Goal: Task Accomplishment & Management: Manage account settings

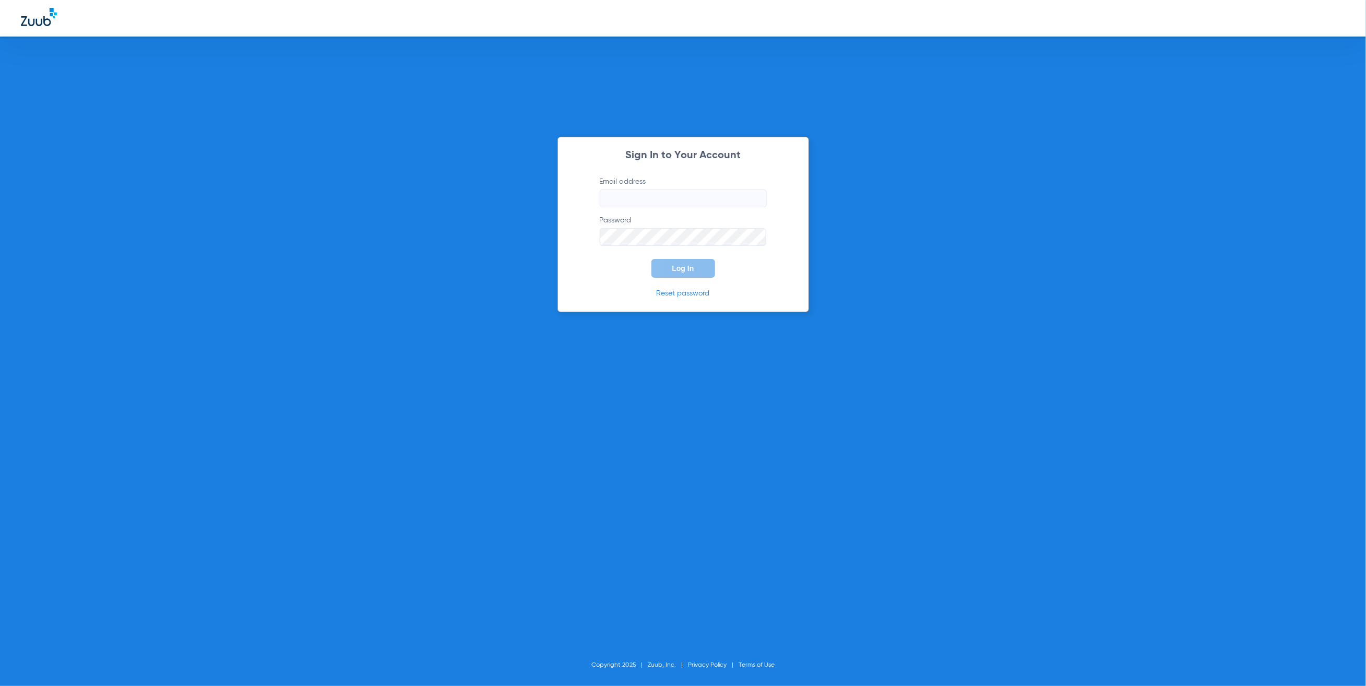
click at [706, 200] on input "Email address" at bounding box center [683, 198] width 167 height 18
type input "jay.rushing@zuub.com"
click at [690, 267] on span "Log In" at bounding box center [683, 268] width 22 height 8
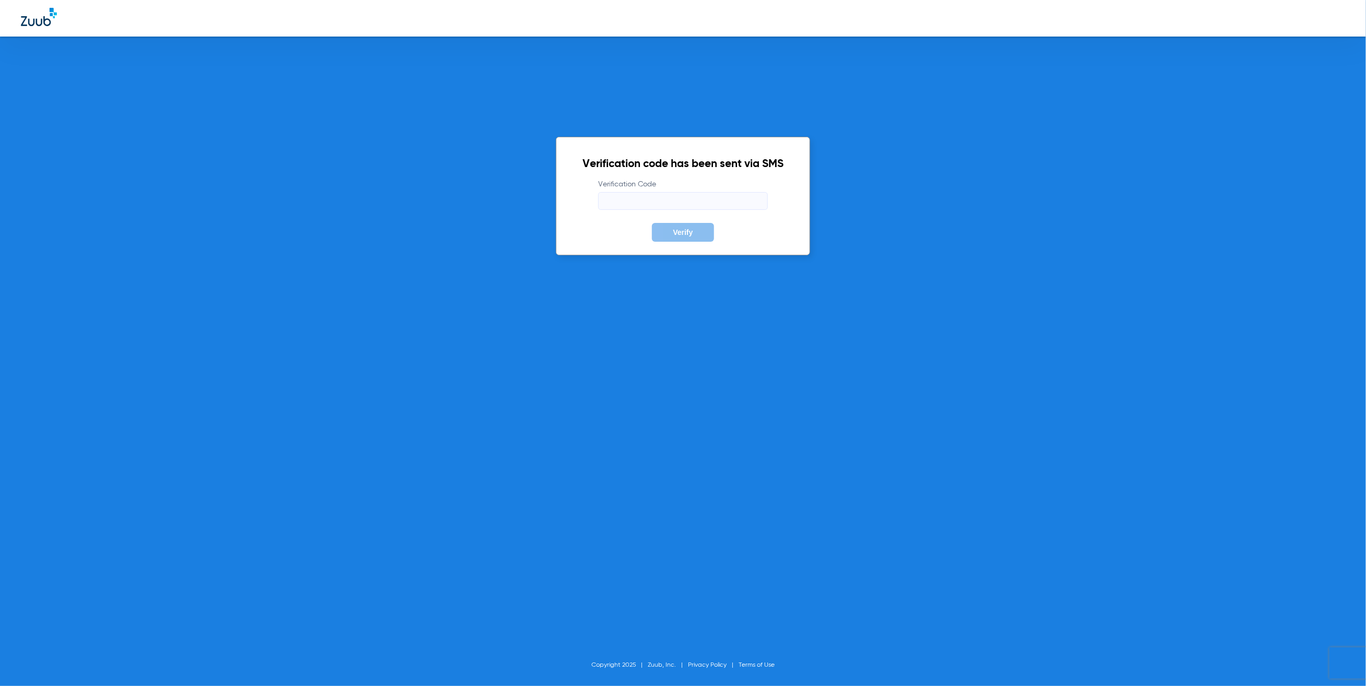
click at [706, 201] on input "Verification Code" at bounding box center [683, 201] width 170 height 18
type input "955023"
click at [652, 223] on button "Verify" at bounding box center [683, 232] width 62 height 19
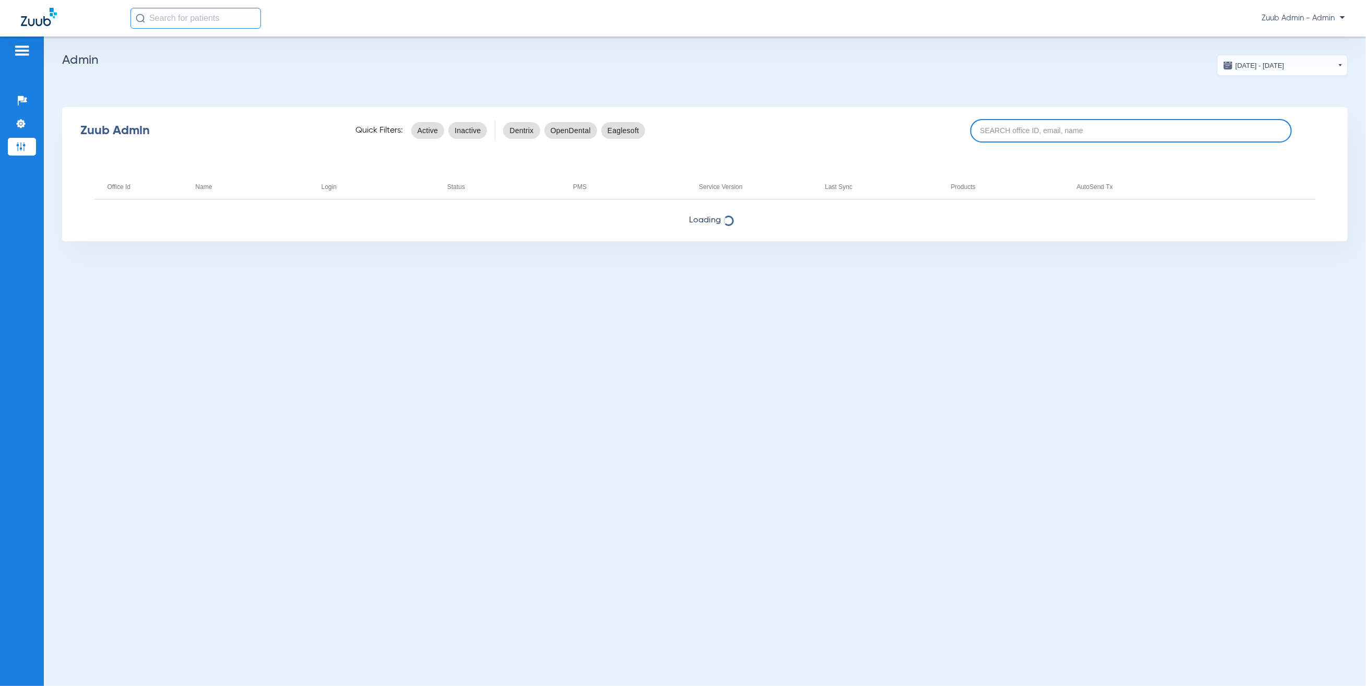
click at [1038, 140] on input at bounding box center [1130, 130] width 321 height 23
paste input "17006621"
type input "17006621"
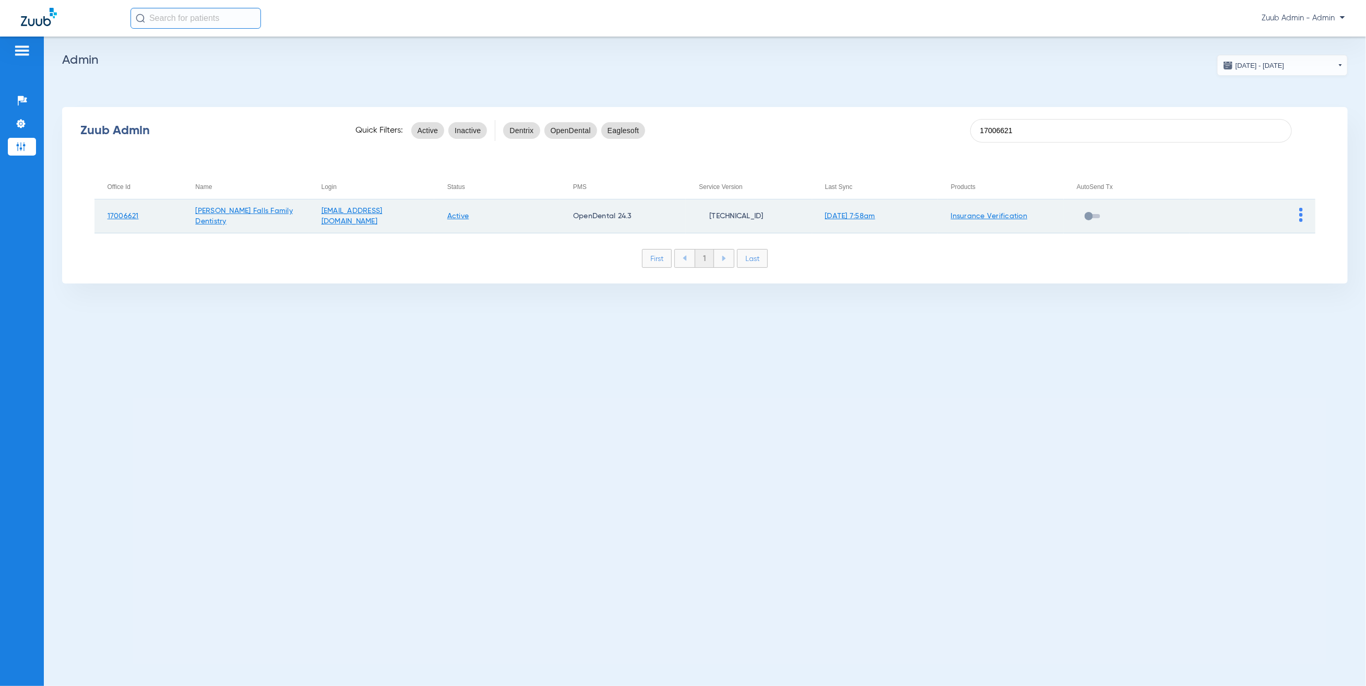
click at [1300, 210] on img at bounding box center [1301, 215] width 4 height 14
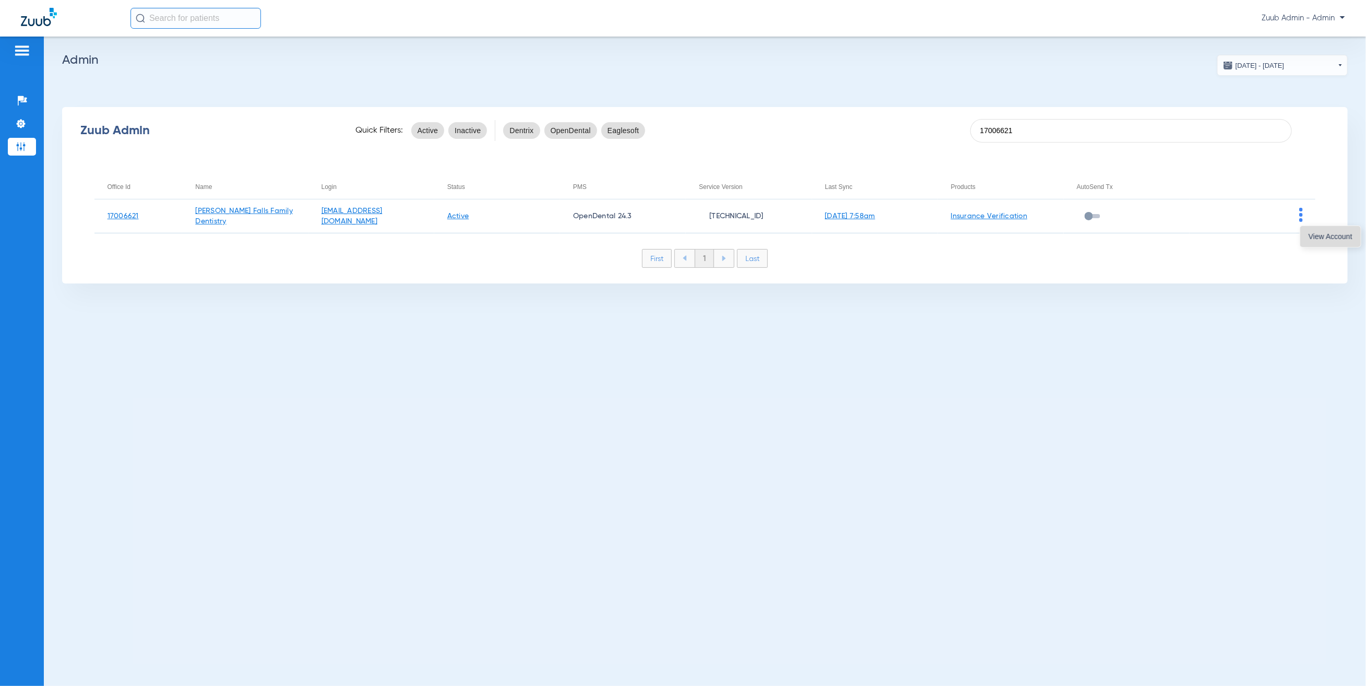
click at [1308, 231] on button "View Account" at bounding box center [1330, 236] width 61 height 21
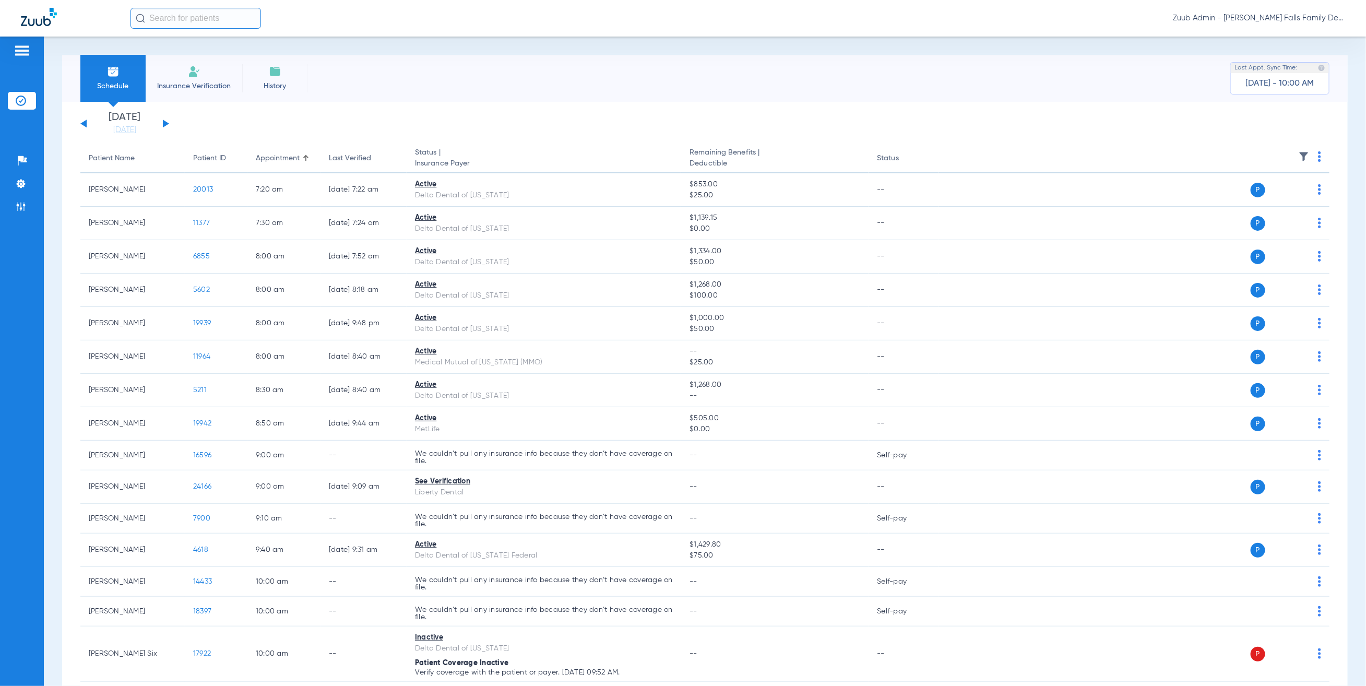
click at [85, 119] on div "Sunday 06-08-2025 Monday 06-09-2025 Tuesday 06-10-2025 Wednesday 06-11-2025 Thu…" at bounding box center [124, 123] width 89 height 23
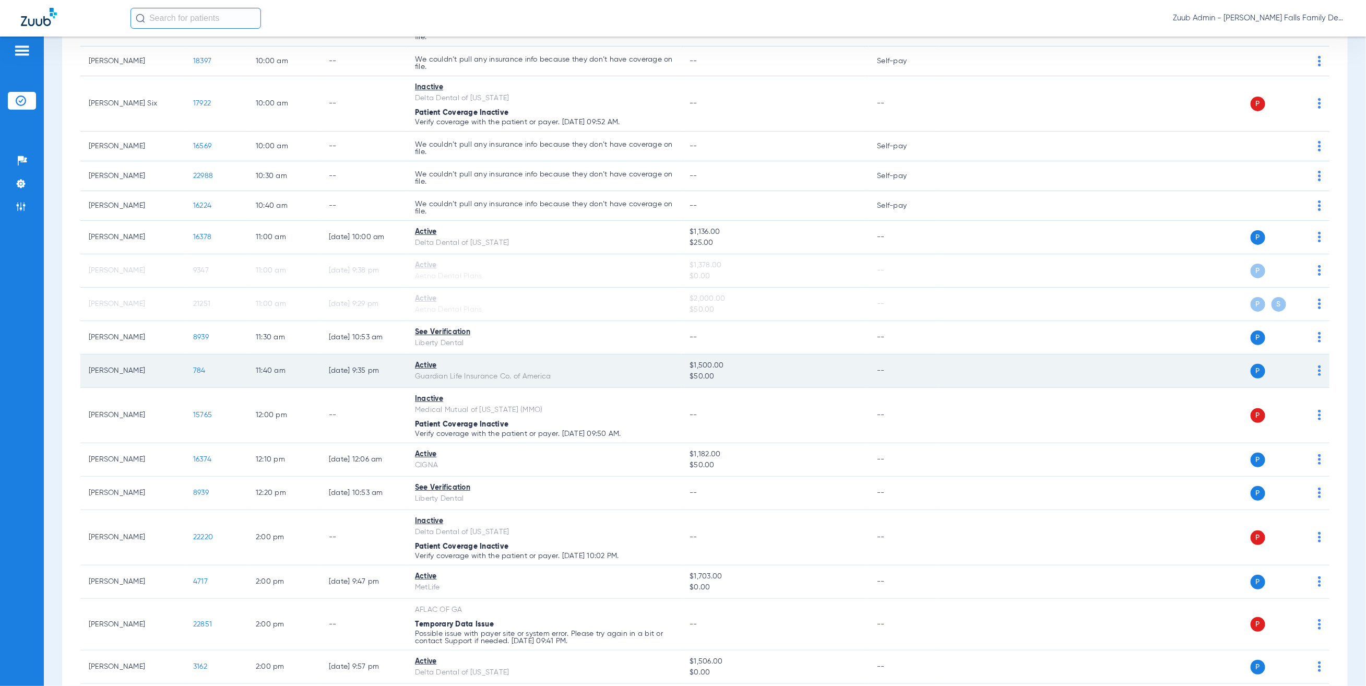
scroll to position [553, 0]
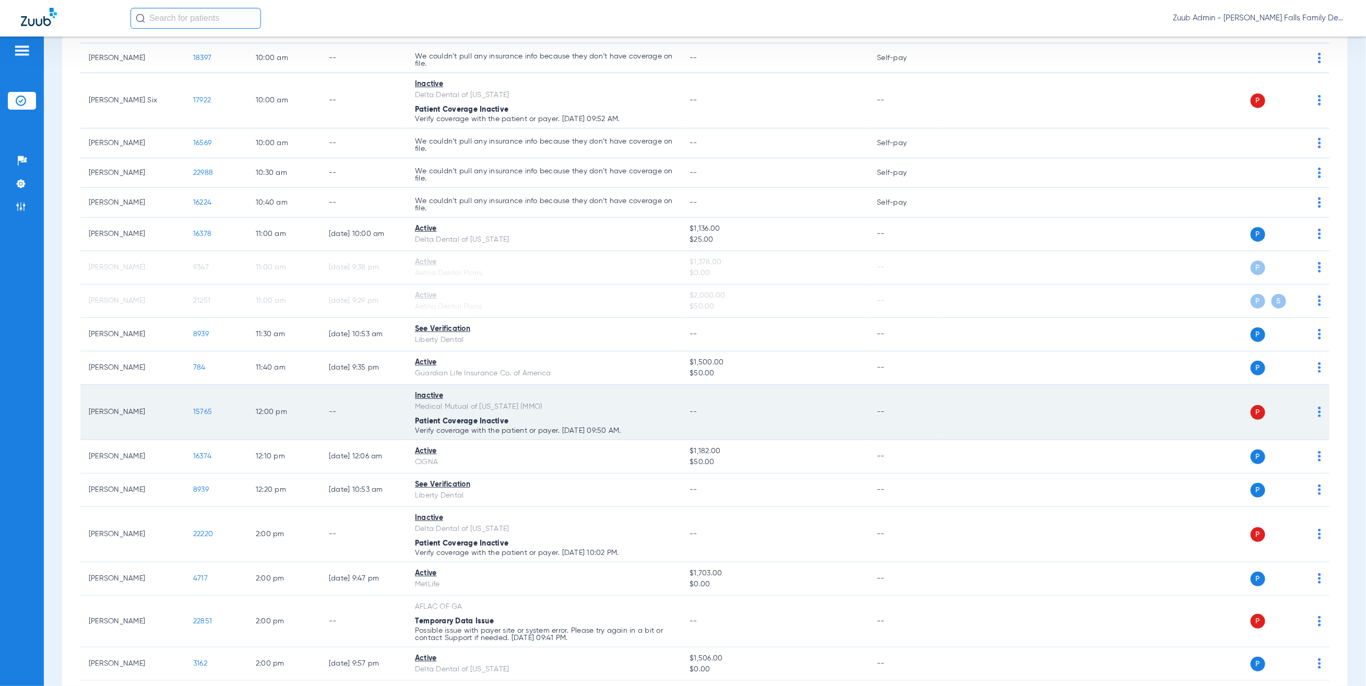
click at [1317, 414] on img at bounding box center [1318, 411] width 3 height 10
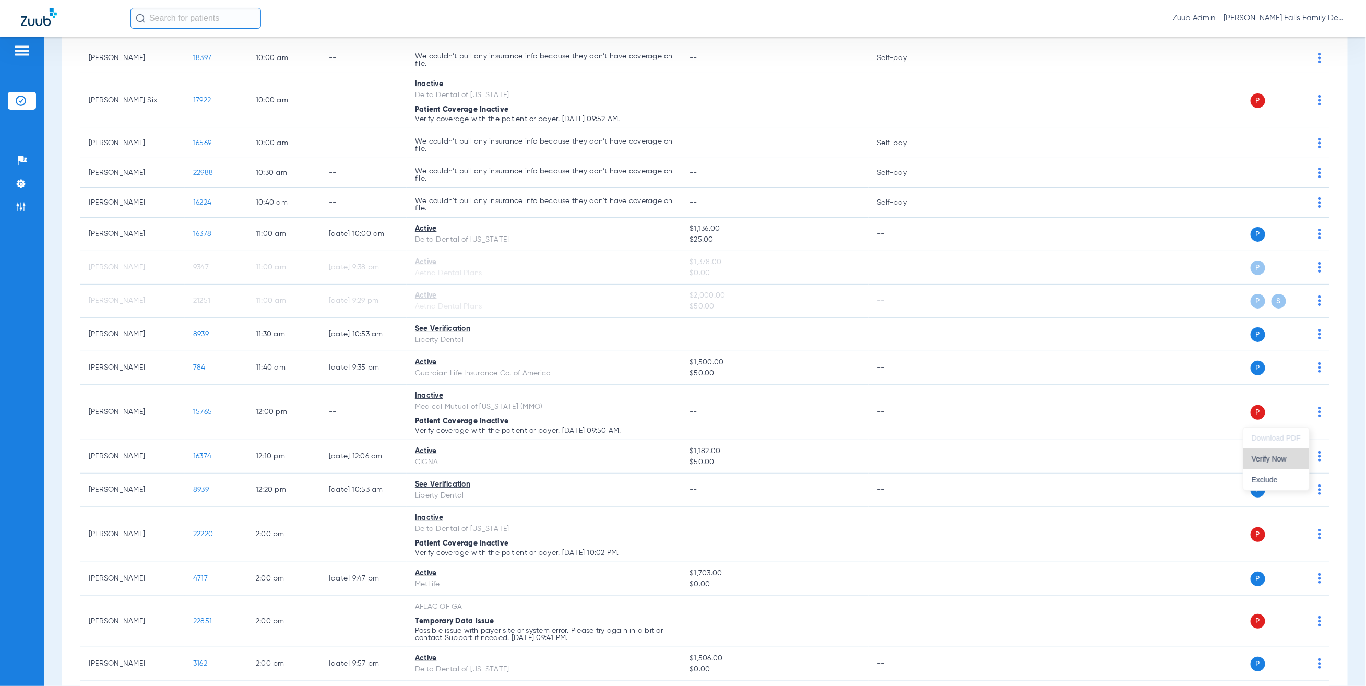
click at [1288, 453] on button "Verify Now" at bounding box center [1276, 458] width 66 height 21
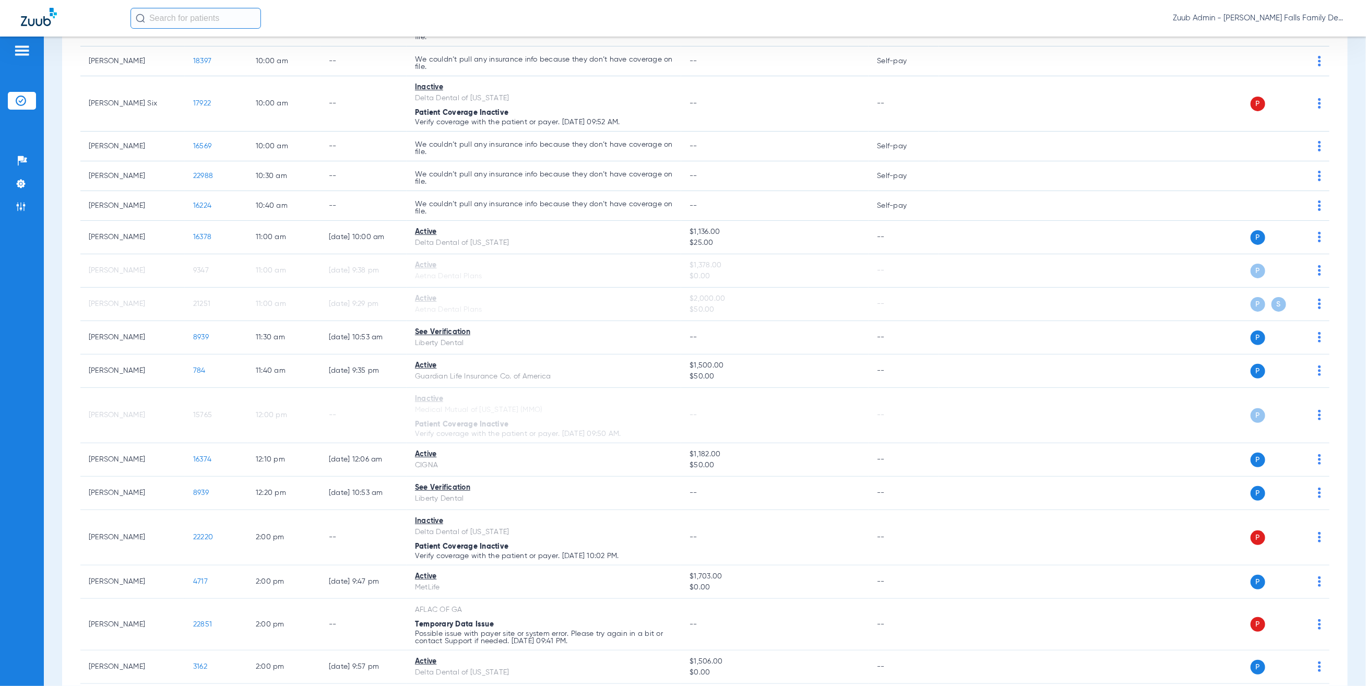
scroll to position [0, 0]
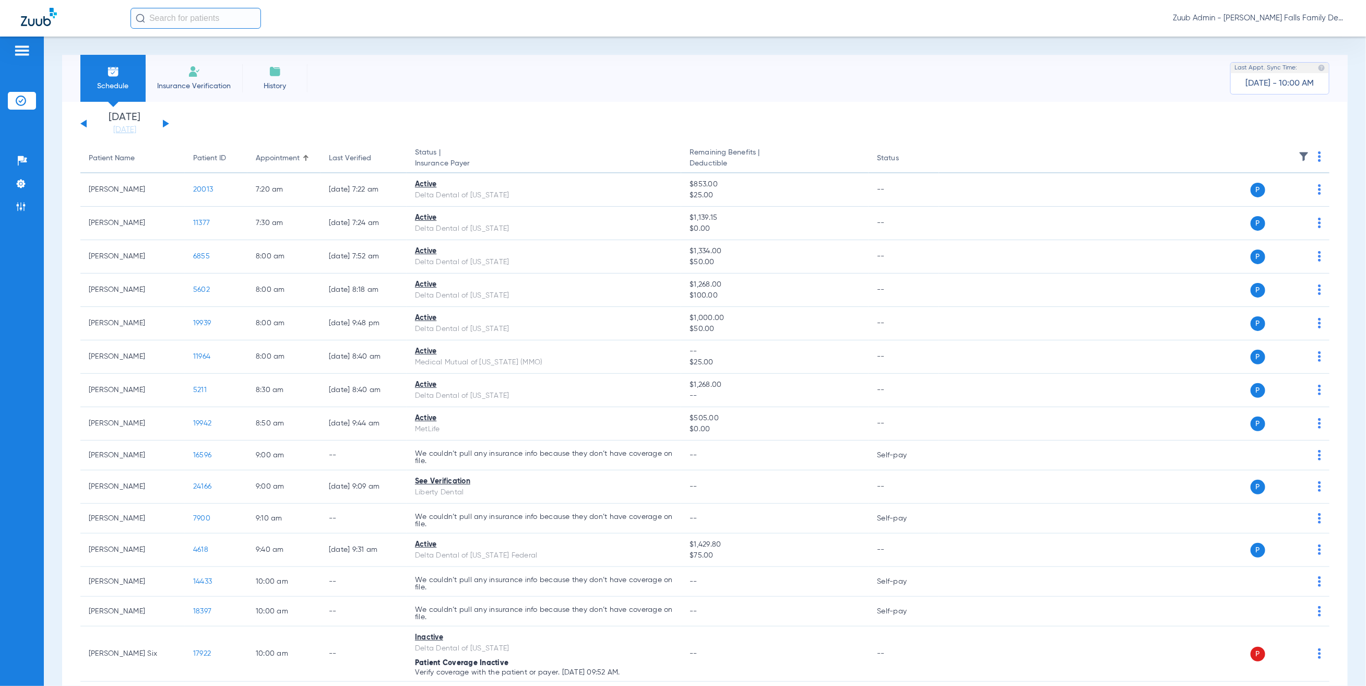
click at [81, 125] on div "Sunday 06-08-2025 Monday 06-09-2025 Tuesday 06-10-2025 Wednesday 06-11-2025 Thu…" at bounding box center [124, 123] width 89 height 23
click at [83, 122] on button at bounding box center [83, 123] width 6 height 8
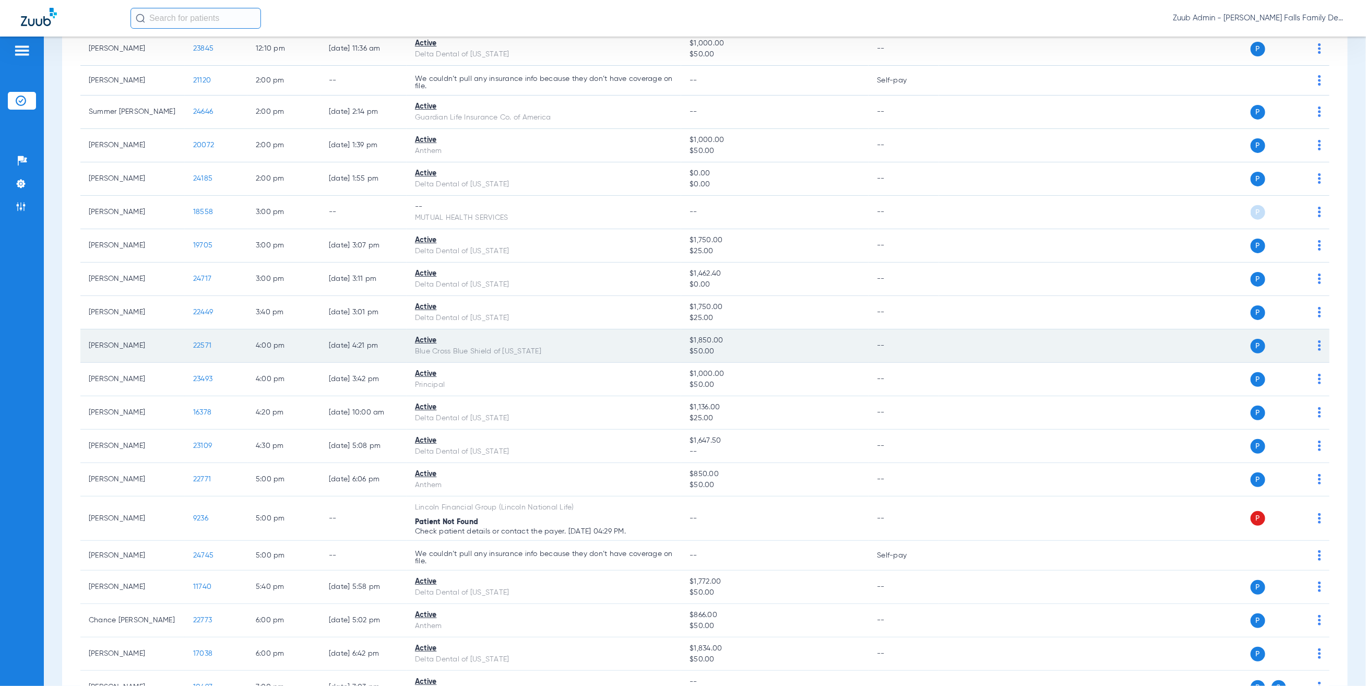
scroll to position [823, 0]
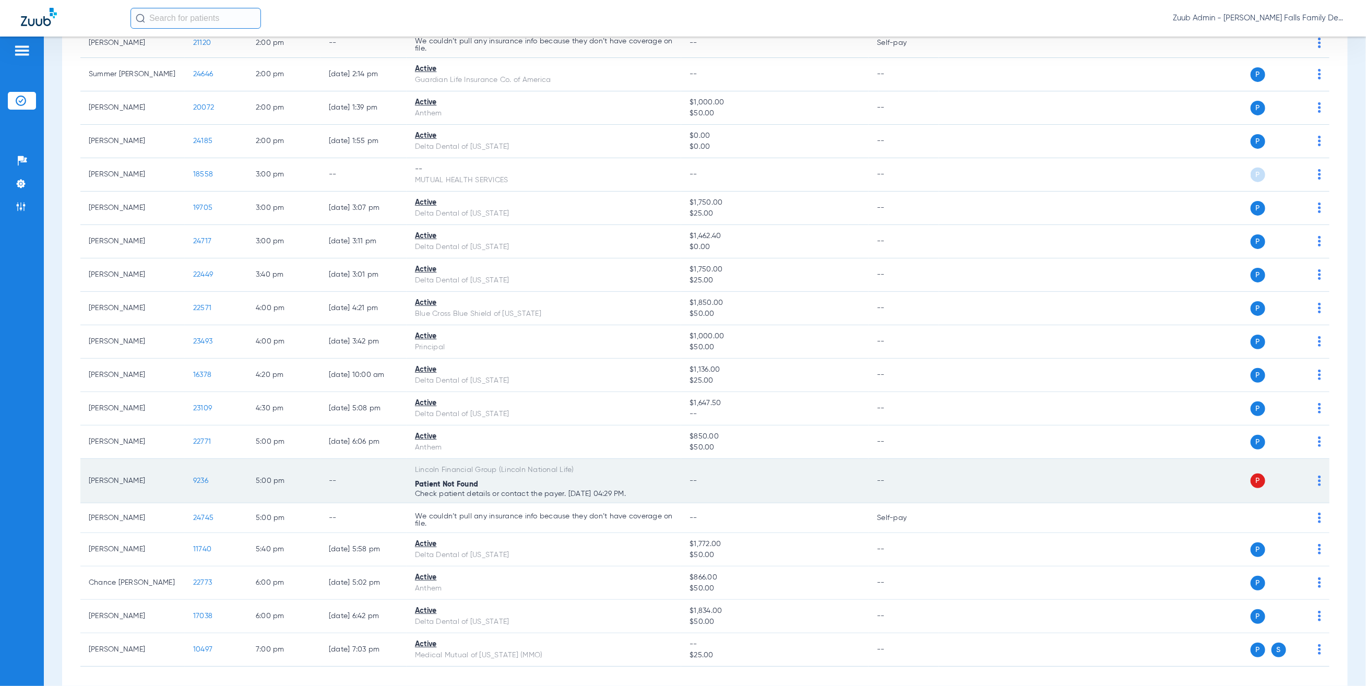
click at [1317, 483] on img at bounding box center [1318, 480] width 3 height 10
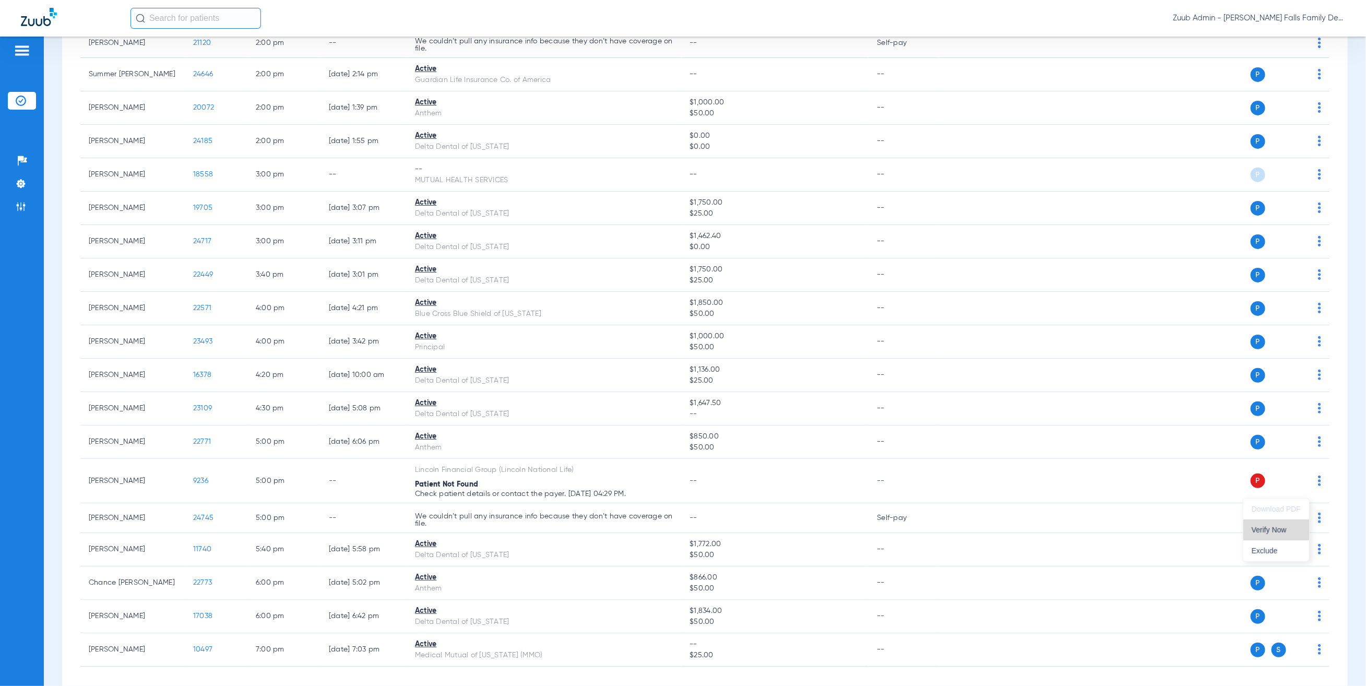
click at [1288, 531] on span "Verify Now" at bounding box center [1275, 529] width 49 height 7
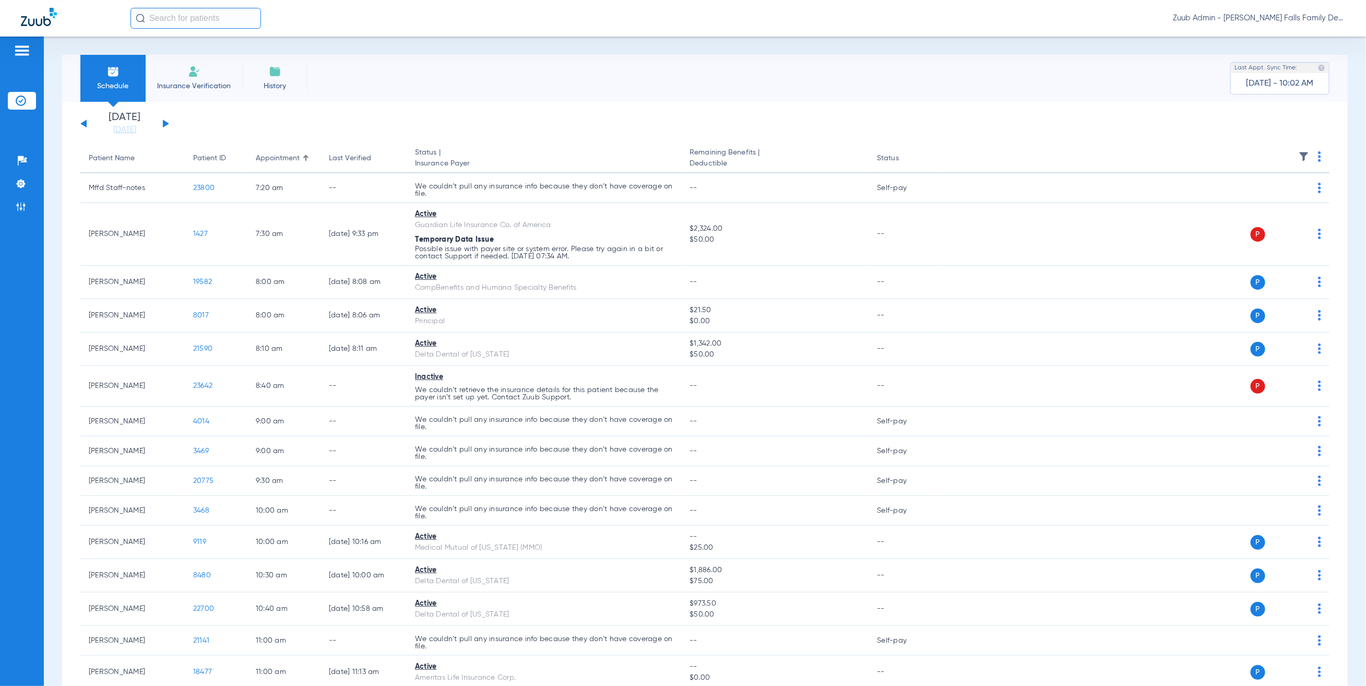
drag, startPoint x: 114, startPoint y: 130, endPoint x: 169, endPoint y: 162, distance: 63.4
click at [113, 130] on link "08-11-2025" at bounding box center [124, 130] width 63 height 10
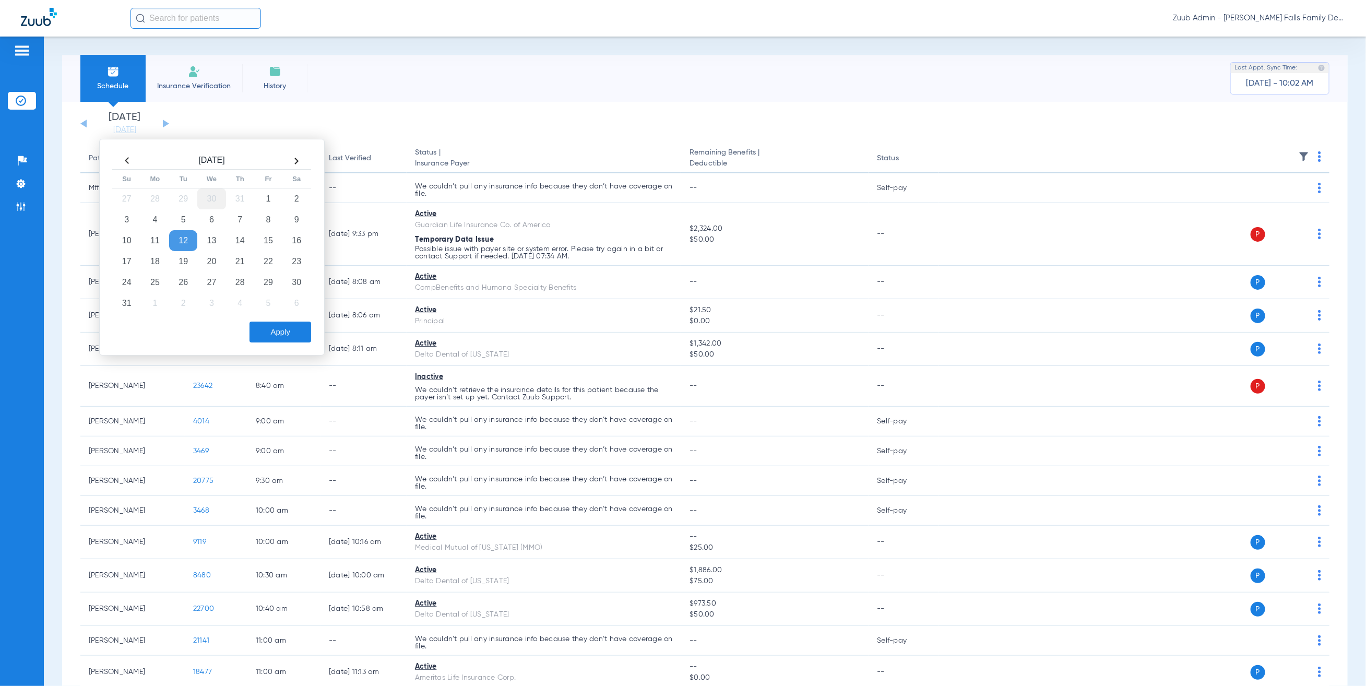
click at [205, 197] on td "30" at bounding box center [211, 198] width 28 height 21
click at [285, 329] on button "Apply" at bounding box center [280, 331] width 62 height 21
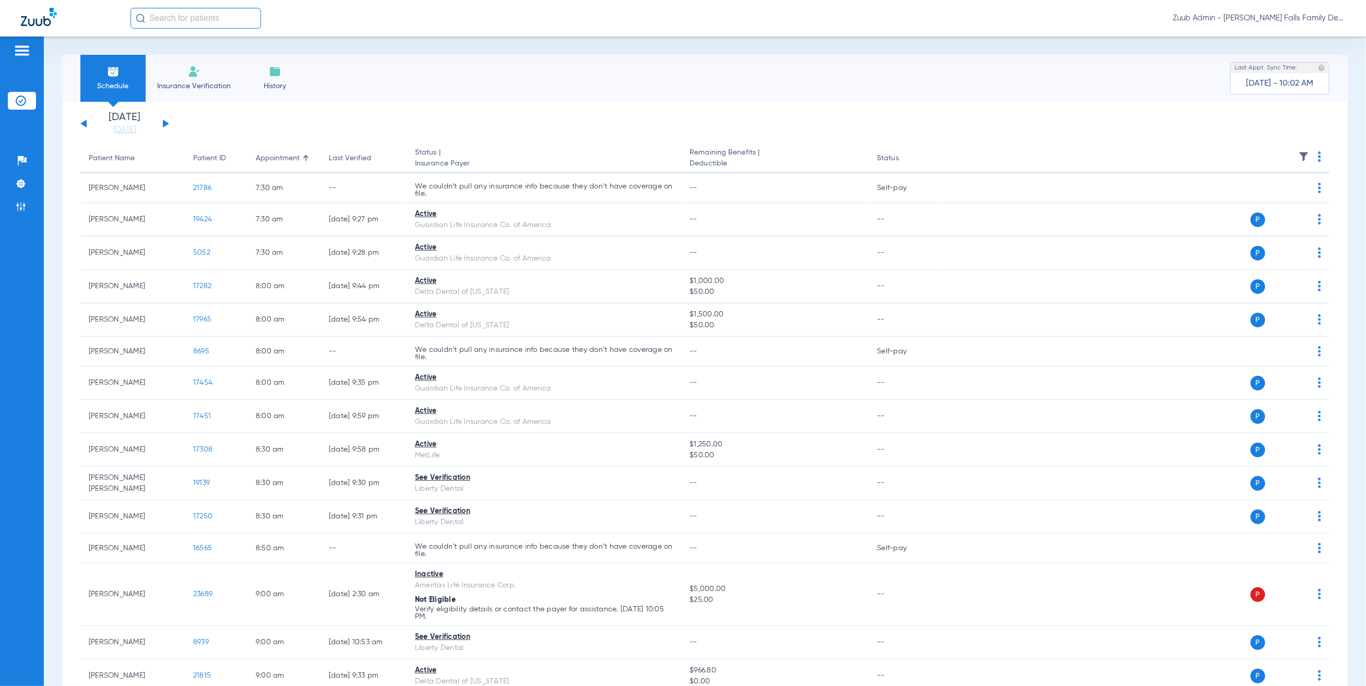
click at [1298, 153] on img at bounding box center [1303, 156] width 10 height 10
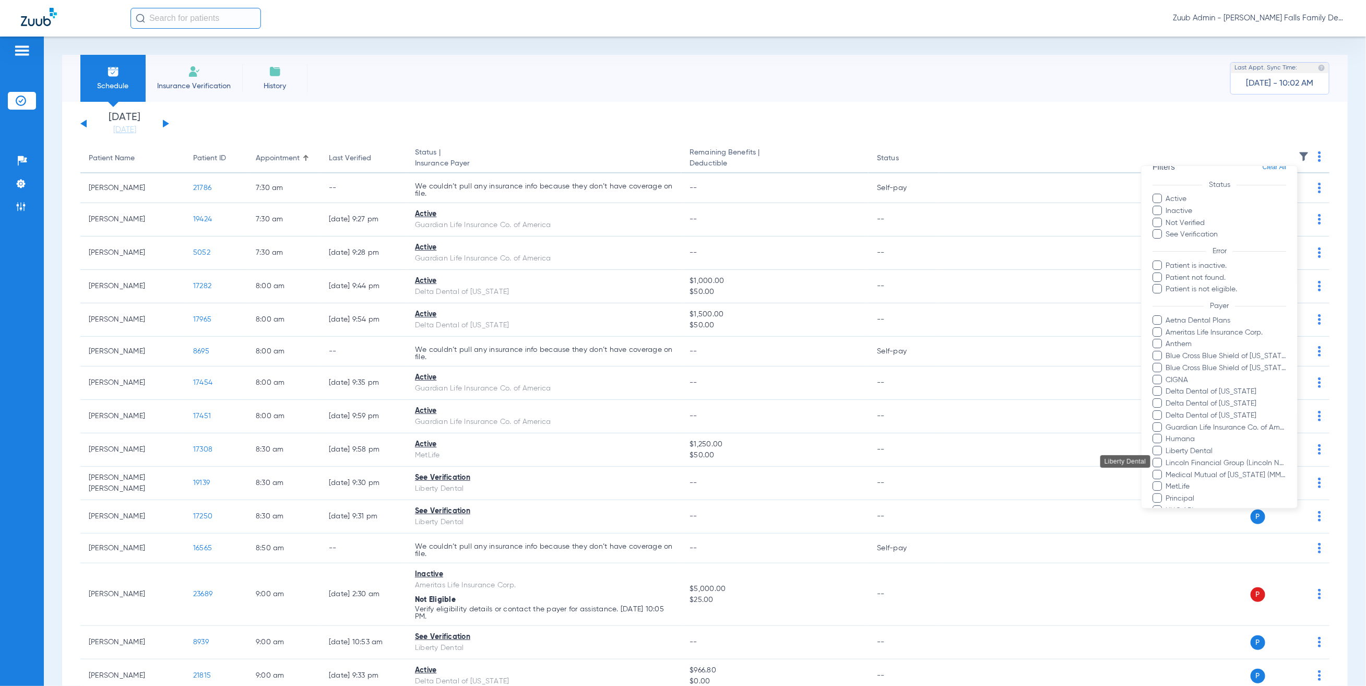
scroll to position [38, 0]
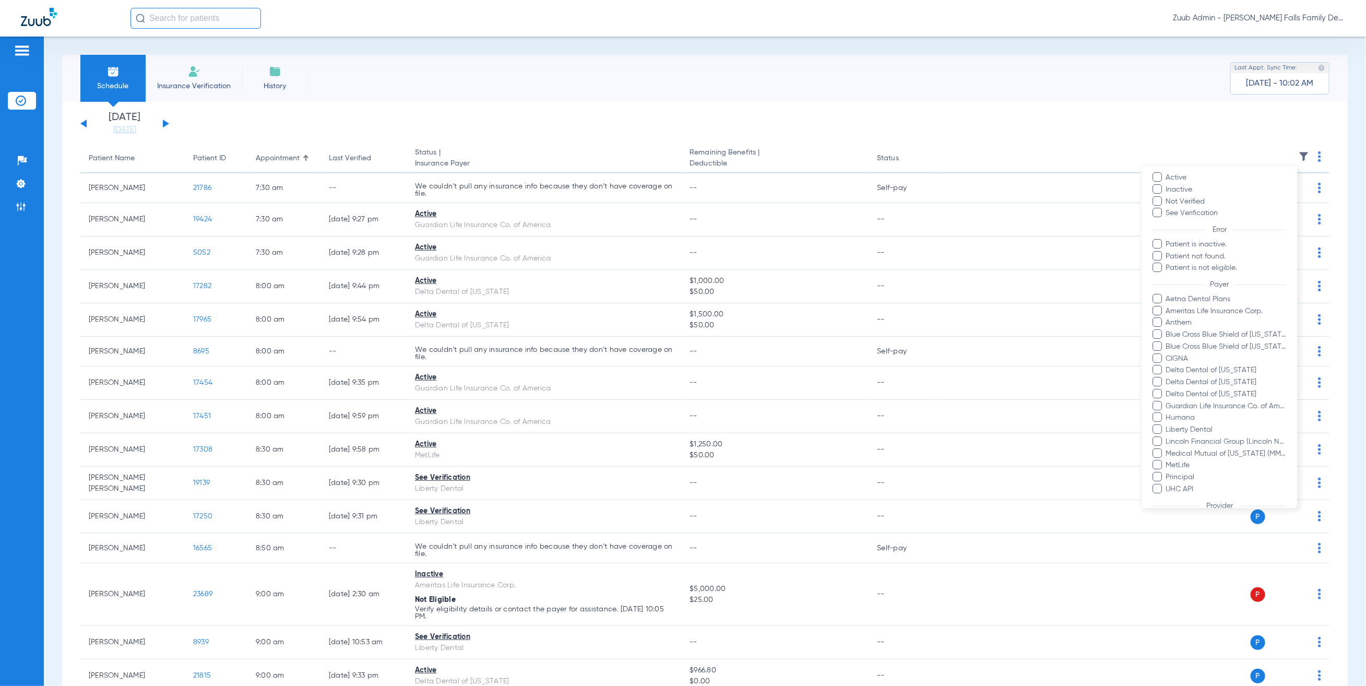
click at [1206, 453] on span "Medical Mutual of Ohio (MMO)" at bounding box center [1225, 453] width 121 height 11
click at [1167, 461] on input "Medical Mutual of Ohio (MMO)" at bounding box center [1167, 461] width 0 height 0
click at [1201, 439] on span "Lincoln Financial Group (Lincoln National Life)" at bounding box center [1225, 441] width 121 height 11
click at [1167, 449] on input "Lincoln Financial Group (Lincoln National Life)" at bounding box center [1167, 449] width 0 height 0
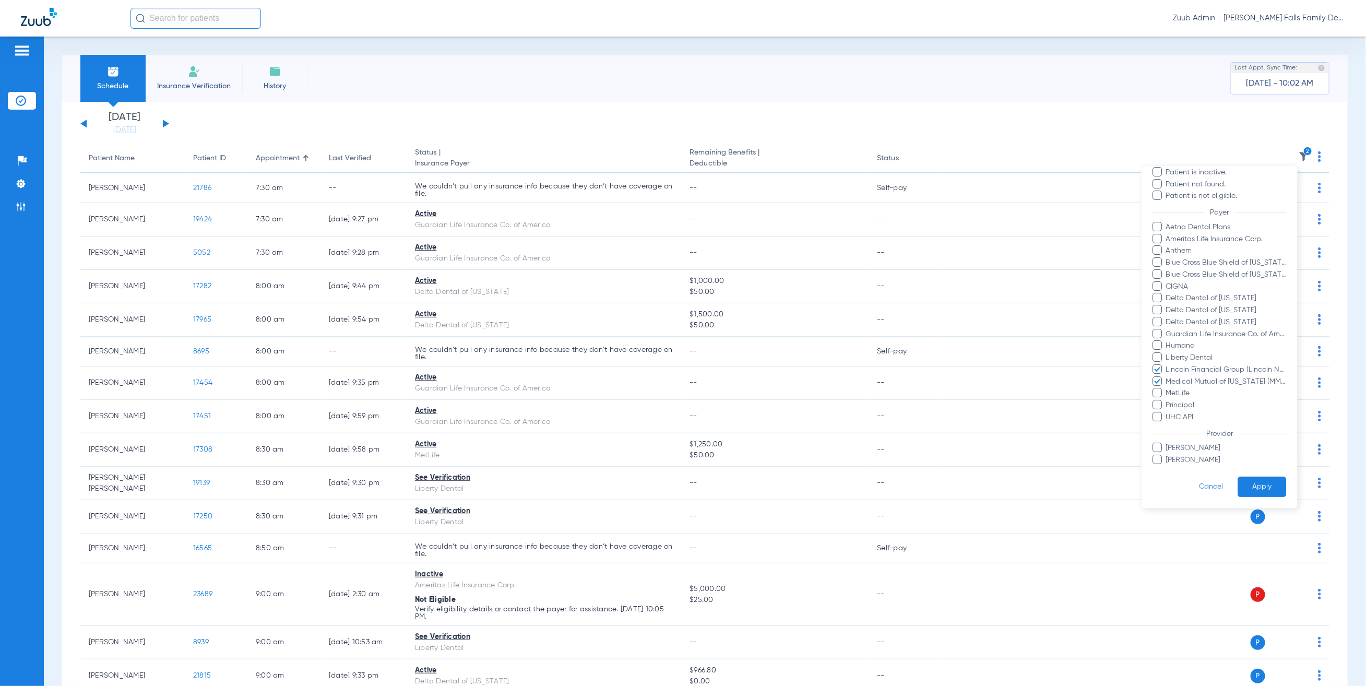
click at [1243, 476] on button "Apply" at bounding box center [1261, 486] width 49 height 20
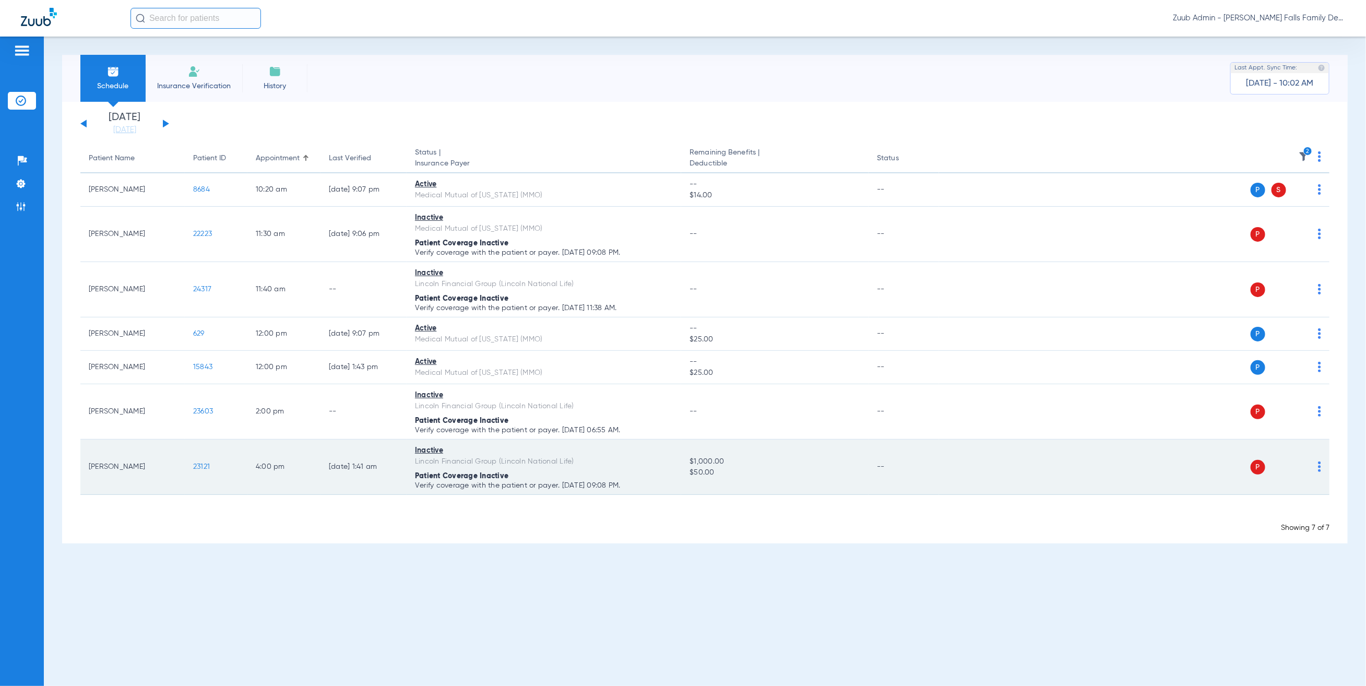
click at [1318, 468] on img at bounding box center [1318, 466] width 3 height 10
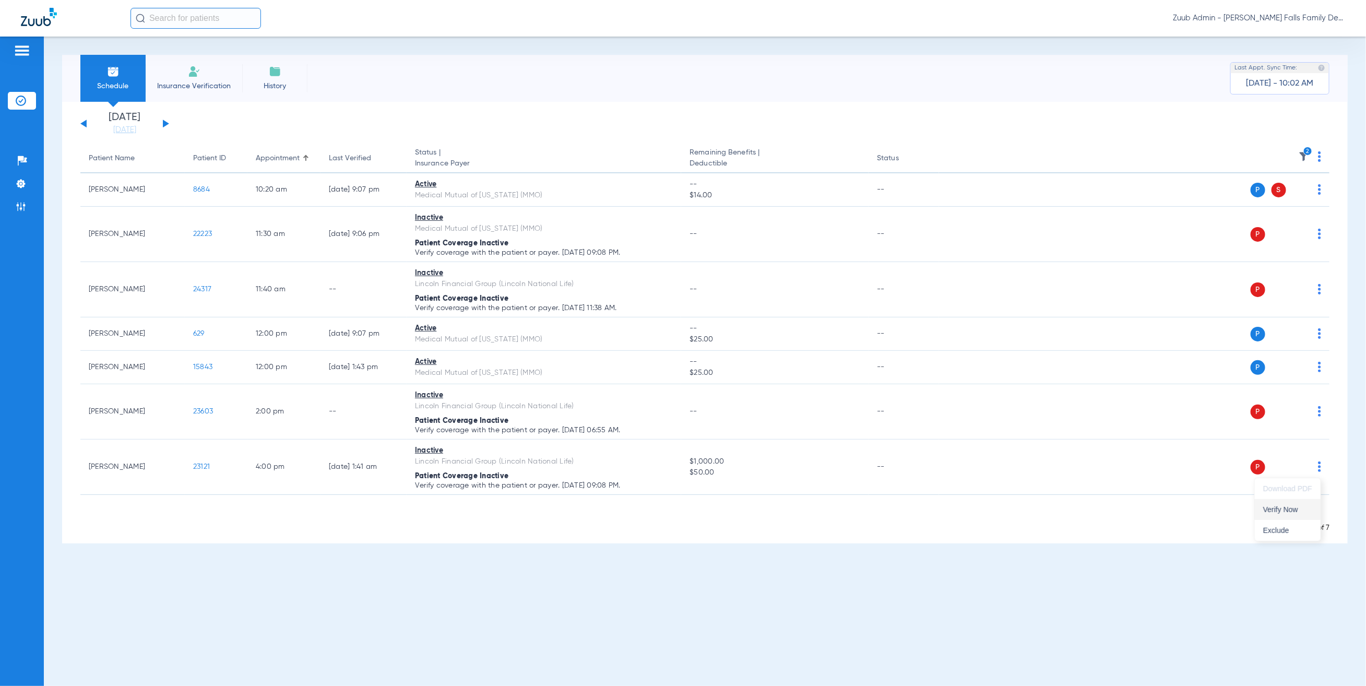
click at [1292, 516] on button "Verify Now" at bounding box center [1287, 509] width 66 height 21
click at [127, 127] on link "07-30-2025" at bounding box center [124, 130] width 63 height 10
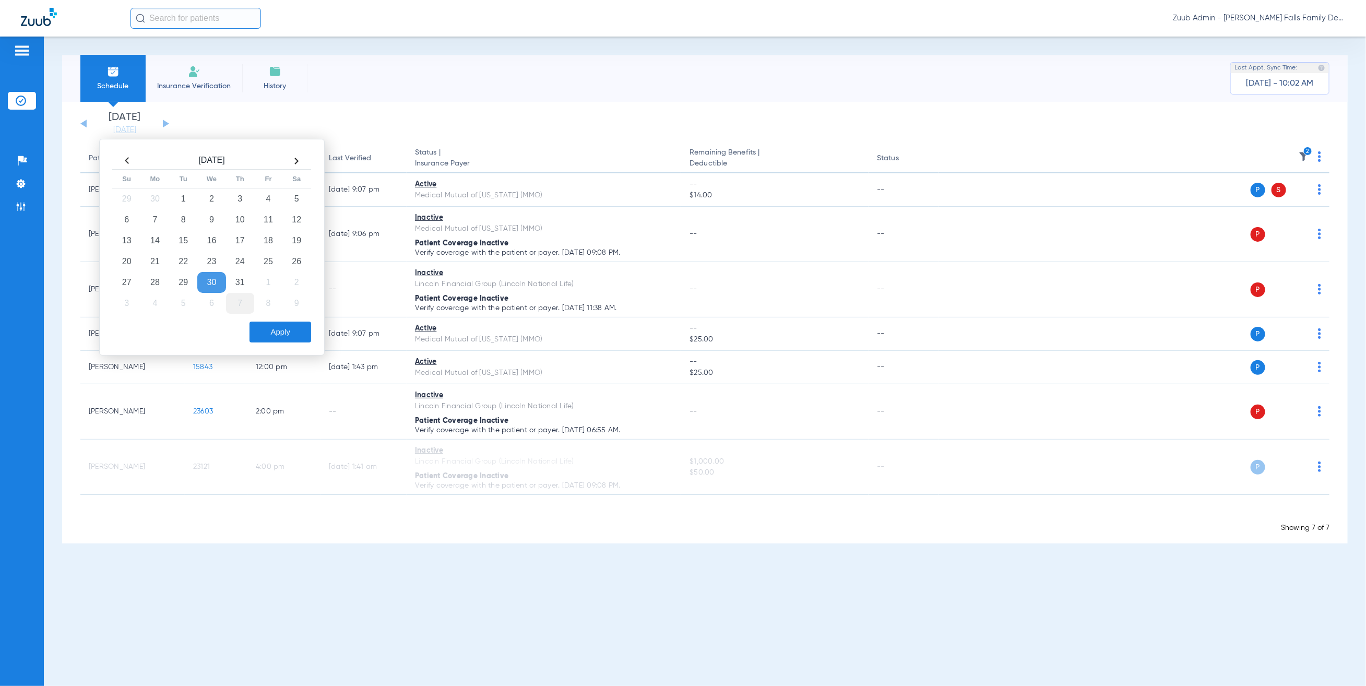
click at [241, 304] on td "7" at bounding box center [240, 303] width 28 height 21
click at [183, 246] on td "12" at bounding box center [183, 240] width 28 height 21
click at [292, 329] on button "Apply" at bounding box center [280, 331] width 62 height 21
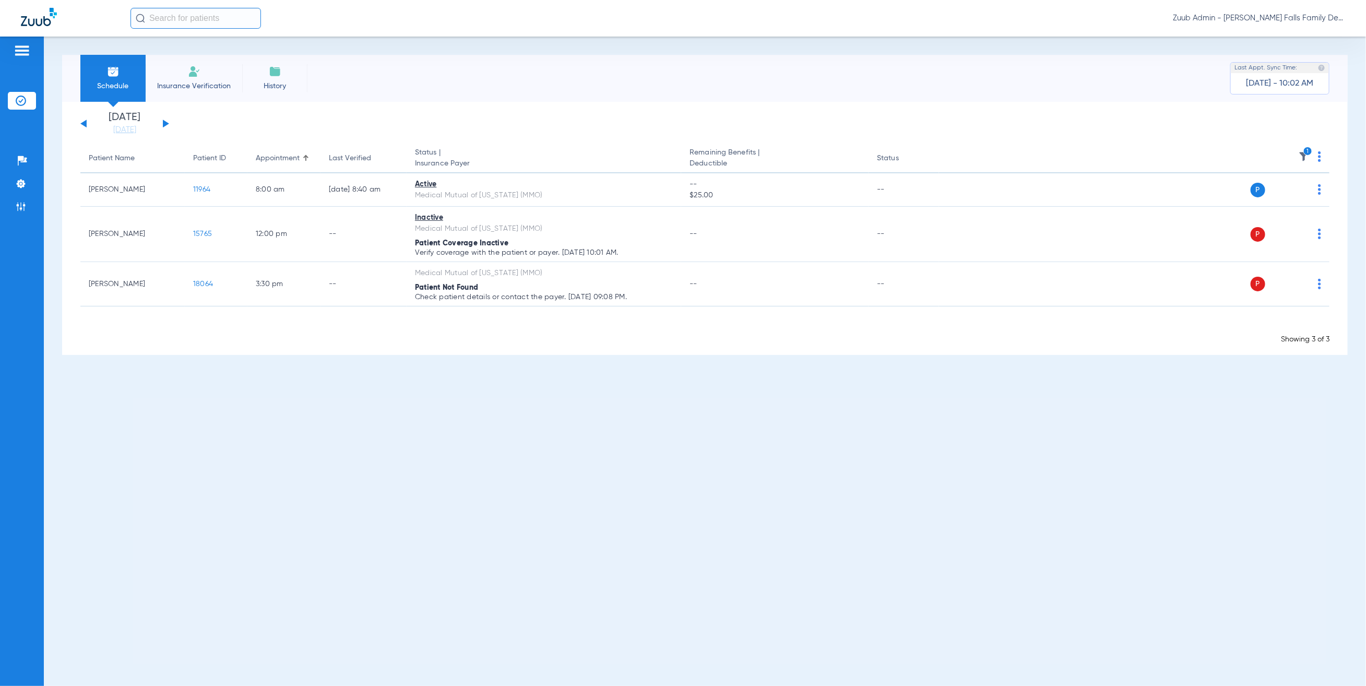
click at [83, 126] on div "Sunday 06-08-2025 Monday 06-09-2025 Tuesday 06-10-2025 Wednesday 06-11-2025 Thu…" at bounding box center [124, 123] width 89 height 23
click at [85, 122] on button at bounding box center [83, 123] width 6 height 8
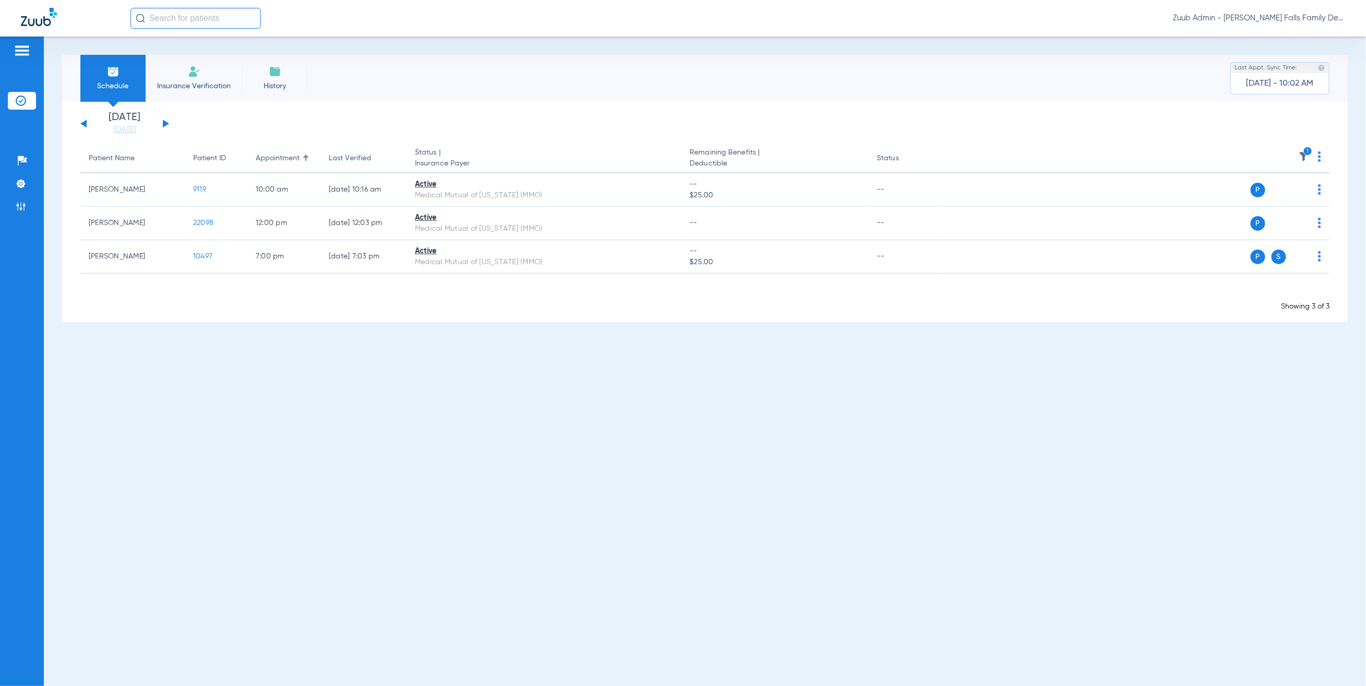
click at [1302, 151] on img at bounding box center [1303, 156] width 10 height 10
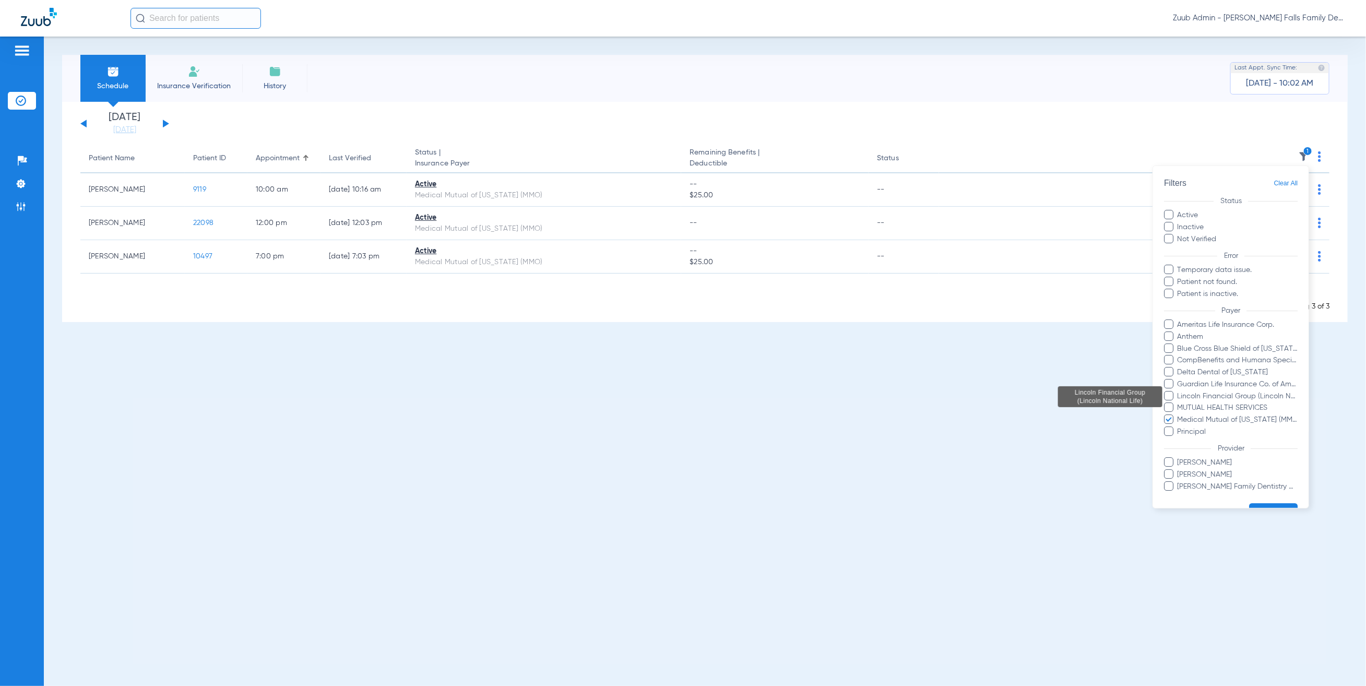
click at [1215, 399] on span "Lincoln Financial Group (Lincoln National Life)" at bounding box center [1237, 396] width 121 height 11
click at [1179, 403] on input "Lincoln Financial Group (Lincoln National Life)" at bounding box center [1179, 403] width 0 height 0
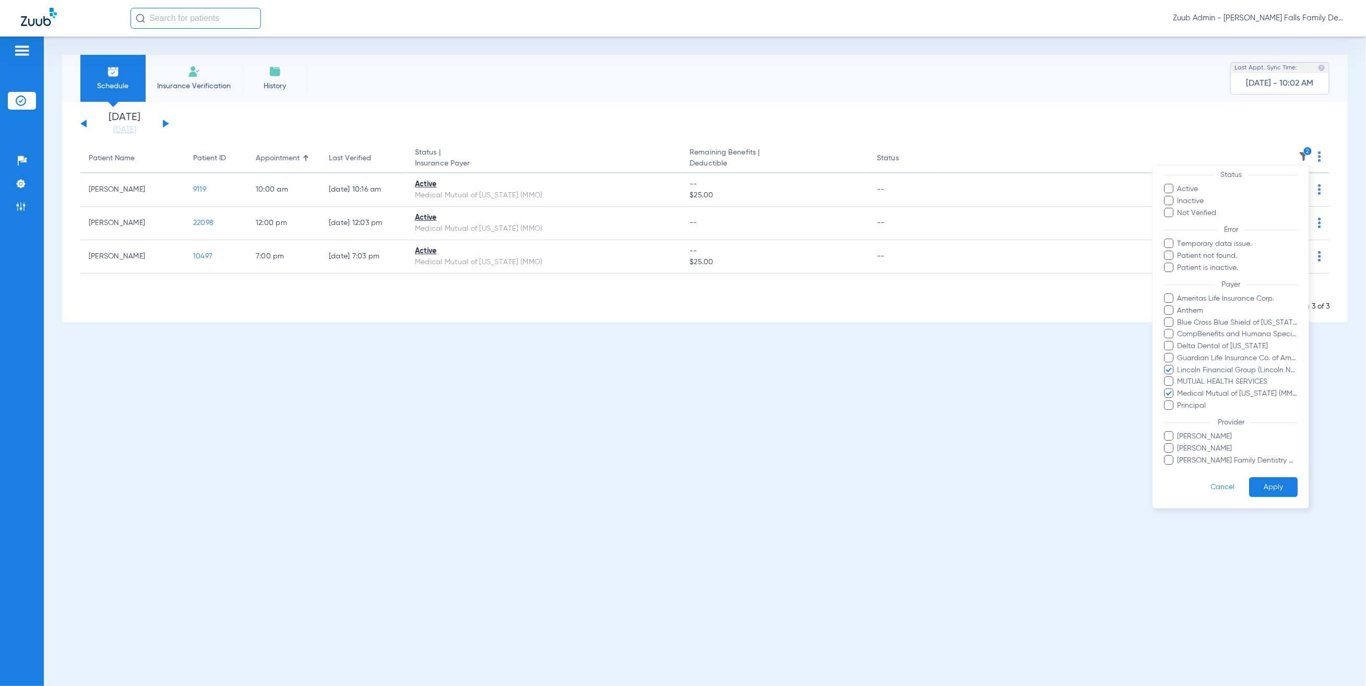
scroll to position [38, 0]
click at [1263, 477] on button "Apply" at bounding box center [1273, 487] width 49 height 20
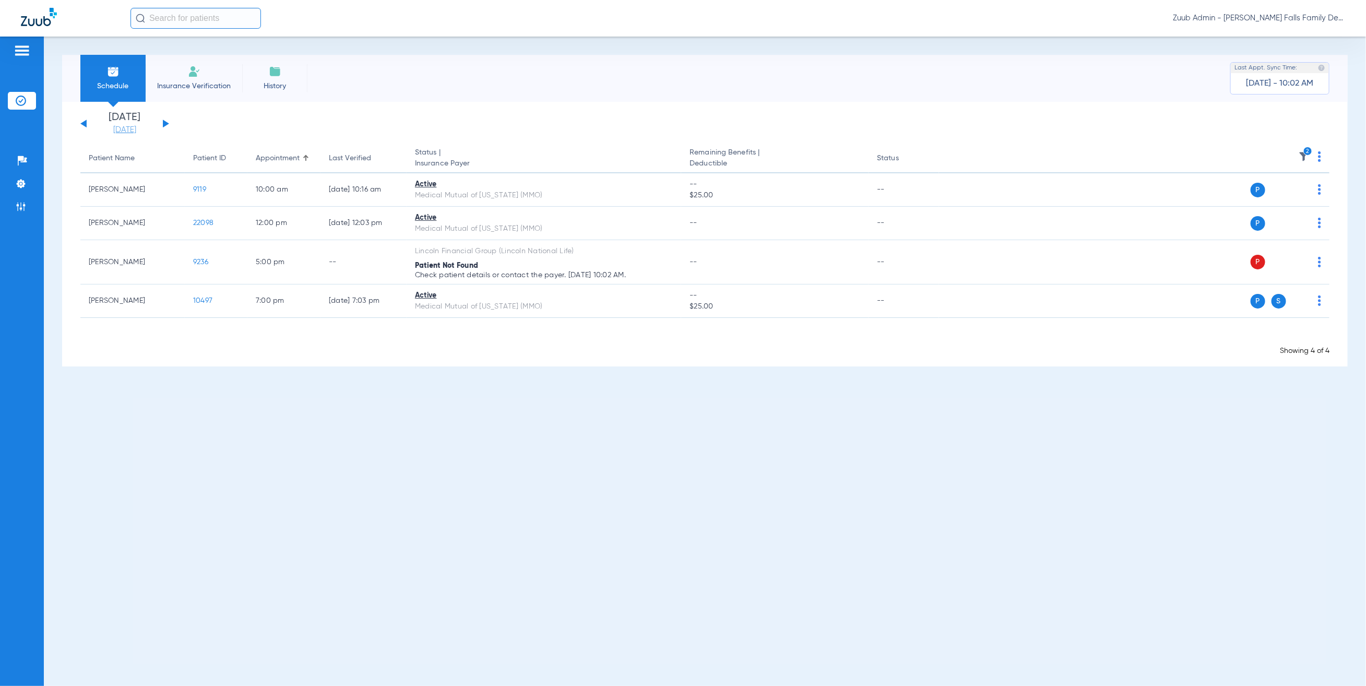
click at [135, 128] on link "08-11-2025" at bounding box center [124, 130] width 63 height 10
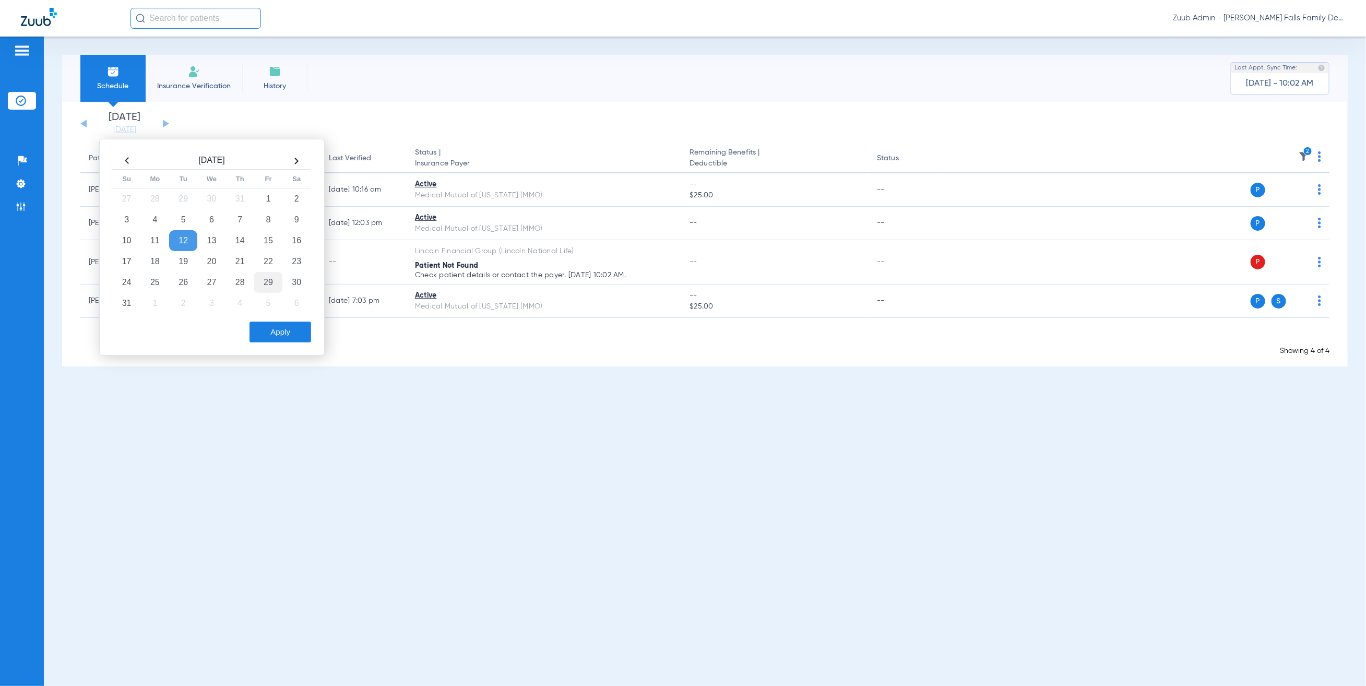
drag, startPoint x: 207, startPoint y: 195, endPoint x: 261, endPoint y: 275, distance: 97.0
click at [207, 195] on td "30" at bounding box center [211, 198] width 28 height 21
click at [302, 330] on button "Apply" at bounding box center [280, 331] width 62 height 21
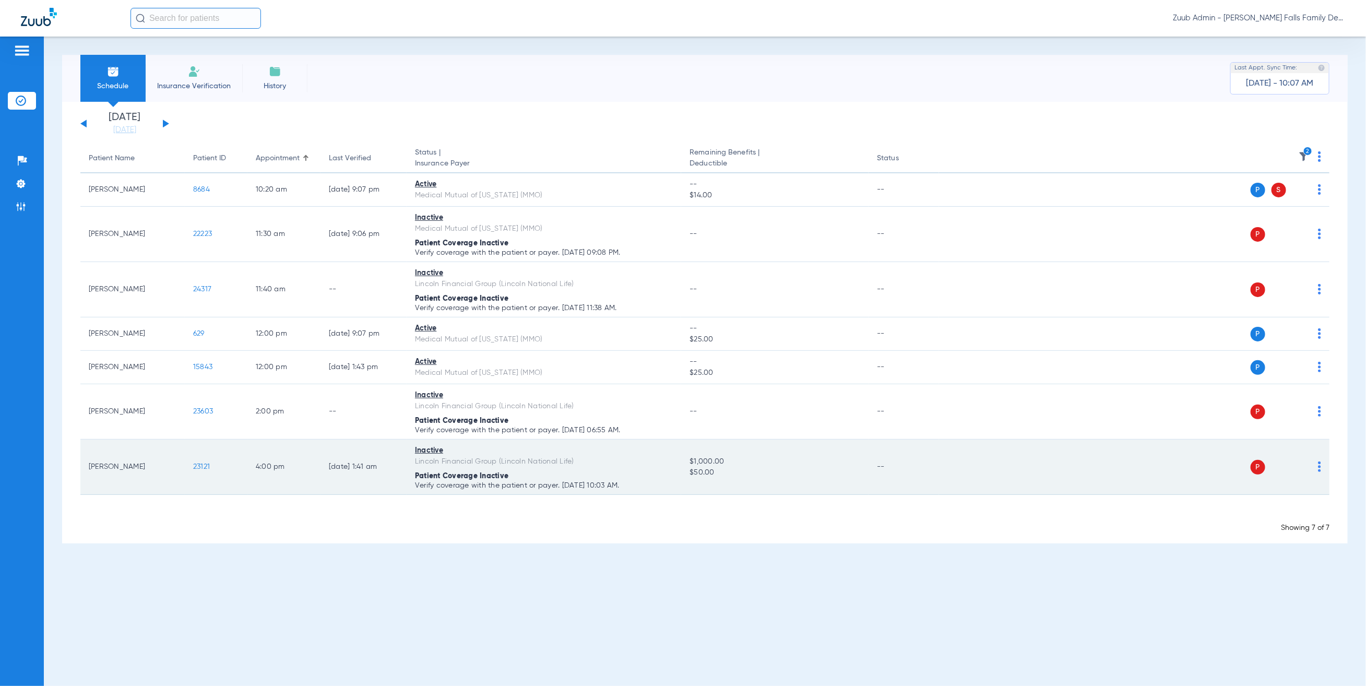
click at [201, 466] on span "23121" at bounding box center [201, 466] width 17 height 7
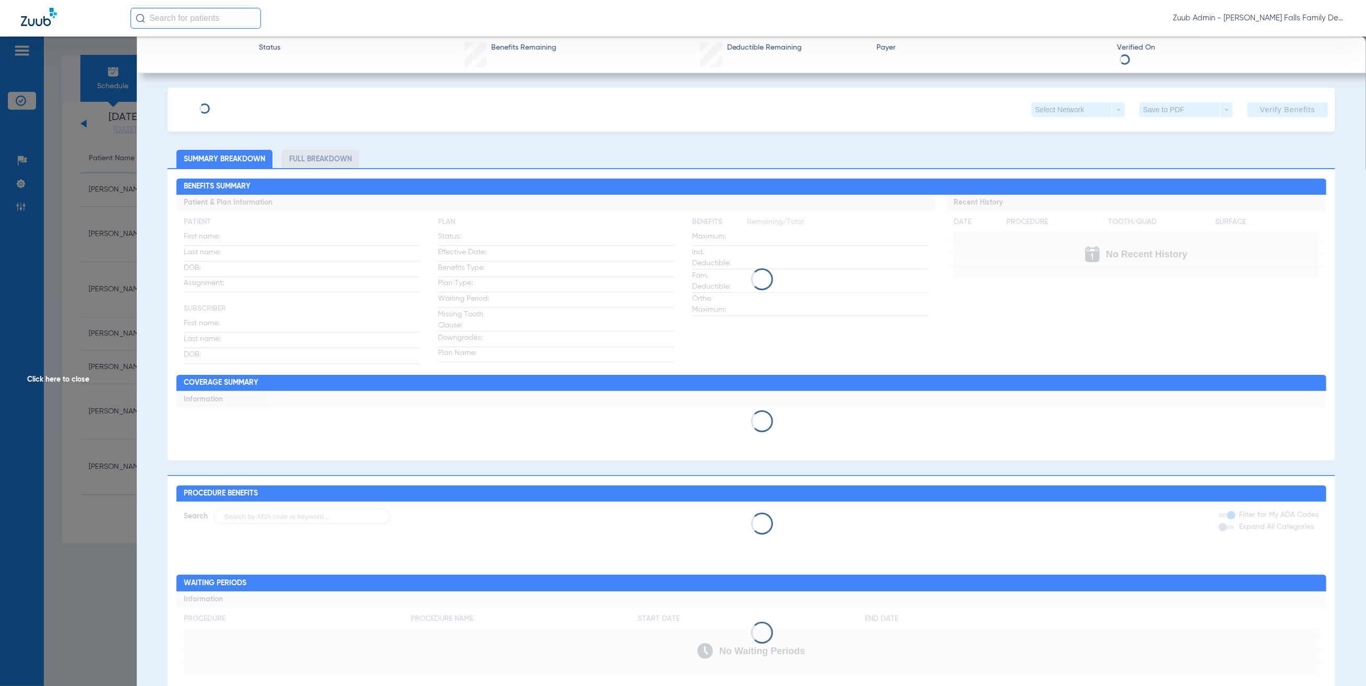
type input "Brittany"
type input "Kosmach"
type input "08/25/1986"
type input "285901728"
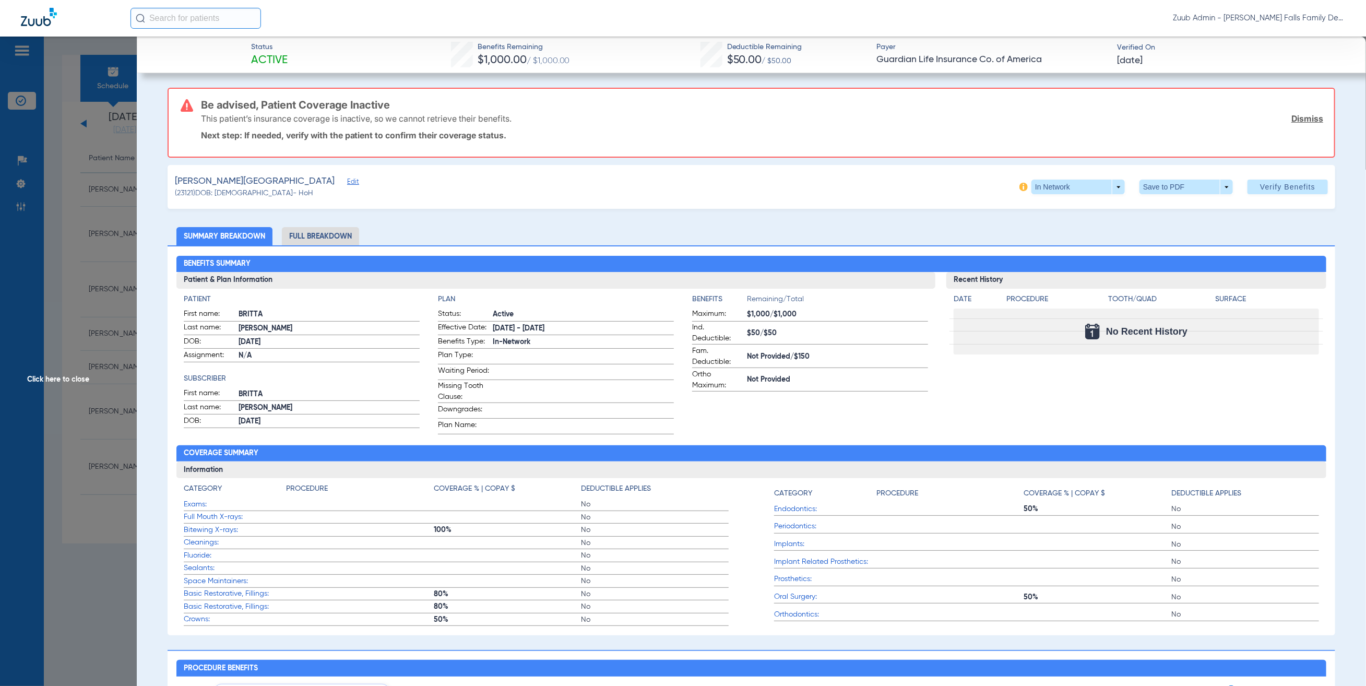
click at [269, 109] on h3 "Be advised, Patient Coverage Inactive" at bounding box center [762, 105] width 1122 height 10
click at [347, 182] on span "Edit" at bounding box center [351, 183] width 9 height 10
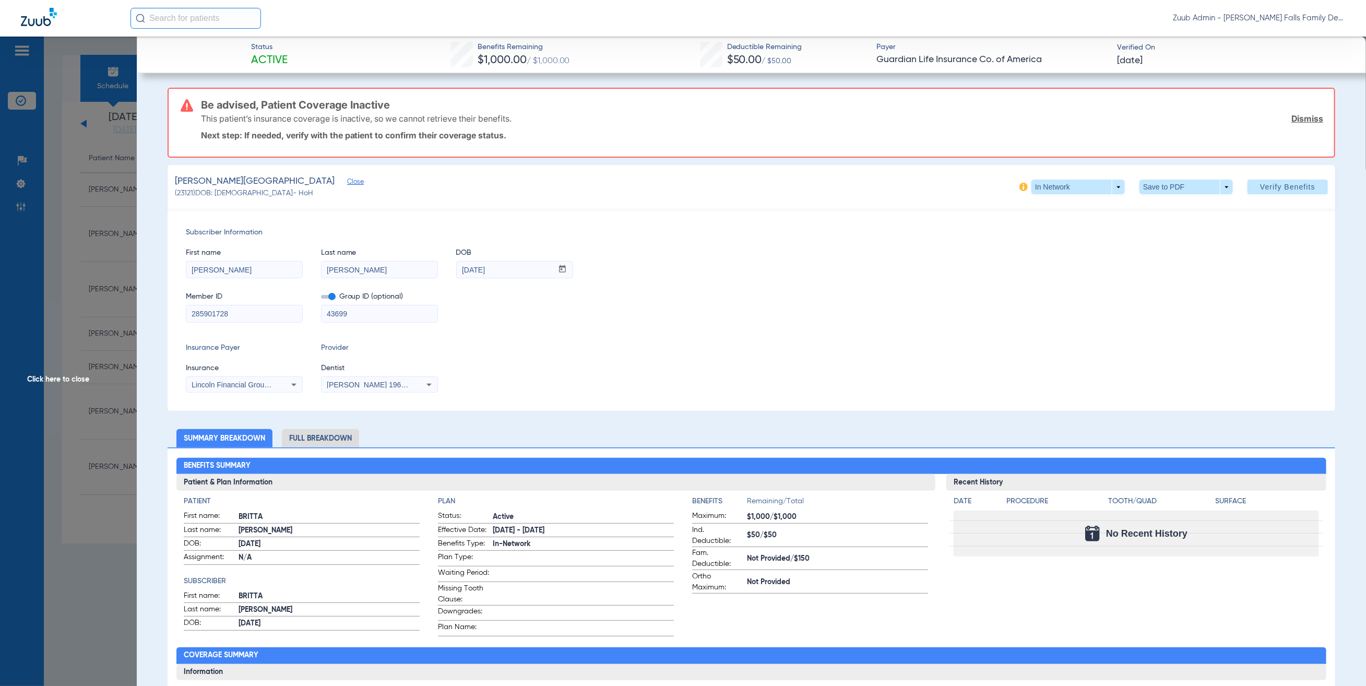
click at [326, 309] on input "43699" at bounding box center [379, 313] width 116 height 17
click at [375, 318] on input "00043699" at bounding box center [379, 313] width 116 height 17
type input "00043699000000"
click at [1297, 191] on span at bounding box center [1287, 186] width 80 height 25
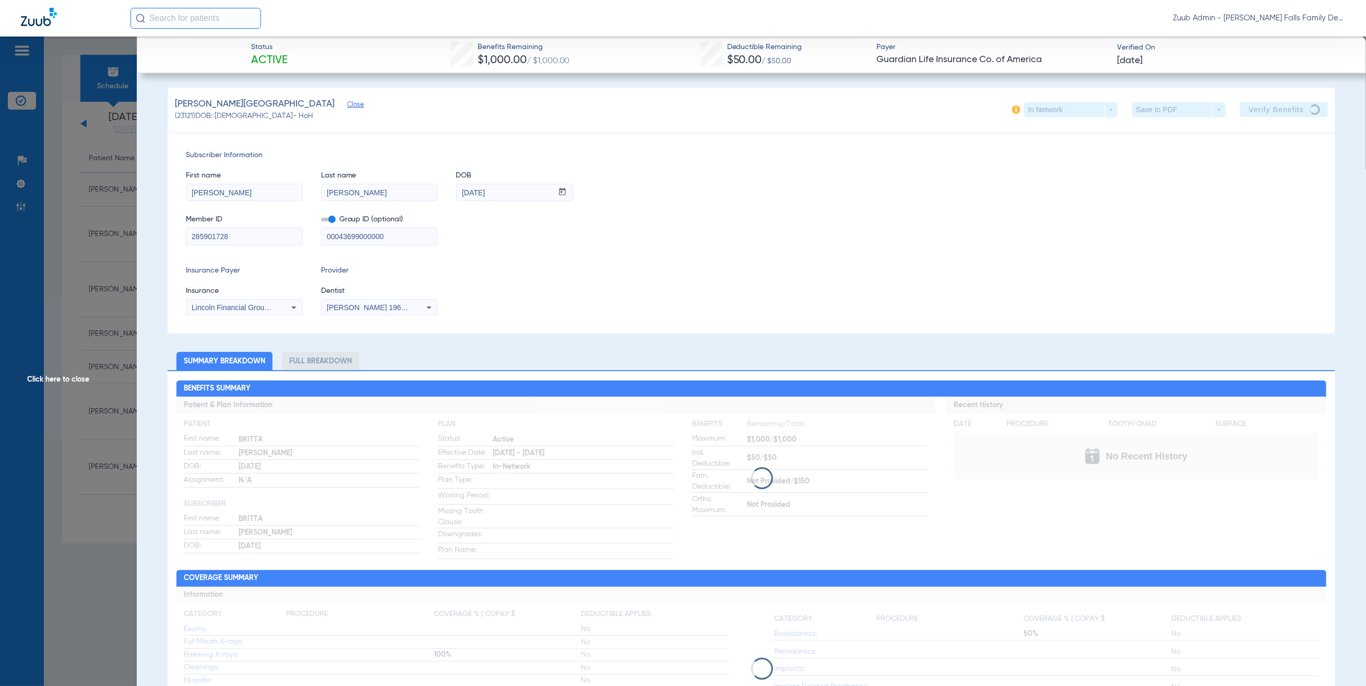
click at [91, 178] on span "Click here to close" at bounding box center [68, 380] width 137 height 686
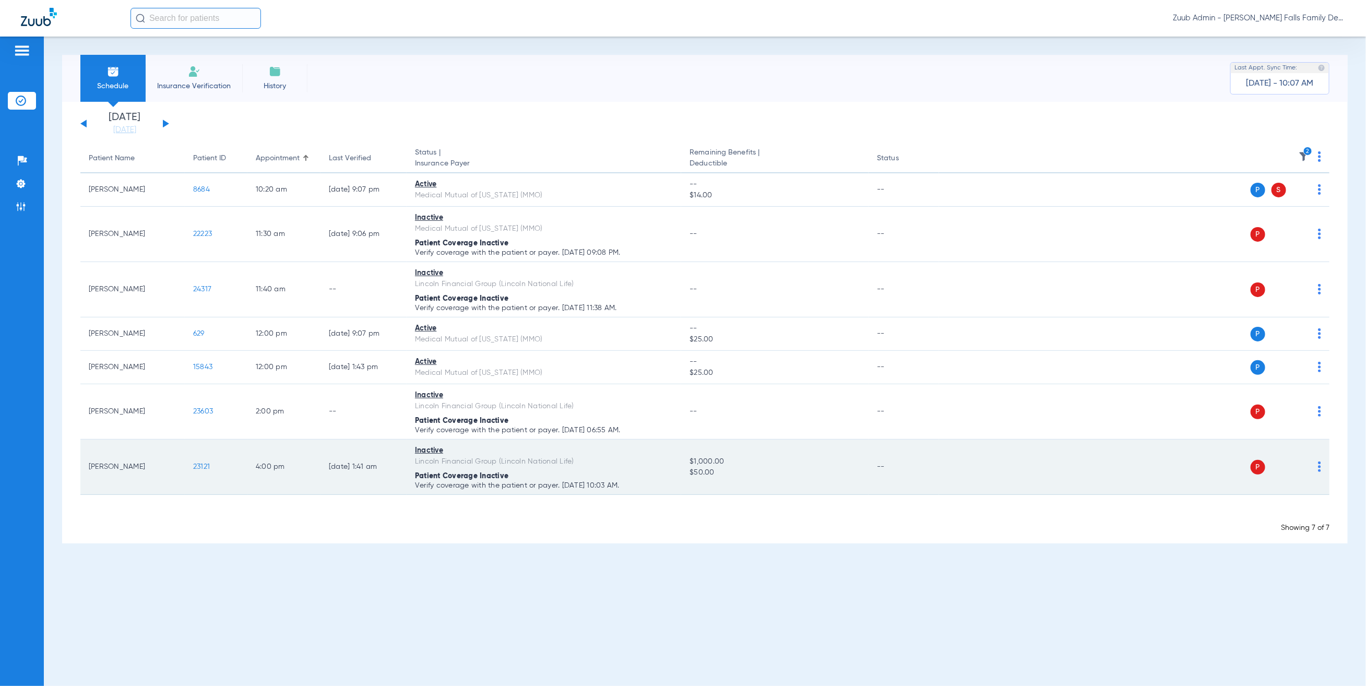
click at [202, 465] on span "23121" at bounding box center [201, 466] width 17 height 7
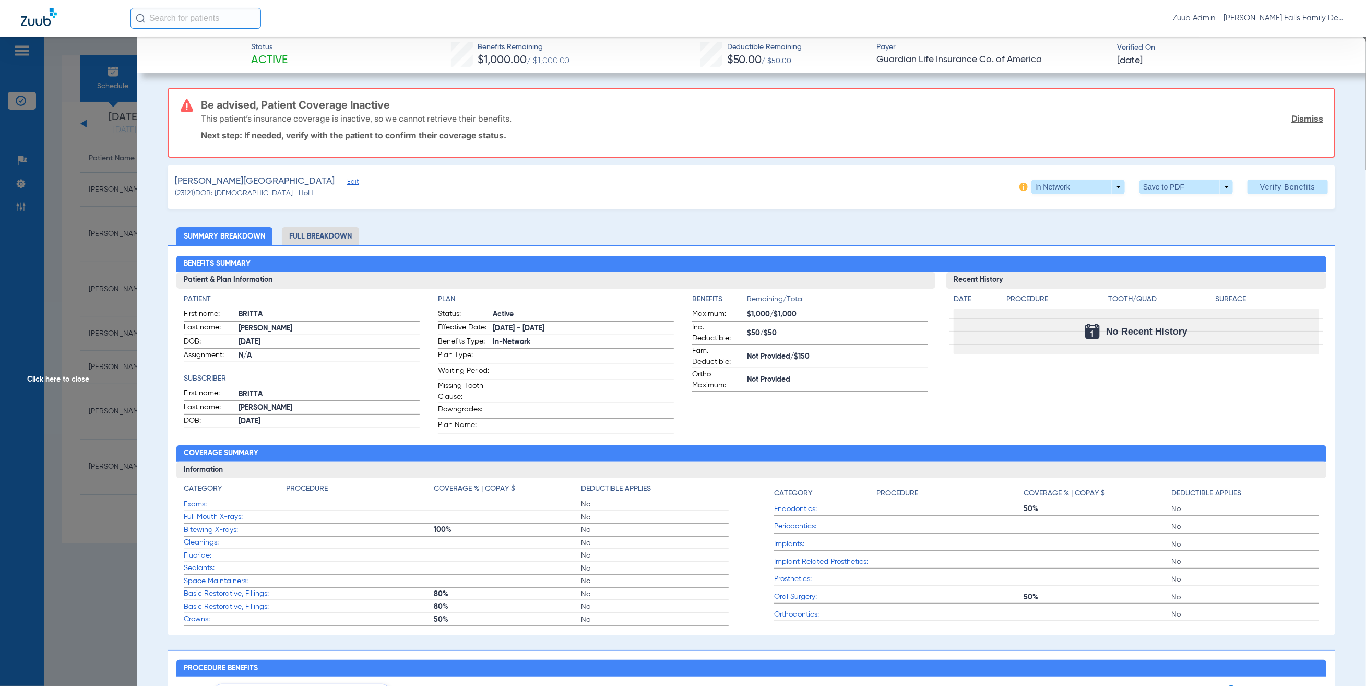
drag, startPoint x: 262, startPoint y: 178, endPoint x: 268, endPoint y: 175, distance: 6.3
click at [262, 177] on div "Kosmach, Brittany Edit" at bounding box center [266, 181] width 182 height 13
click at [268, 175] on div "Kosmach, Brittany Edit" at bounding box center [266, 181] width 182 height 13
click at [347, 181] on span "Edit" at bounding box center [351, 183] width 9 height 10
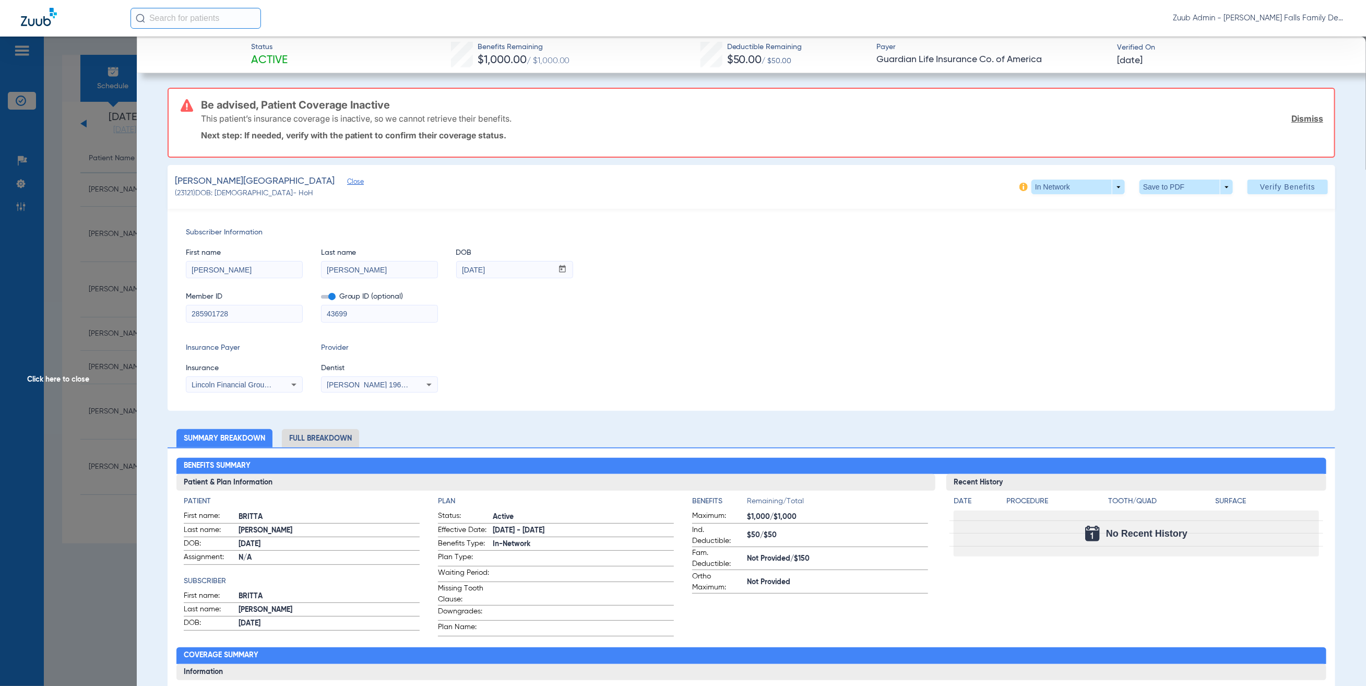
click at [266, 314] on input "285901728" at bounding box center [244, 313] width 116 height 17
click at [249, 319] on input "285901728" at bounding box center [244, 313] width 116 height 17
click at [343, 317] on input "43699" at bounding box center [379, 313] width 116 height 17
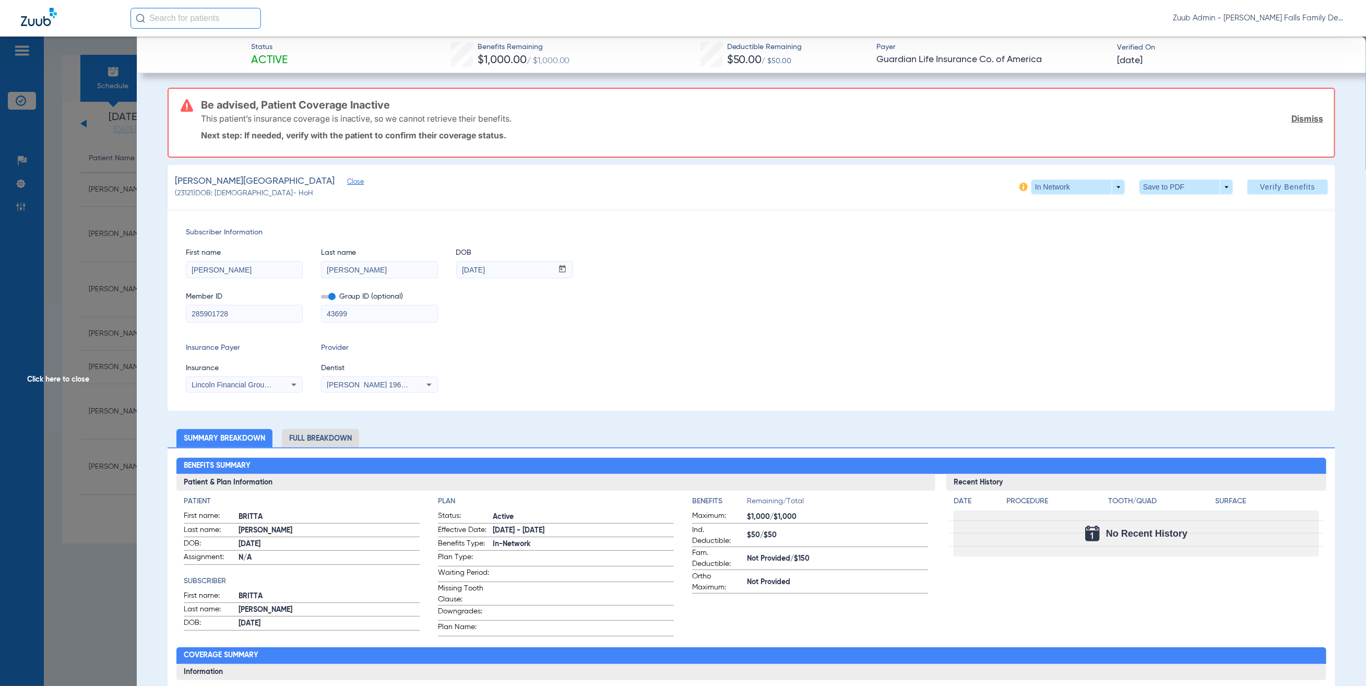
click at [393, 272] on input "Kosmach" at bounding box center [379, 269] width 116 height 17
drag, startPoint x: 371, startPoint y: 306, endPoint x: 332, endPoint y: 309, distance: 38.7
click at [370, 307] on input "43699" at bounding box center [379, 313] width 116 height 17
click at [1297, 183] on span "Verify Benefits" at bounding box center [1287, 187] width 55 height 8
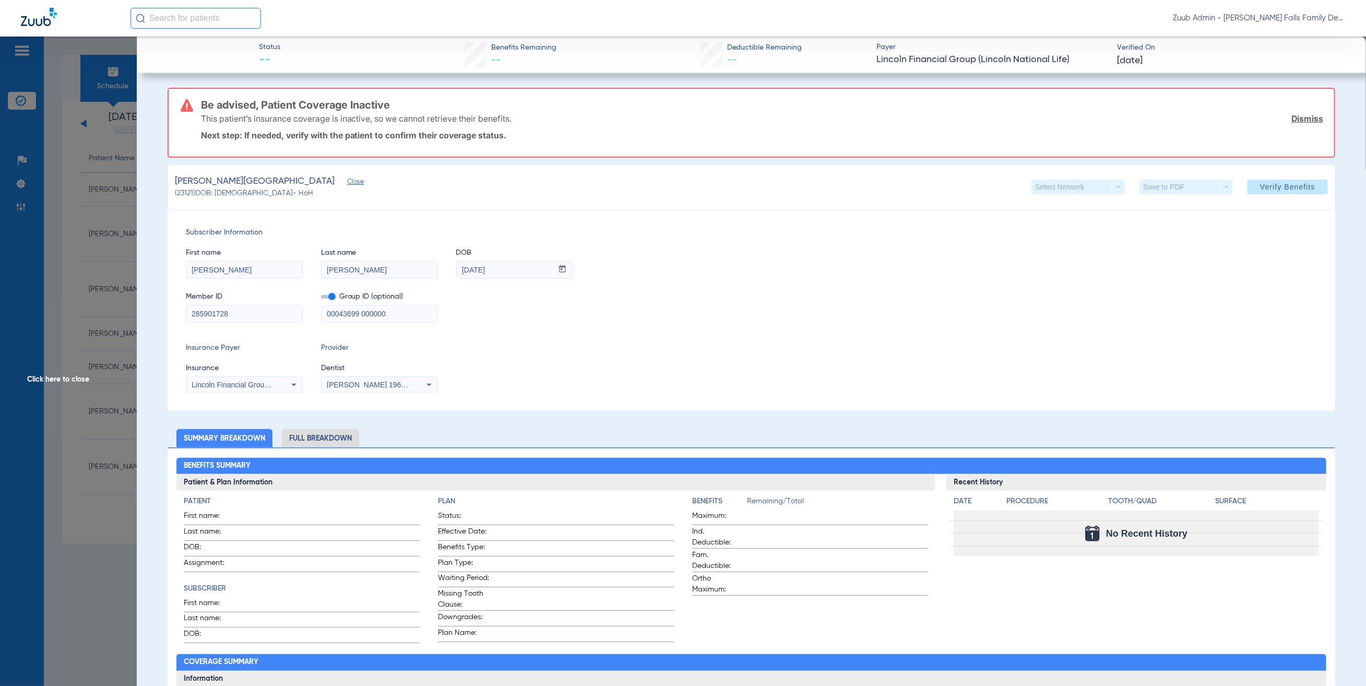
click at [364, 275] on input "Kosmach" at bounding box center [379, 269] width 116 height 17
drag, startPoint x: 364, startPoint y: 312, endPoint x: 401, endPoint y: 304, distance: 37.9
click at [364, 312] on input "00043699 000000" at bounding box center [379, 313] width 116 height 17
click at [1265, 189] on span "Verify Benefits" at bounding box center [1287, 187] width 55 height 8
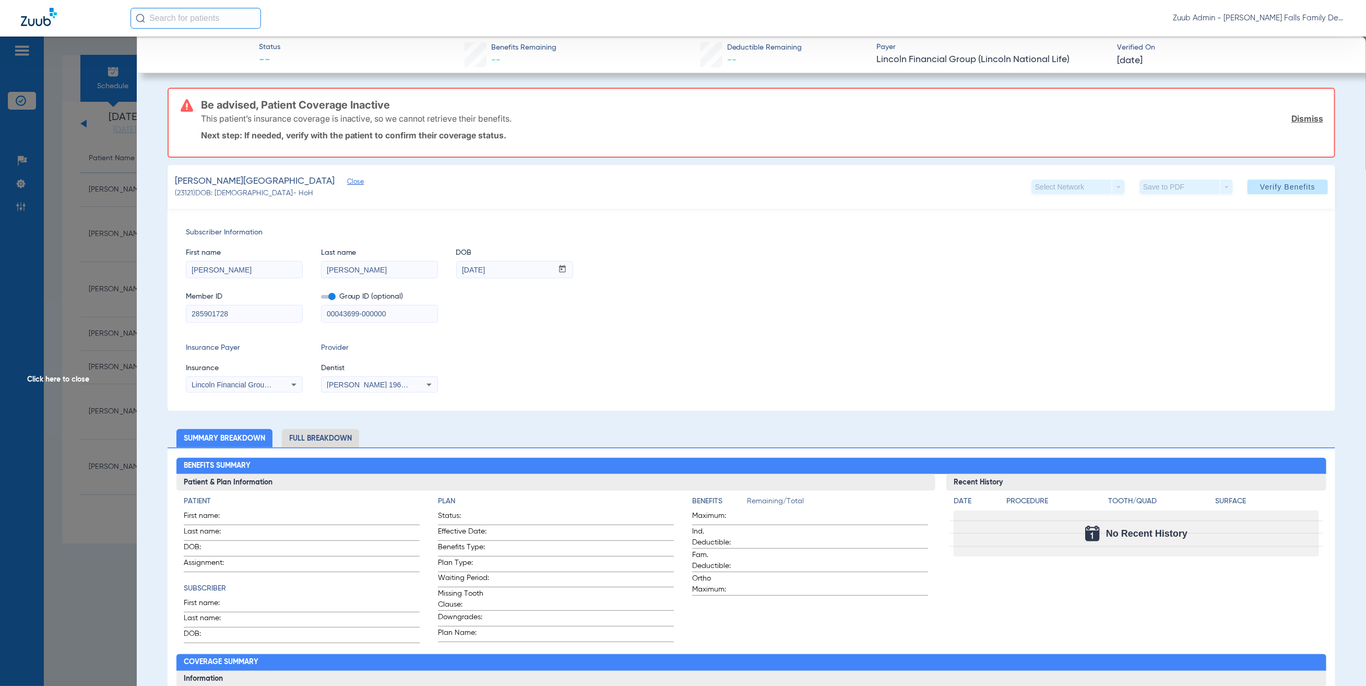
click at [359, 316] on input "00043699-000000" at bounding box center [379, 313] width 116 height 17
type input "00043699000000"
click at [1171, 297] on div "Member ID 285901728 Group ID (optional) 00043699000000" at bounding box center [751, 302] width 1131 height 40
drag, startPoint x: 1265, startPoint y: 188, endPoint x: 1261, endPoint y: 183, distance: 6.7
click at [1265, 188] on span "Verify Benefits" at bounding box center [1287, 187] width 55 height 8
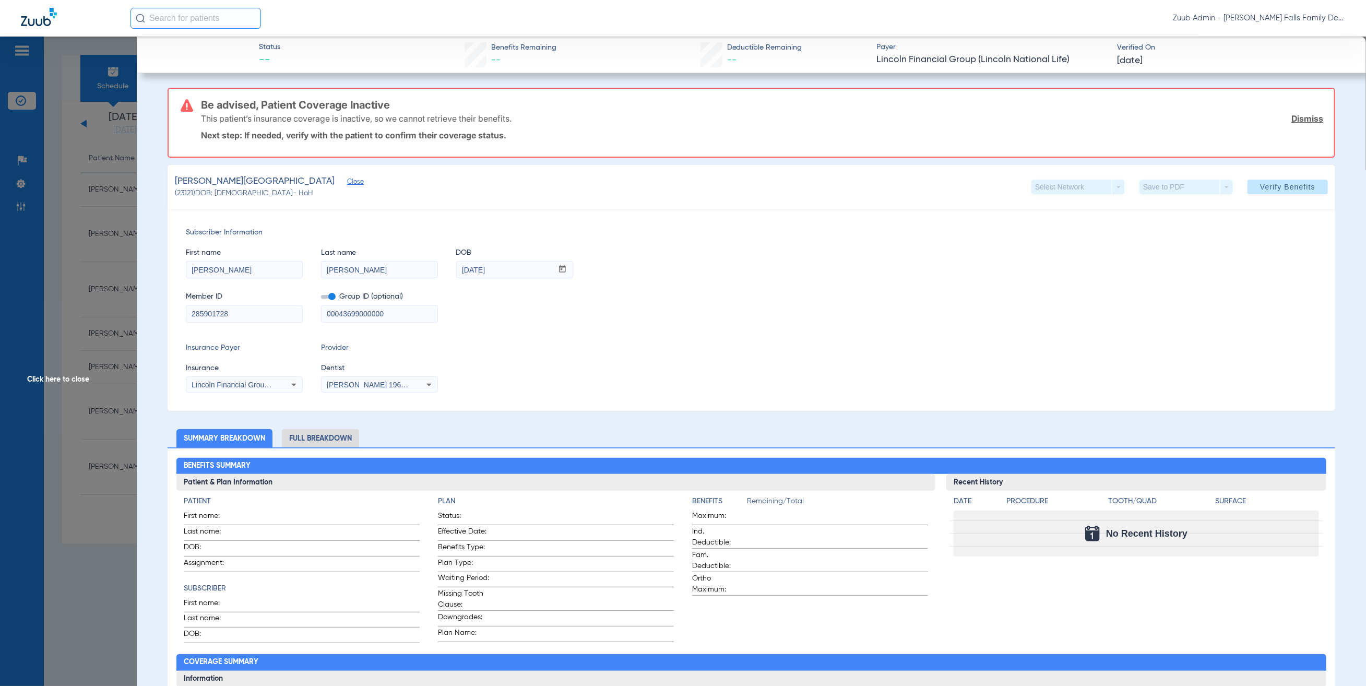
click at [393, 318] on input "00043699000000" at bounding box center [379, 313] width 116 height 17
click at [393, 317] on input "00043699000000" at bounding box center [379, 313] width 116 height 17
click at [91, 290] on span "Click here to close" at bounding box center [68, 380] width 137 height 686
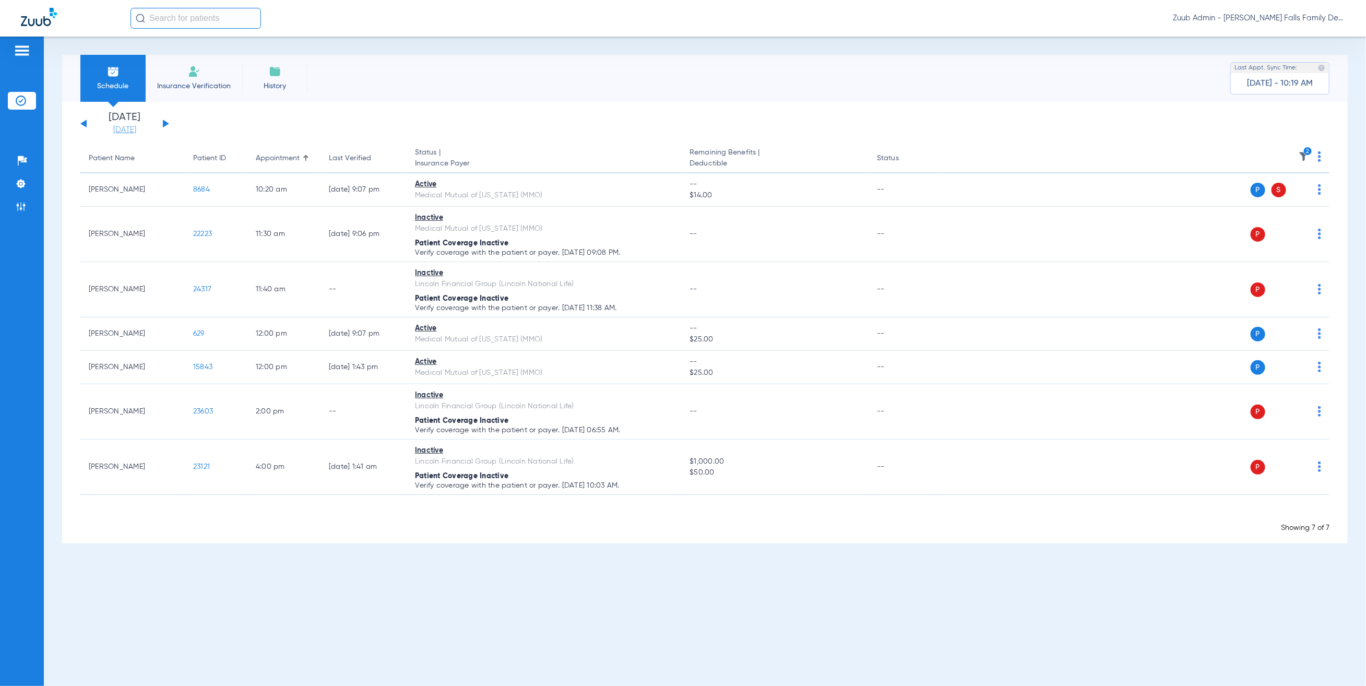
click at [129, 127] on link "07-30-2025" at bounding box center [124, 130] width 63 height 10
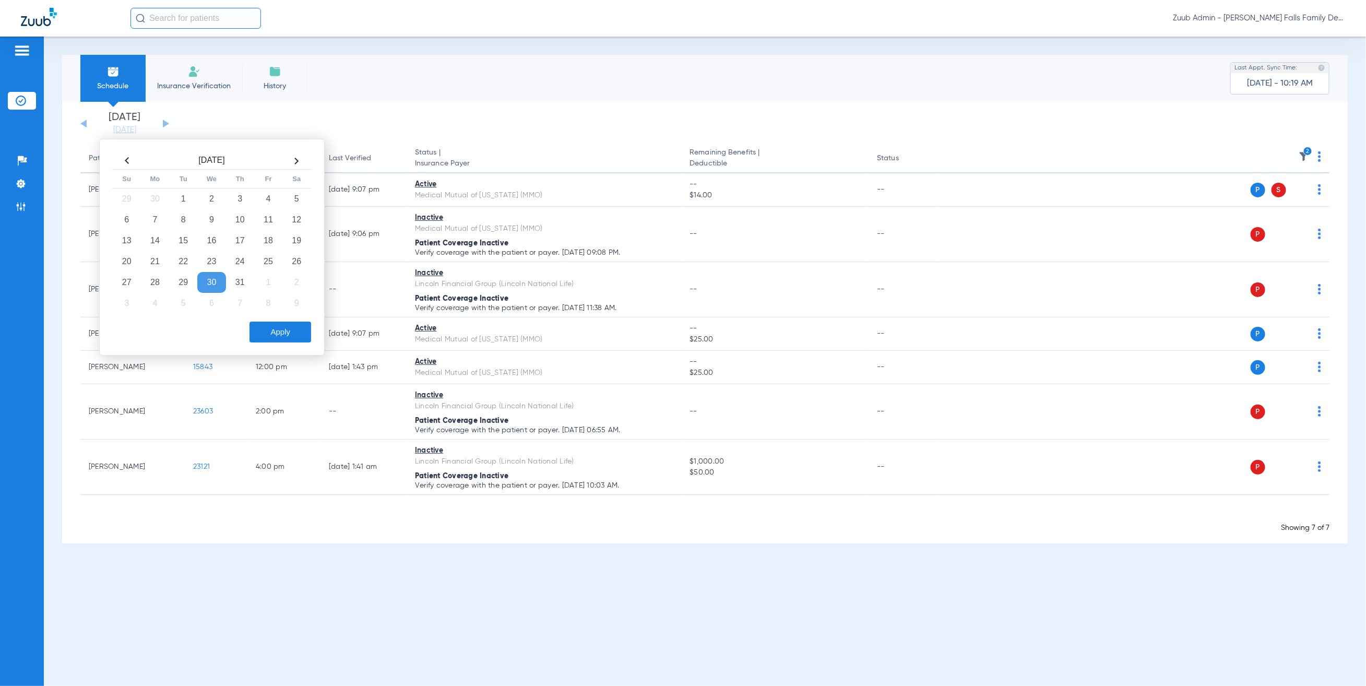
click at [304, 158] on th at bounding box center [296, 160] width 28 height 17
click at [152, 231] on td "11" at bounding box center [155, 240] width 28 height 21
click at [289, 327] on button "Apply" at bounding box center [280, 331] width 62 height 21
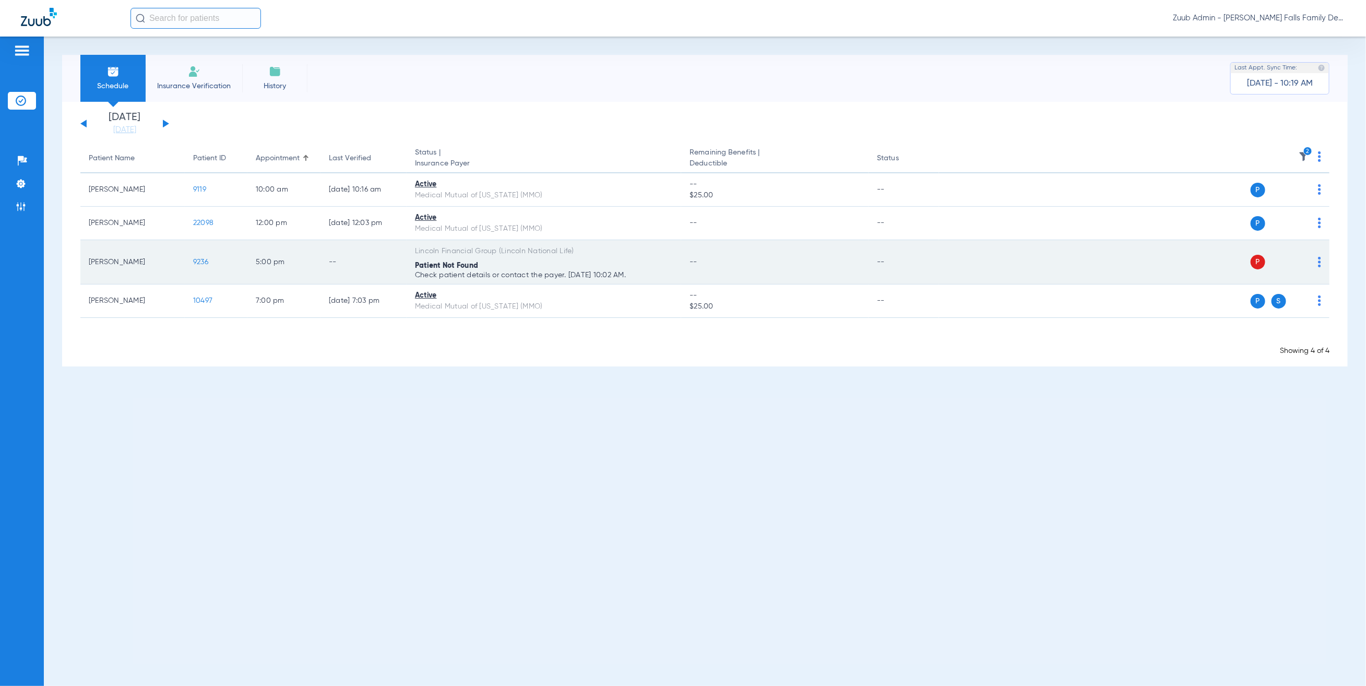
click at [202, 261] on span "9236" at bounding box center [200, 261] width 15 height 7
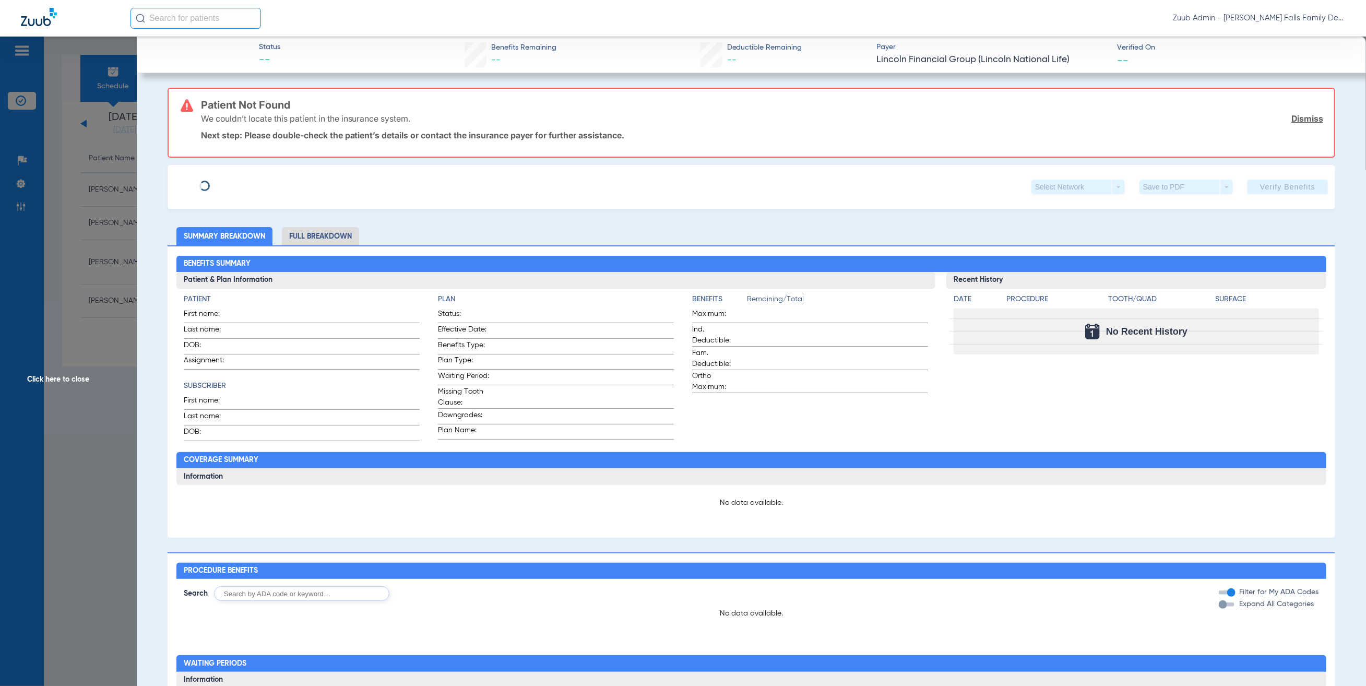
type input "Jessica"
type input "Ross"
type input "08/26/1998"
type input "269043471"
click at [256, 183] on span "Edit" at bounding box center [260, 183] width 9 height 10
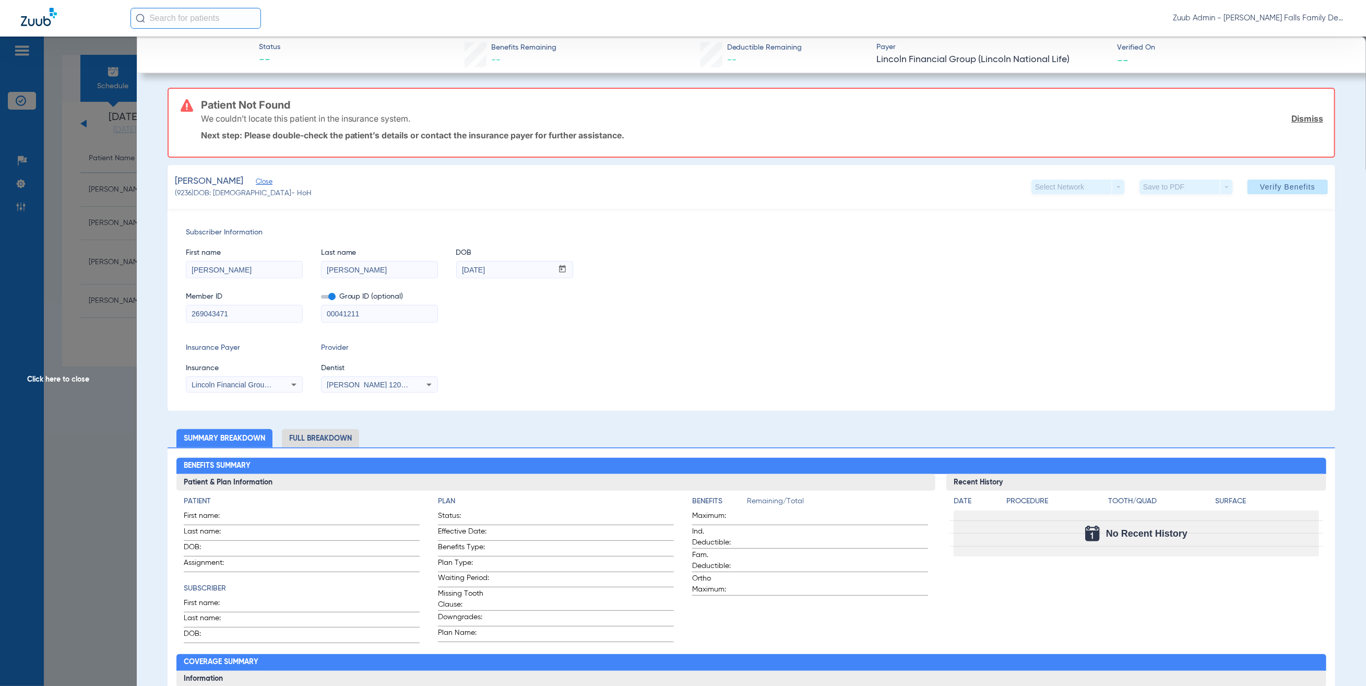
click at [377, 314] on input "00041211" at bounding box center [379, 313] width 116 height 17
type input "00041211000000"
click at [1264, 175] on span at bounding box center [1287, 186] width 80 height 25
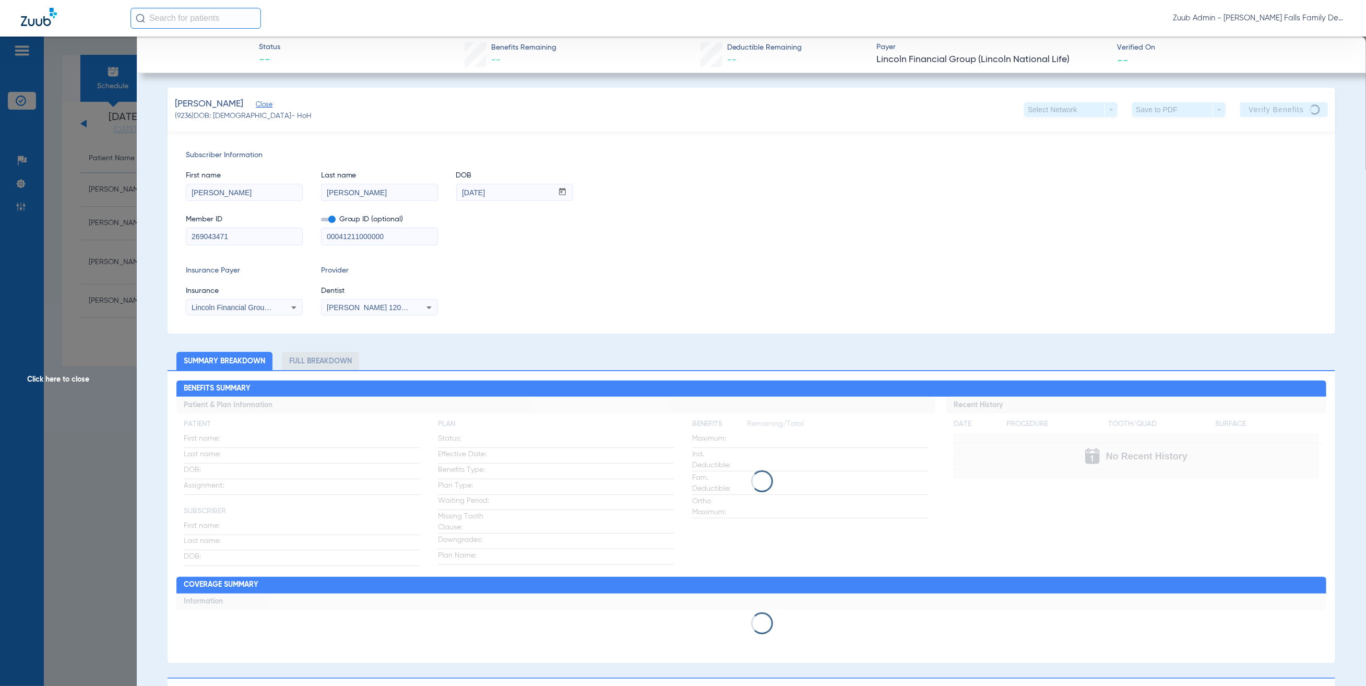
click at [338, 238] on input "00041211000000" at bounding box center [379, 236] width 116 height 17
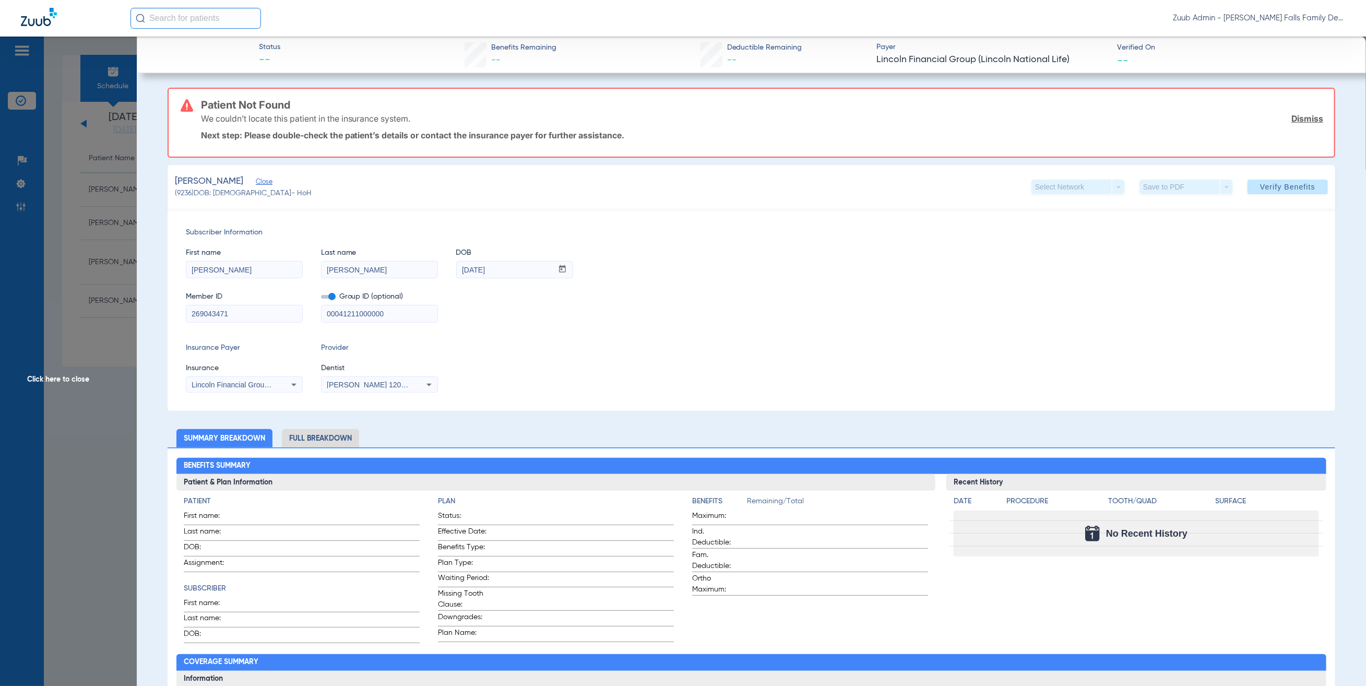
click at [818, 344] on div "Insurance Payer Insurance Lincoln Financial Group (Lincoln National Life) Provi…" at bounding box center [751, 367] width 1131 height 50
click at [64, 212] on span "Click here to close" at bounding box center [68, 380] width 137 height 686
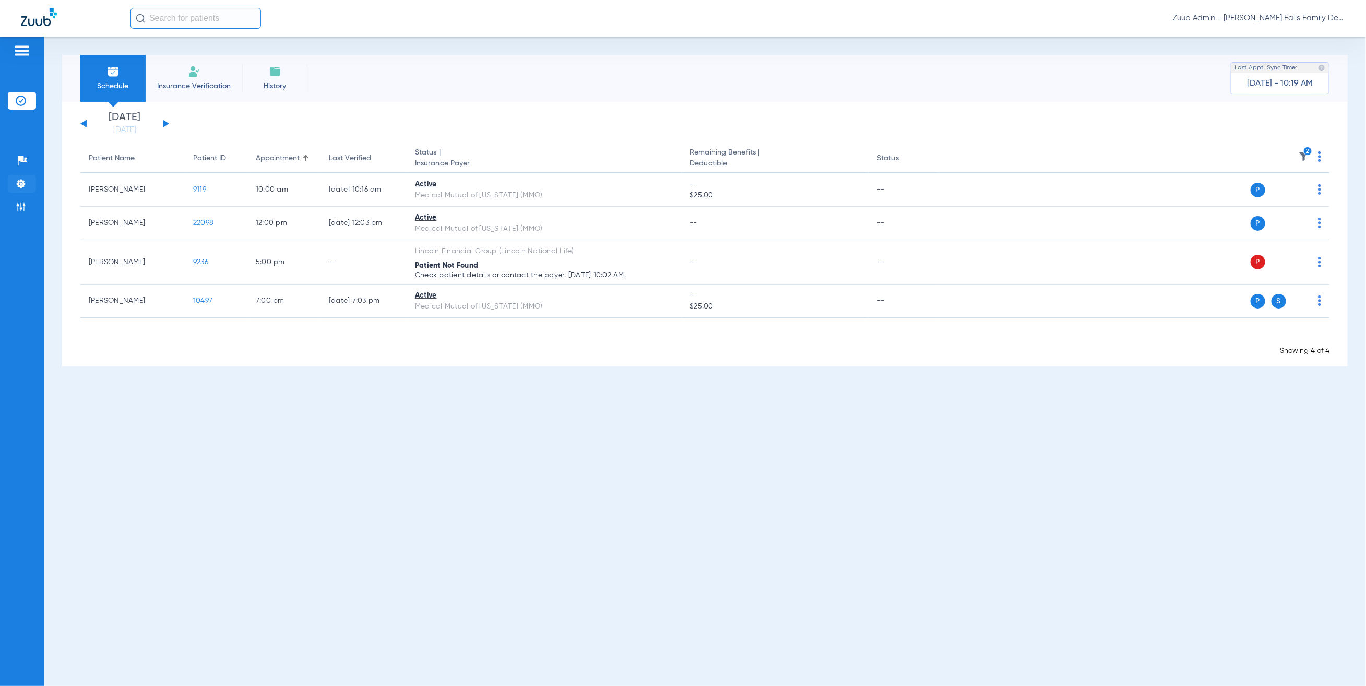
click at [28, 179] on li "Settings" at bounding box center [22, 184] width 28 height 18
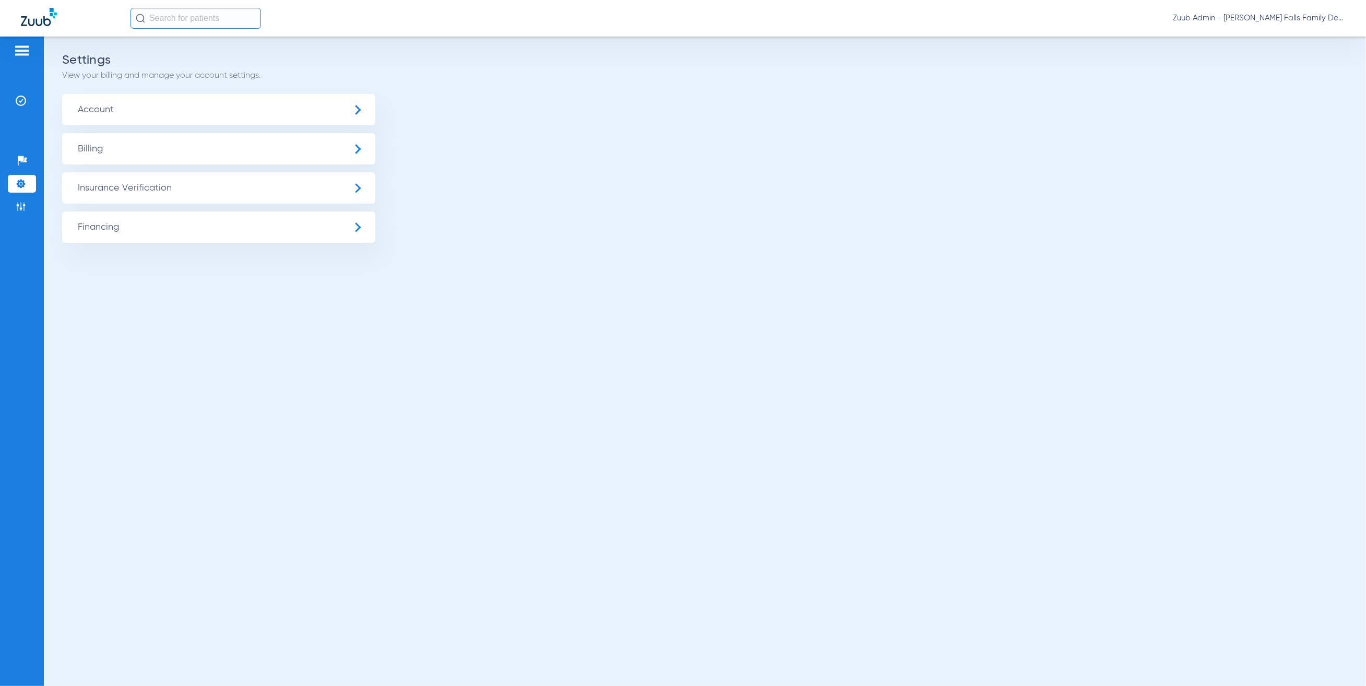
click at [259, 116] on span "Account" at bounding box center [218, 109] width 313 height 31
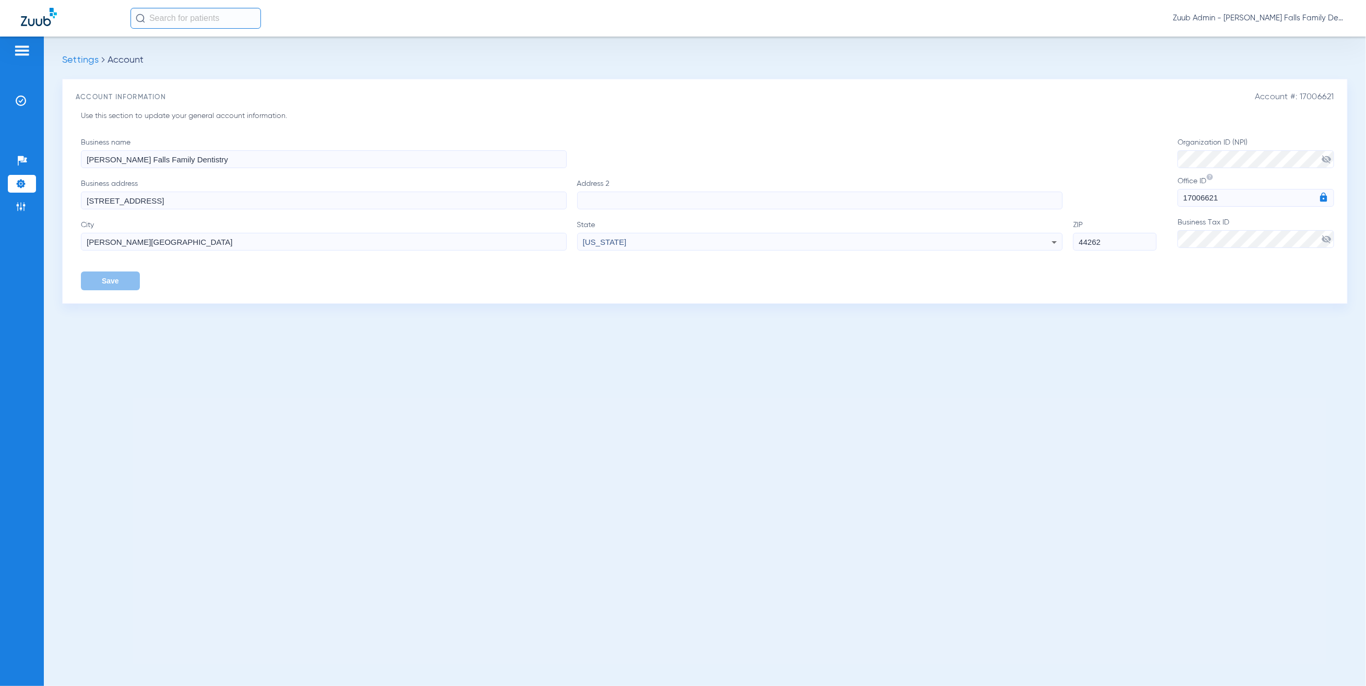
click at [1326, 238] on span "visibility_off" at bounding box center [1326, 239] width 10 height 10
click at [19, 187] on img at bounding box center [21, 183] width 10 height 10
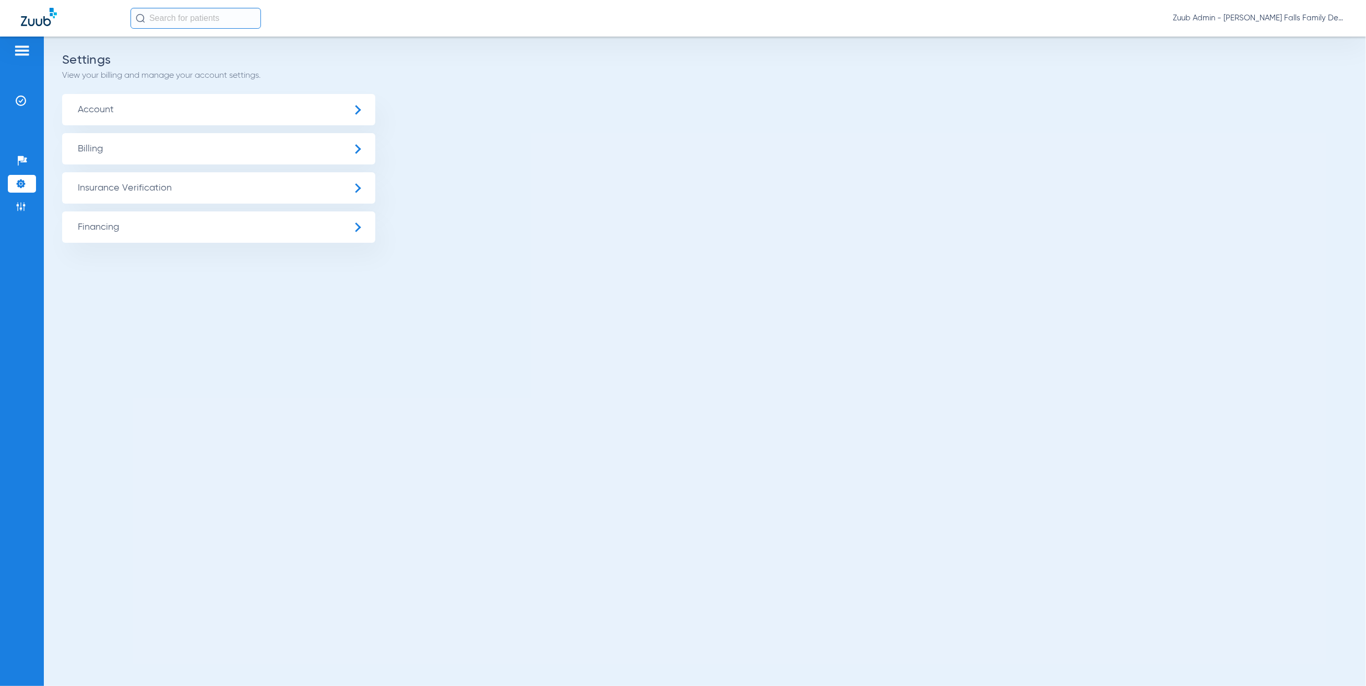
click at [128, 187] on span "Insurance Verification" at bounding box center [218, 187] width 313 height 31
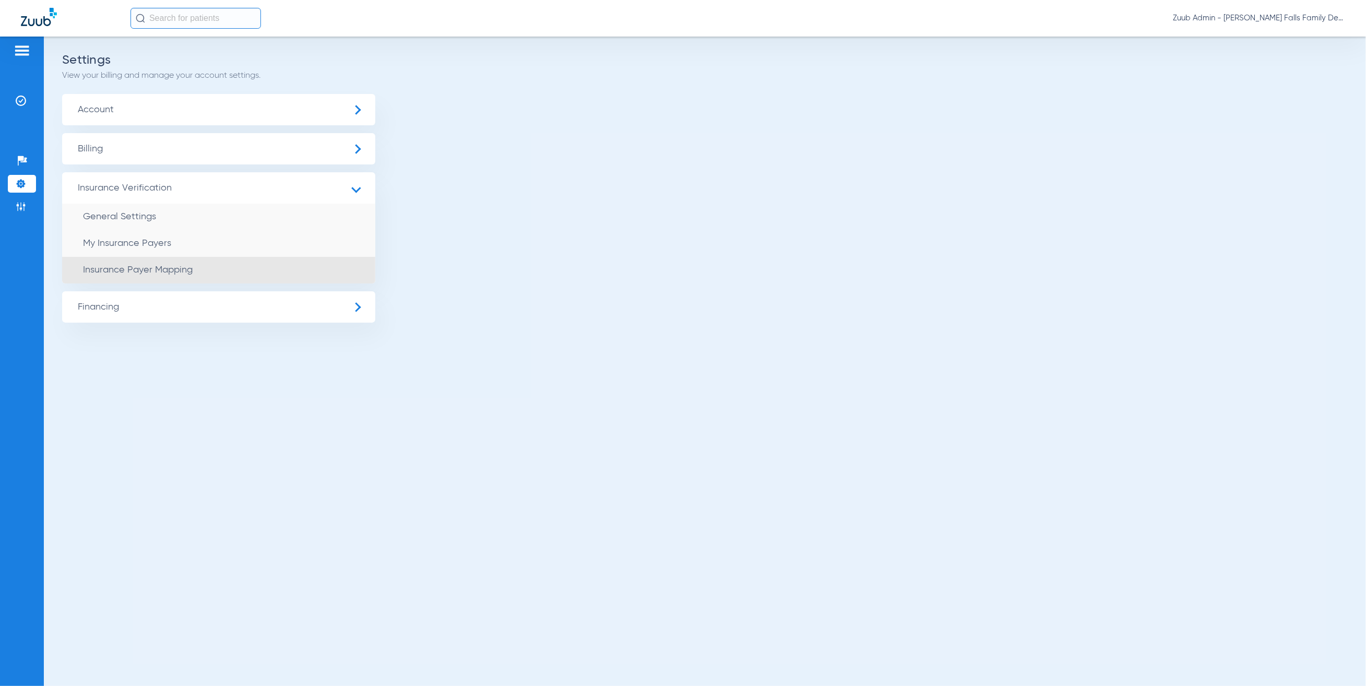
click at [186, 261] on li "Insurance Payer Mapping" at bounding box center [218, 270] width 313 height 27
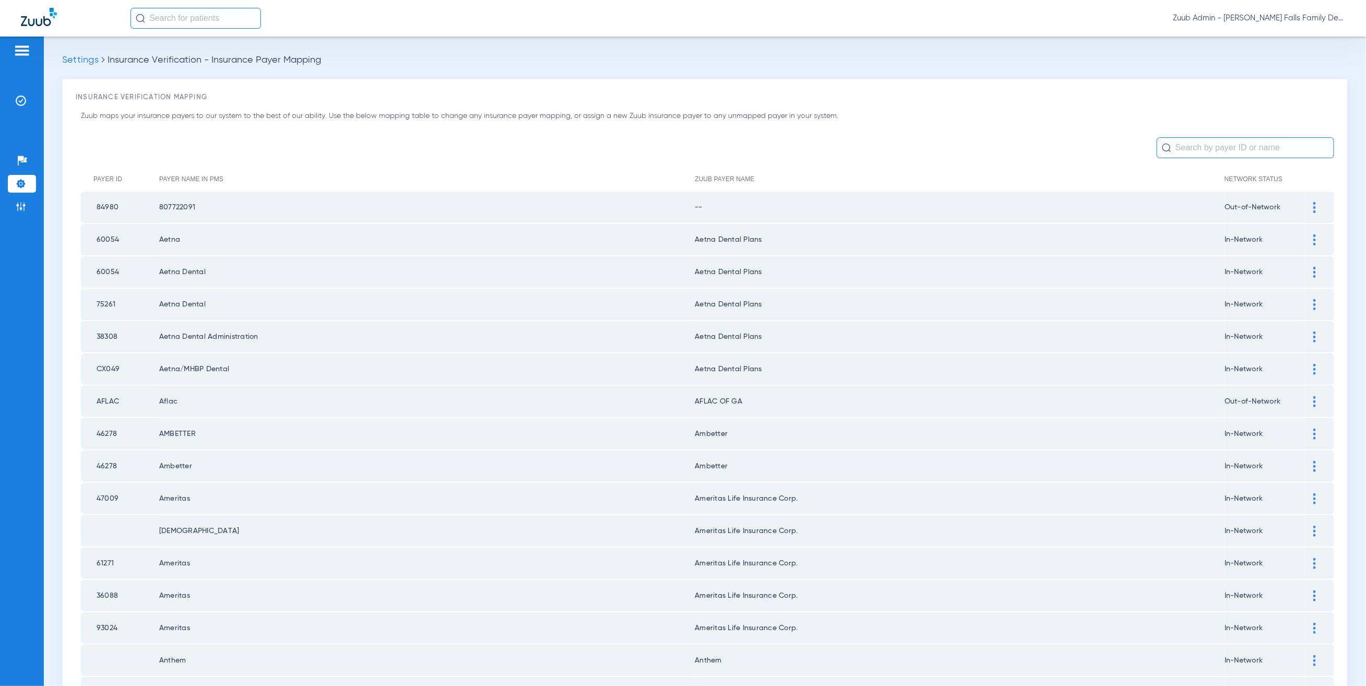
click at [21, 179] on img at bounding box center [21, 183] width 10 height 10
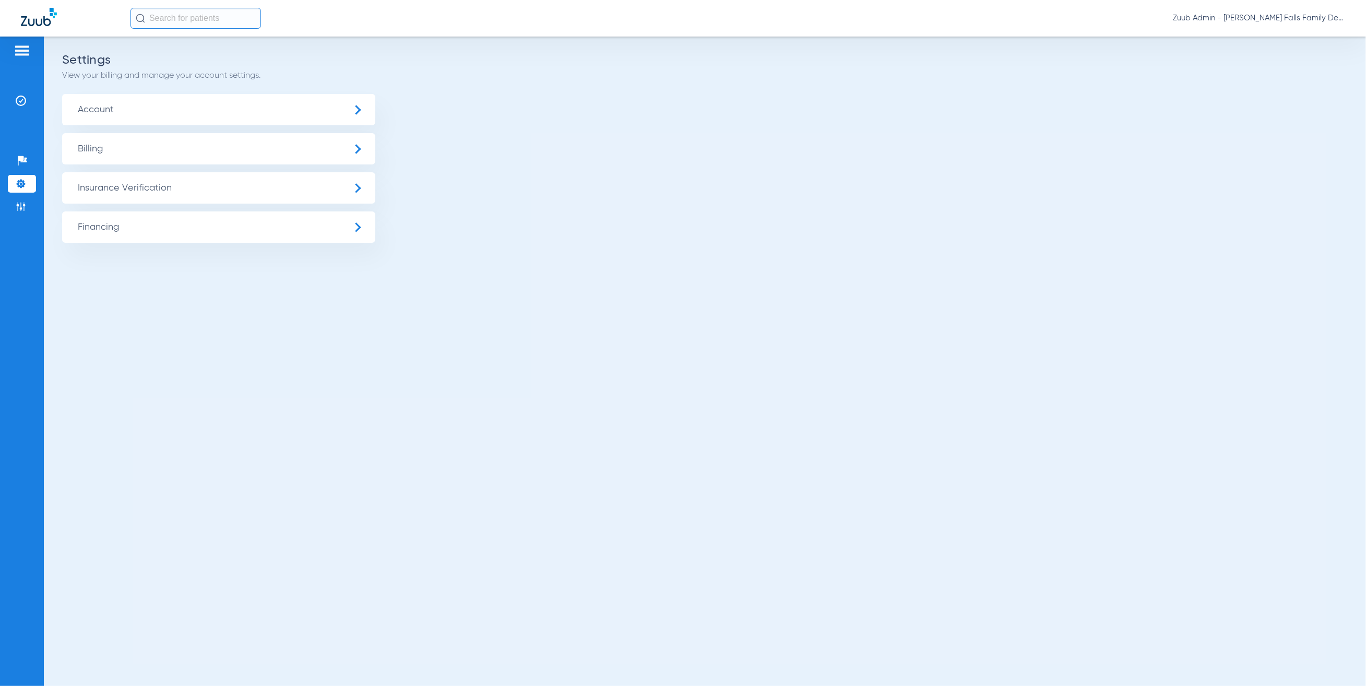
drag, startPoint x: 177, startPoint y: 186, endPoint x: 178, endPoint y: 192, distance: 5.8
click at [177, 186] on span "Insurance Verification" at bounding box center [218, 187] width 313 height 31
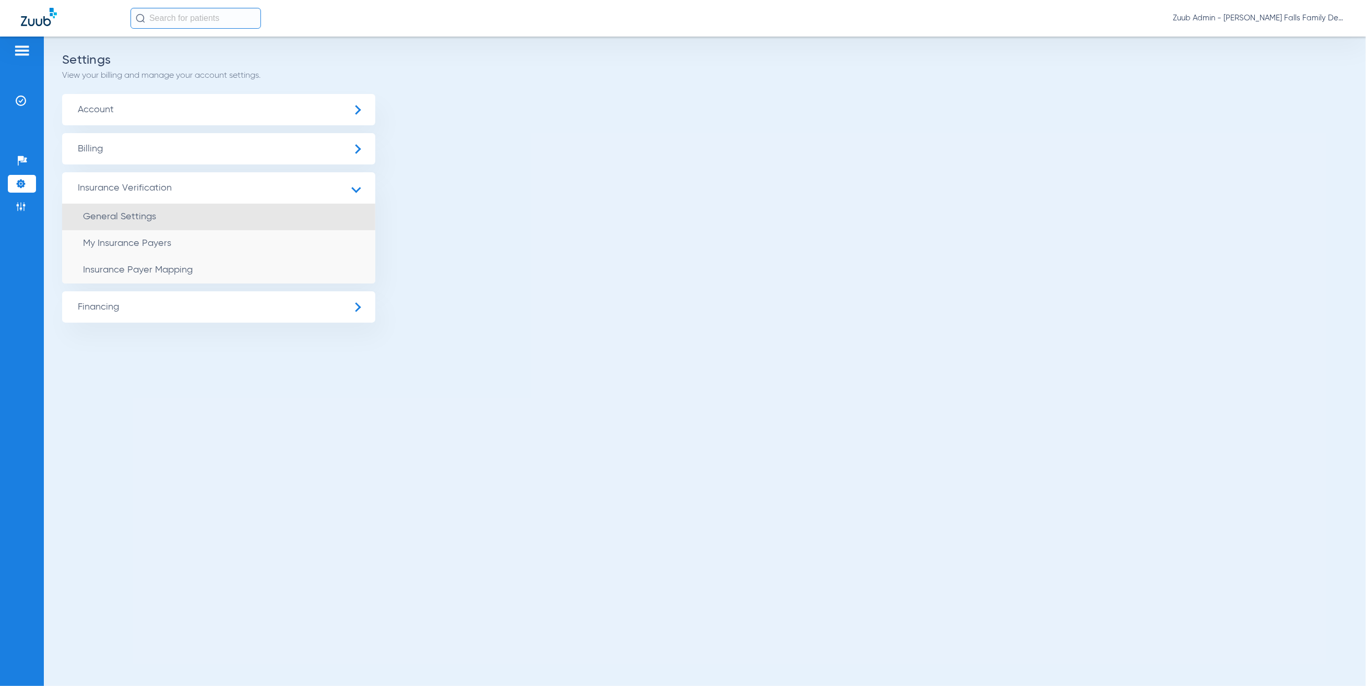
click at [183, 217] on li "General Settings" at bounding box center [218, 216] width 313 height 27
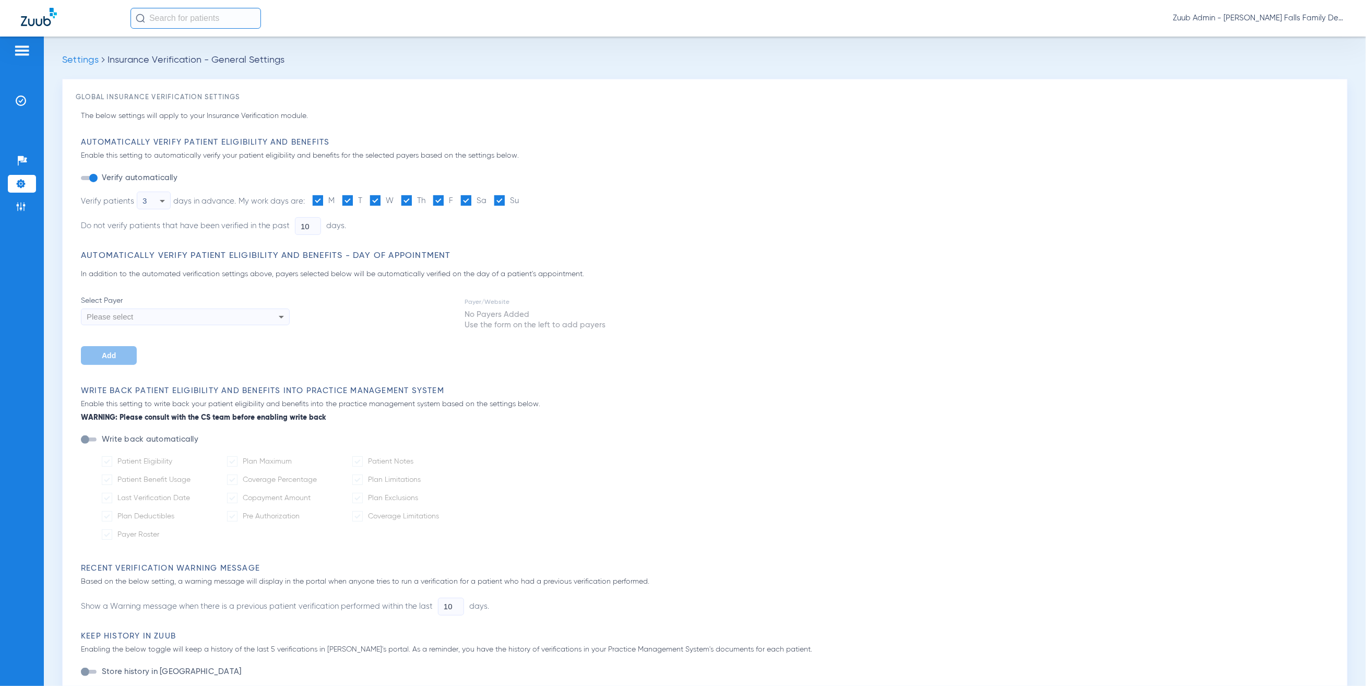
type input "30"
type input "4"
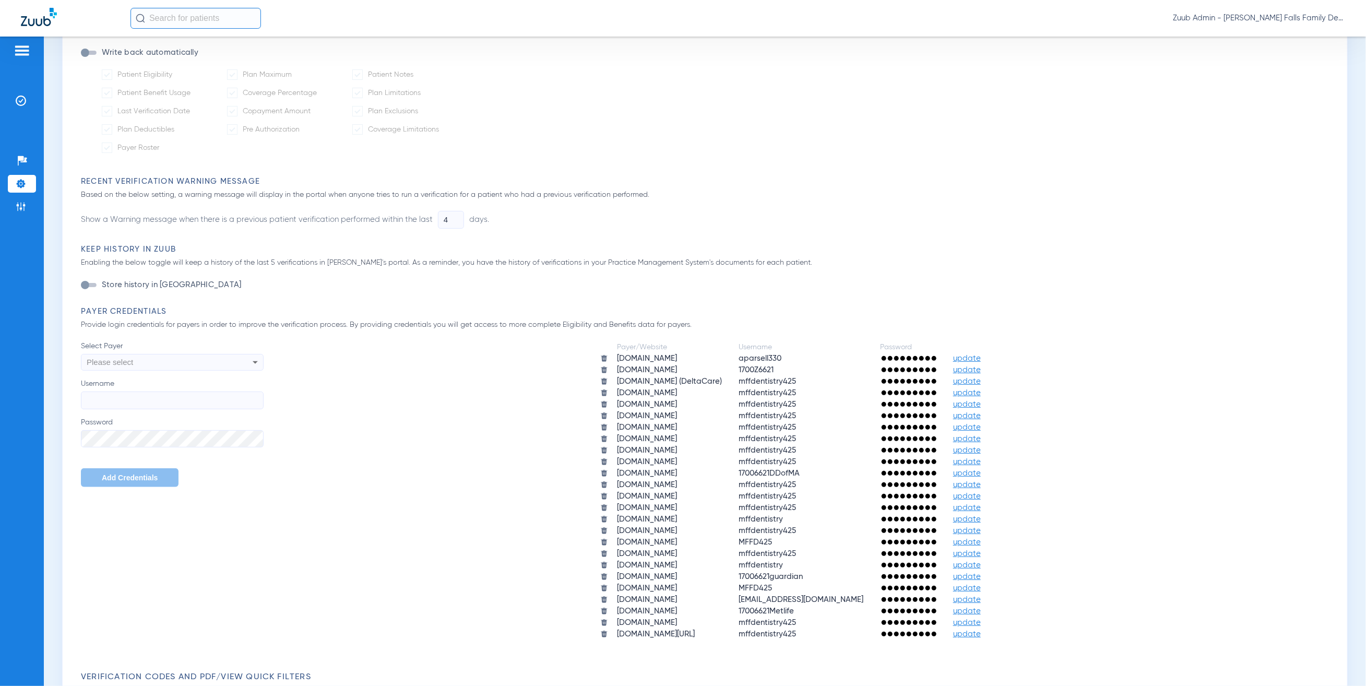
scroll to position [390, 0]
click at [23, 93] on li "Insurance Verification" at bounding box center [22, 101] width 28 height 18
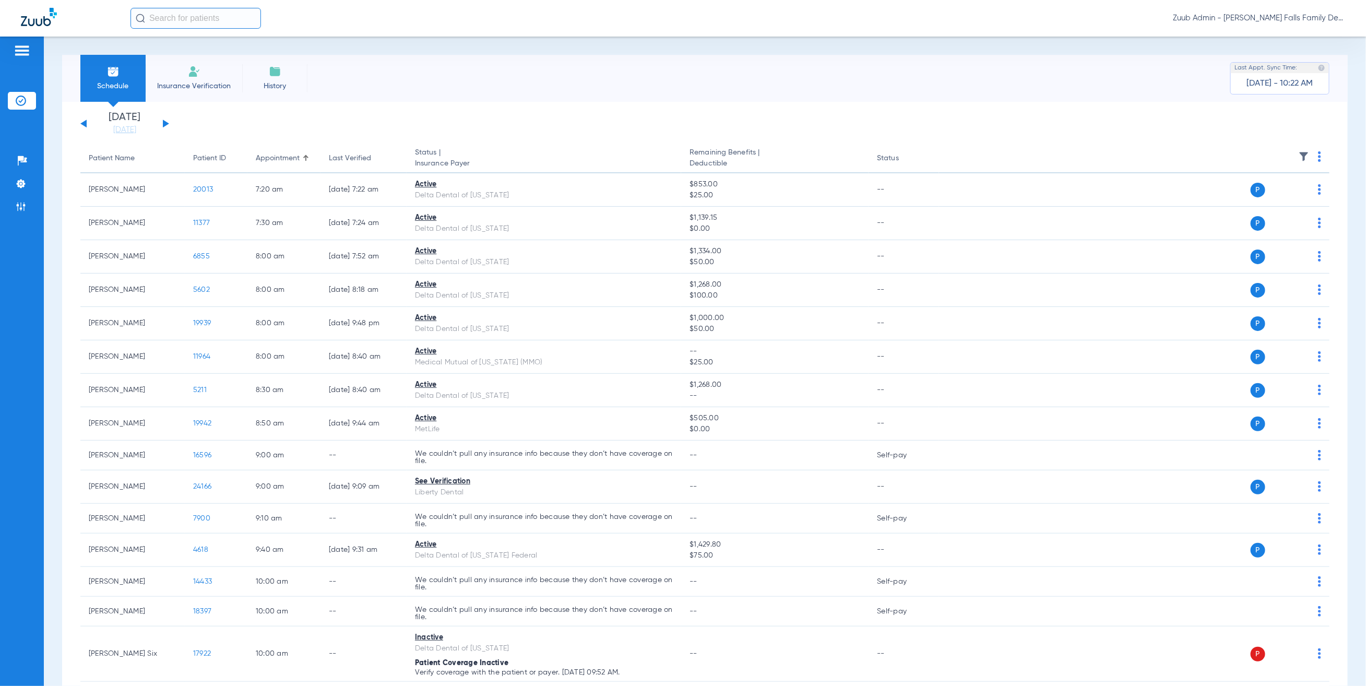
click at [84, 123] on button at bounding box center [83, 123] width 6 height 8
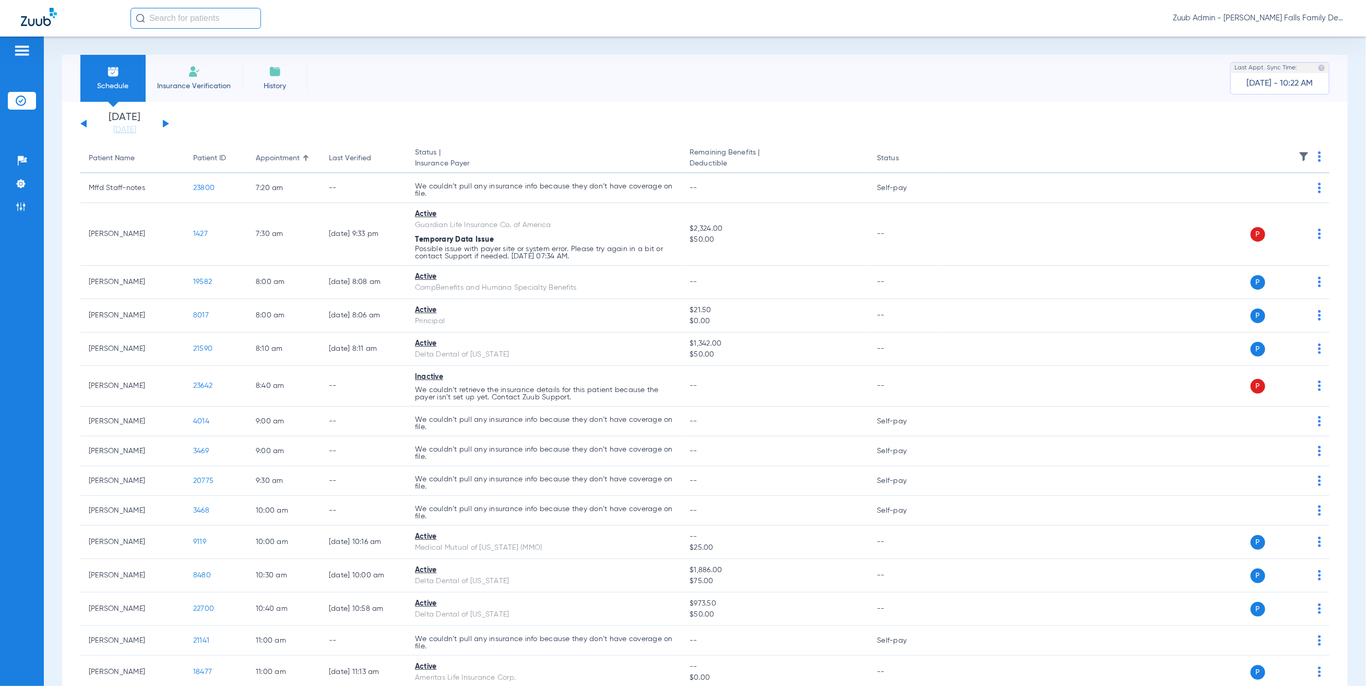
click at [1298, 151] on img at bounding box center [1303, 156] width 10 height 10
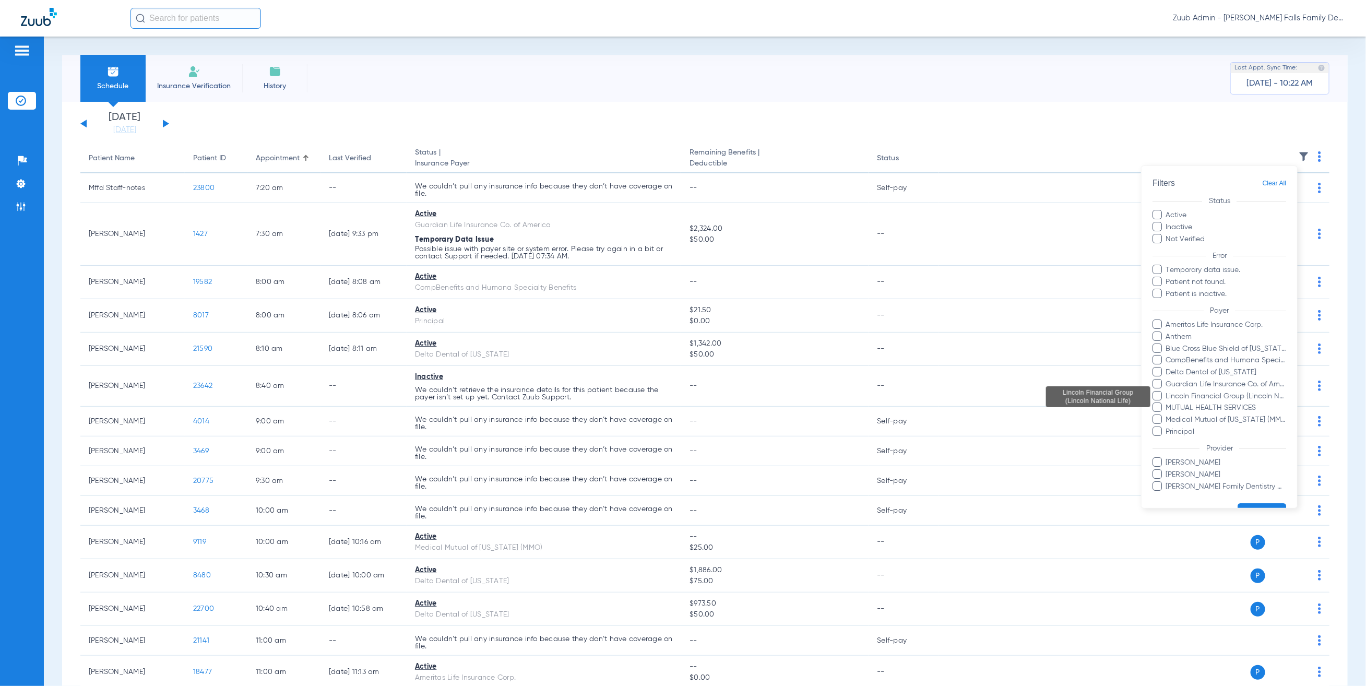
click at [1208, 393] on span "Lincoln Financial Group (Lincoln National Life)" at bounding box center [1225, 396] width 121 height 11
click at [1167, 403] on input "Lincoln Financial Group (Lincoln National Life)" at bounding box center [1167, 403] width 0 height 0
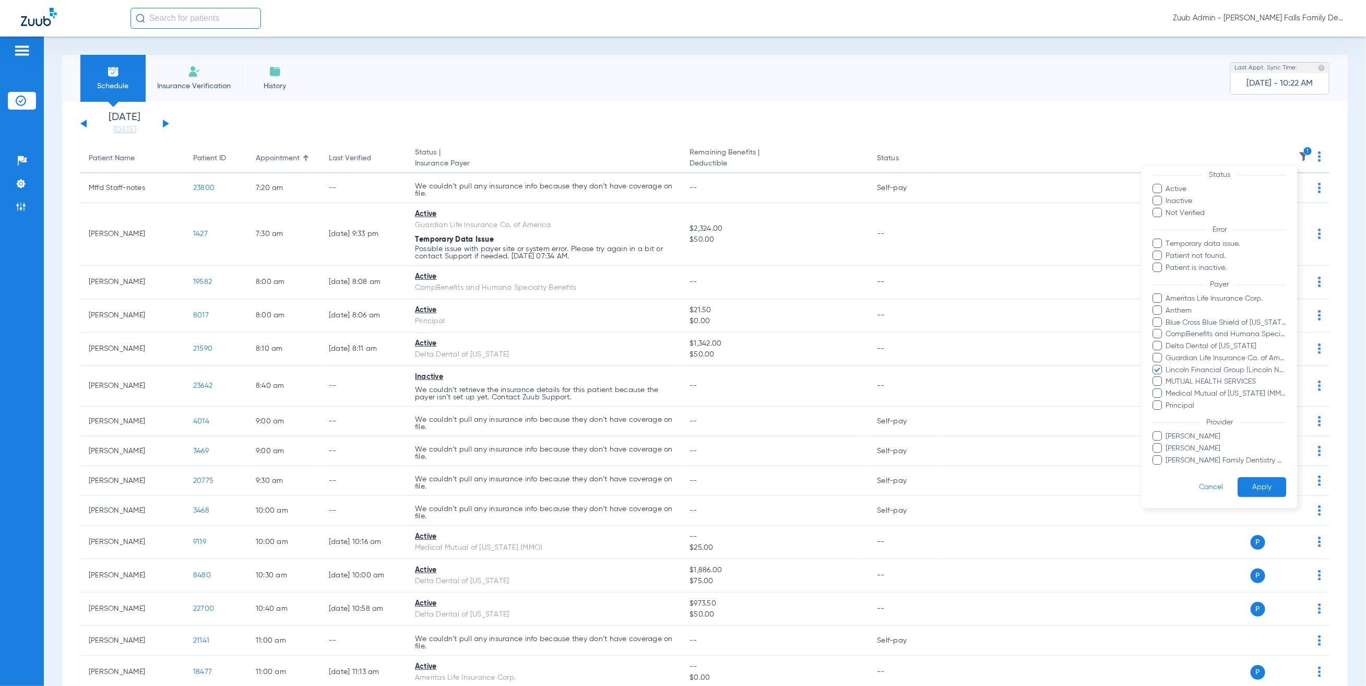
click at [1266, 477] on button "Apply" at bounding box center [1261, 487] width 49 height 20
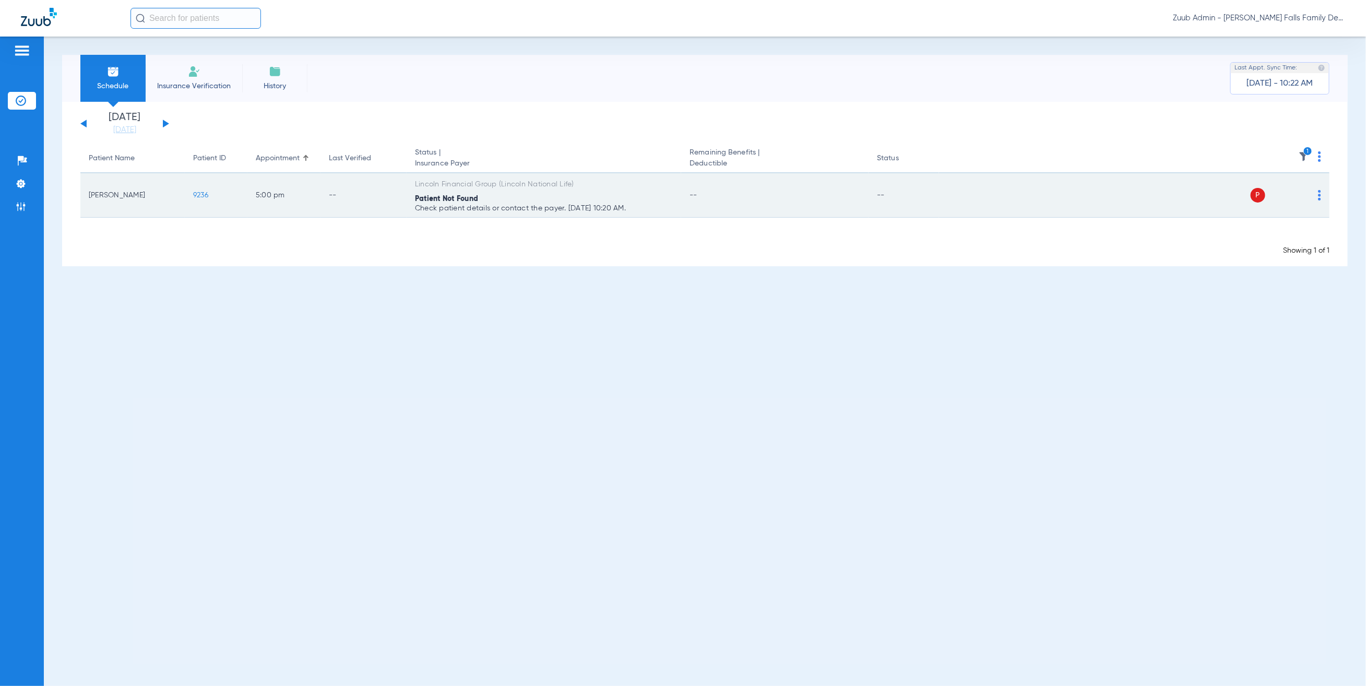
click at [1323, 189] on td "P S" at bounding box center [1134, 195] width 390 height 44
click at [1319, 191] on img at bounding box center [1318, 195] width 3 height 10
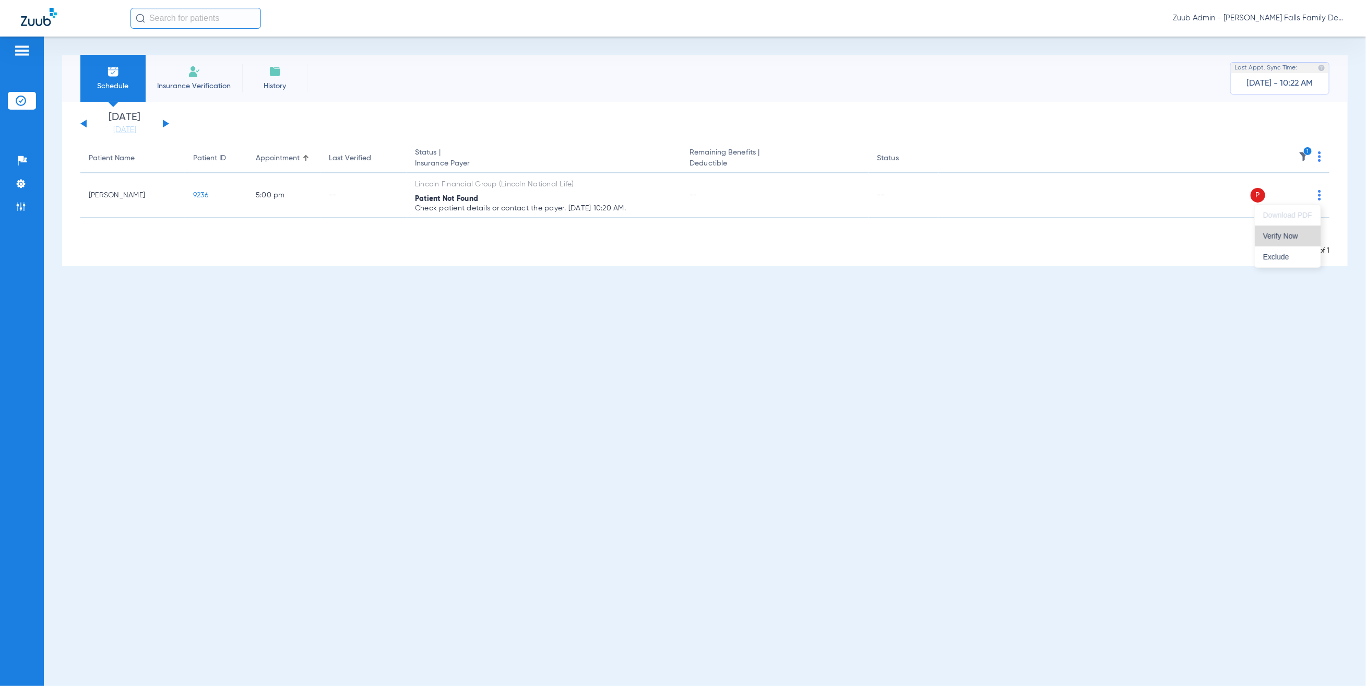
click at [1309, 228] on button "Verify Now" at bounding box center [1287, 235] width 66 height 21
click at [115, 132] on link "08-11-2025" at bounding box center [124, 130] width 63 height 10
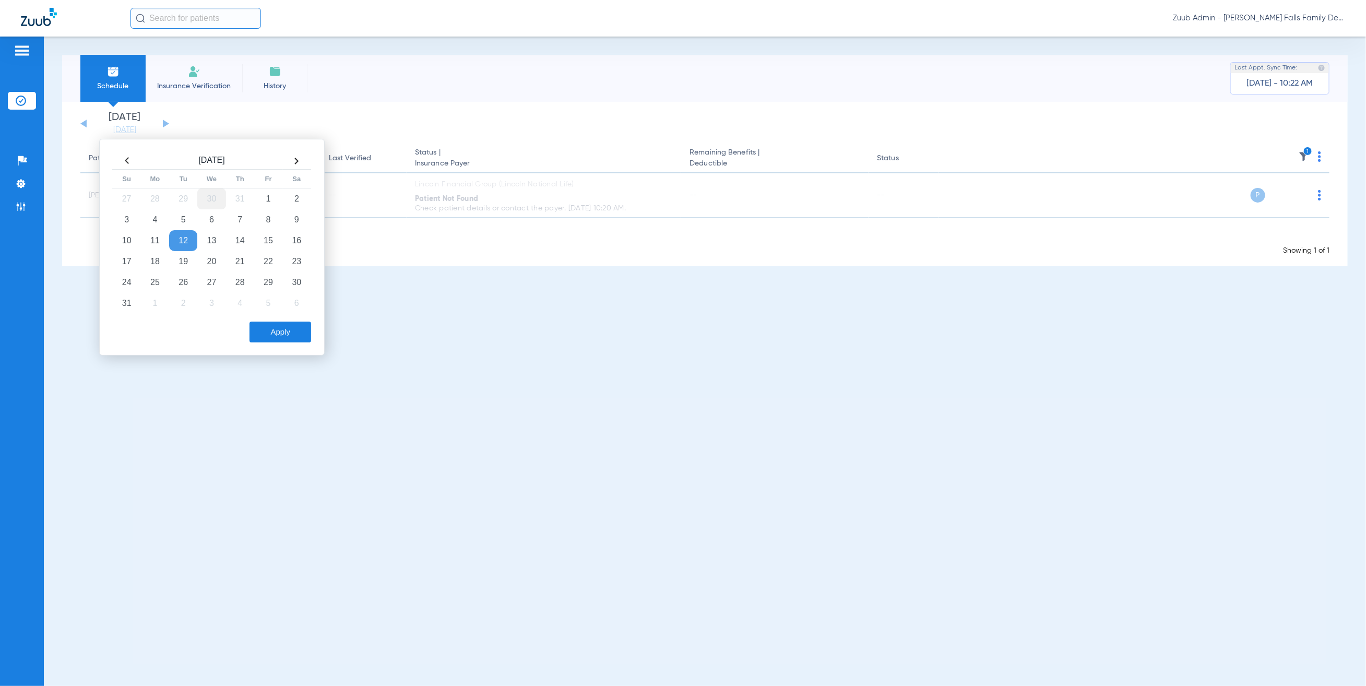
click at [220, 197] on td "30" at bounding box center [211, 198] width 28 height 21
click at [302, 339] on button "Apply" at bounding box center [280, 331] width 62 height 21
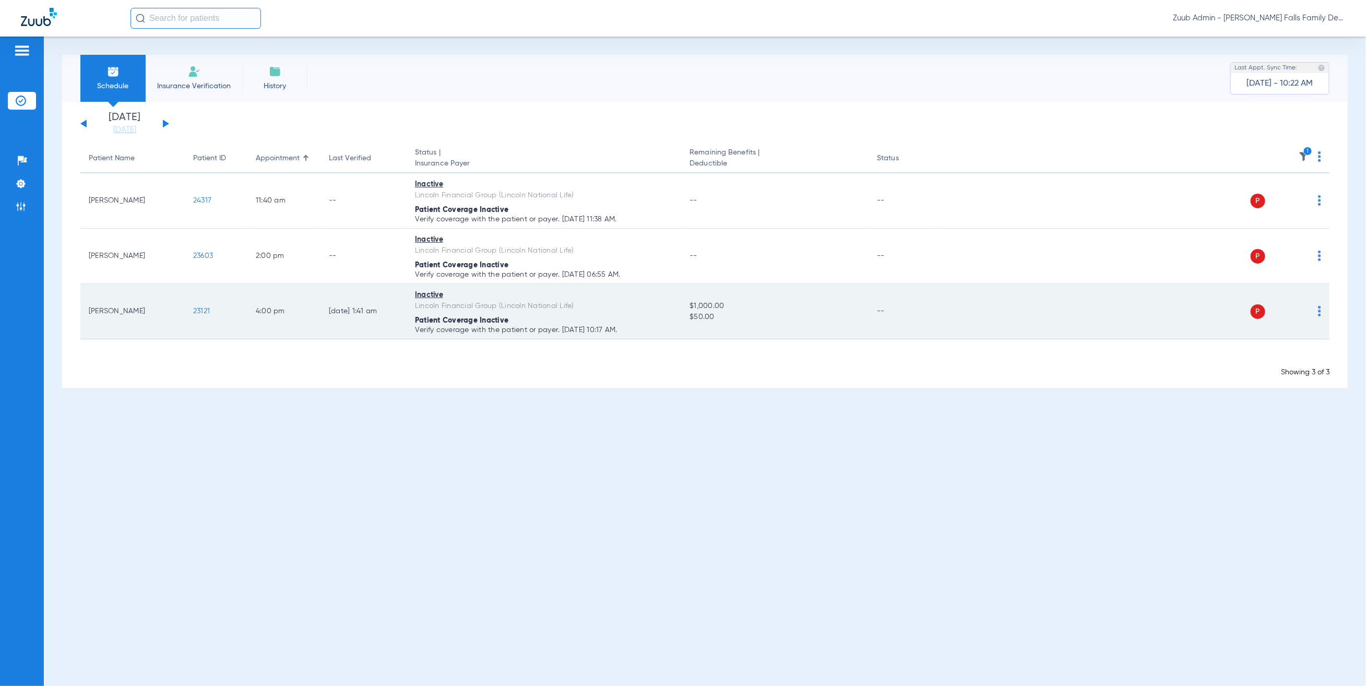
click at [200, 304] on td "23121" at bounding box center [216, 311] width 63 height 55
click at [202, 310] on span "23121" at bounding box center [201, 310] width 17 height 7
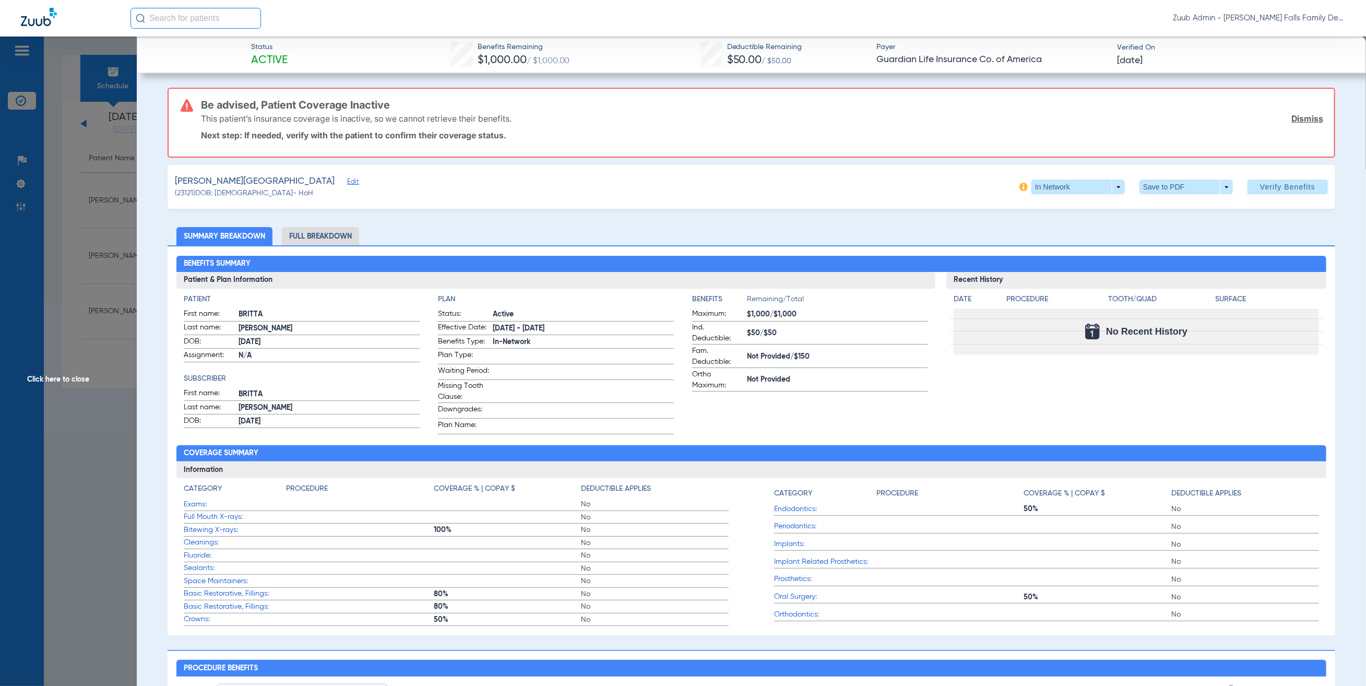
click at [261, 177] on div "Kosmach, Brittany Edit" at bounding box center [266, 181] width 182 height 13
click at [276, 179] on div "Kosmach, Brittany Edit" at bounding box center [266, 181] width 182 height 13
click at [347, 178] on span "Edit" at bounding box center [351, 183] width 9 height 10
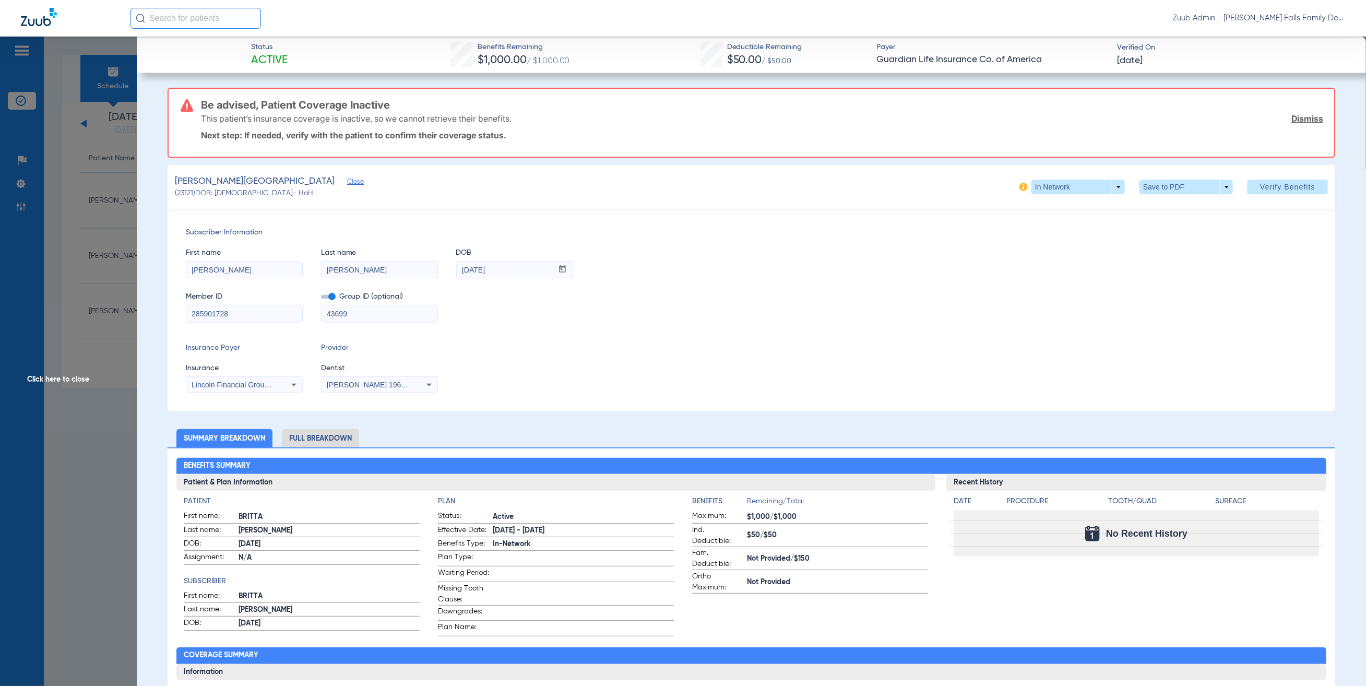
drag, startPoint x: 367, startPoint y: 308, endPoint x: 356, endPoint y: 312, distance: 12.0
click at [356, 312] on input "43699" at bounding box center [379, 313] width 116 height 17
click at [372, 314] on input "43699" at bounding box center [379, 313] width 116 height 17
click at [324, 318] on input "43699" at bounding box center [379, 313] width 116 height 17
drag, startPoint x: 329, startPoint y: 315, endPoint x: 470, endPoint y: 336, distance: 143.0
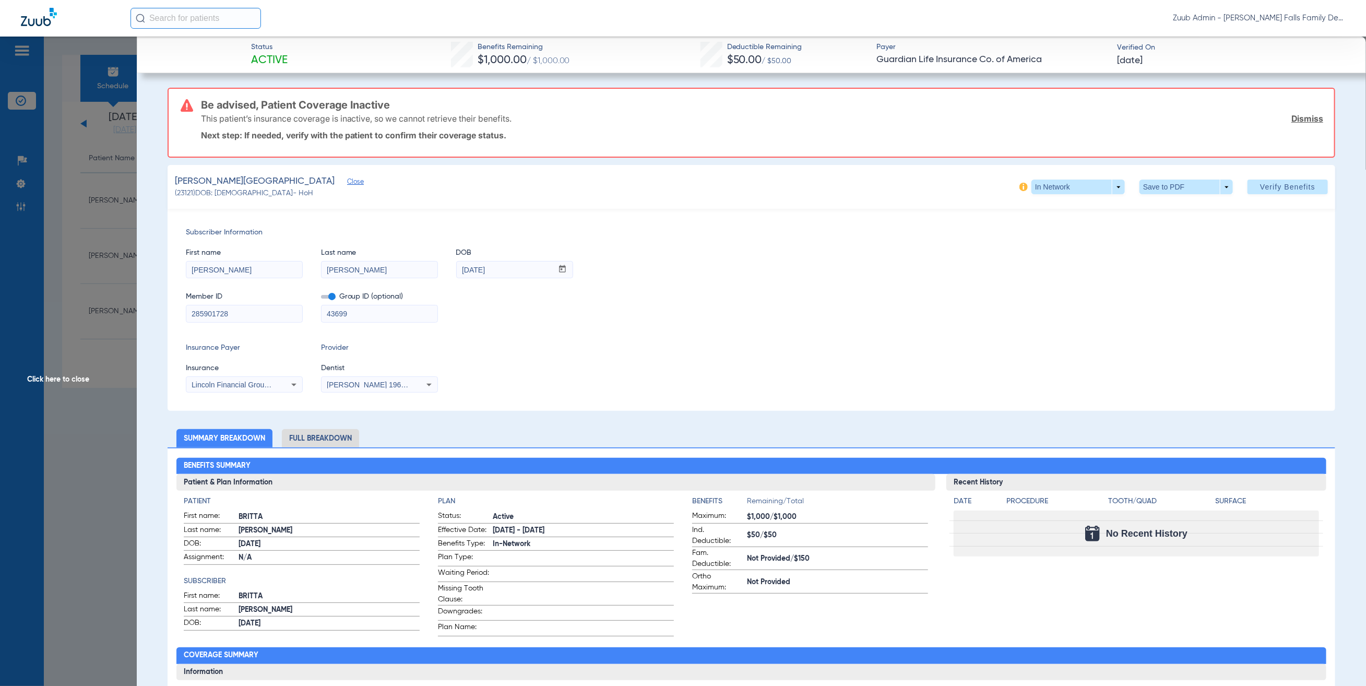
click at [329, 315] on input "43699" at bounding box center [379, 313] width 116 height 17
type input "00043699"
click at [1292, 190] on span at bounding box center [1287, 186] width 80 height 25
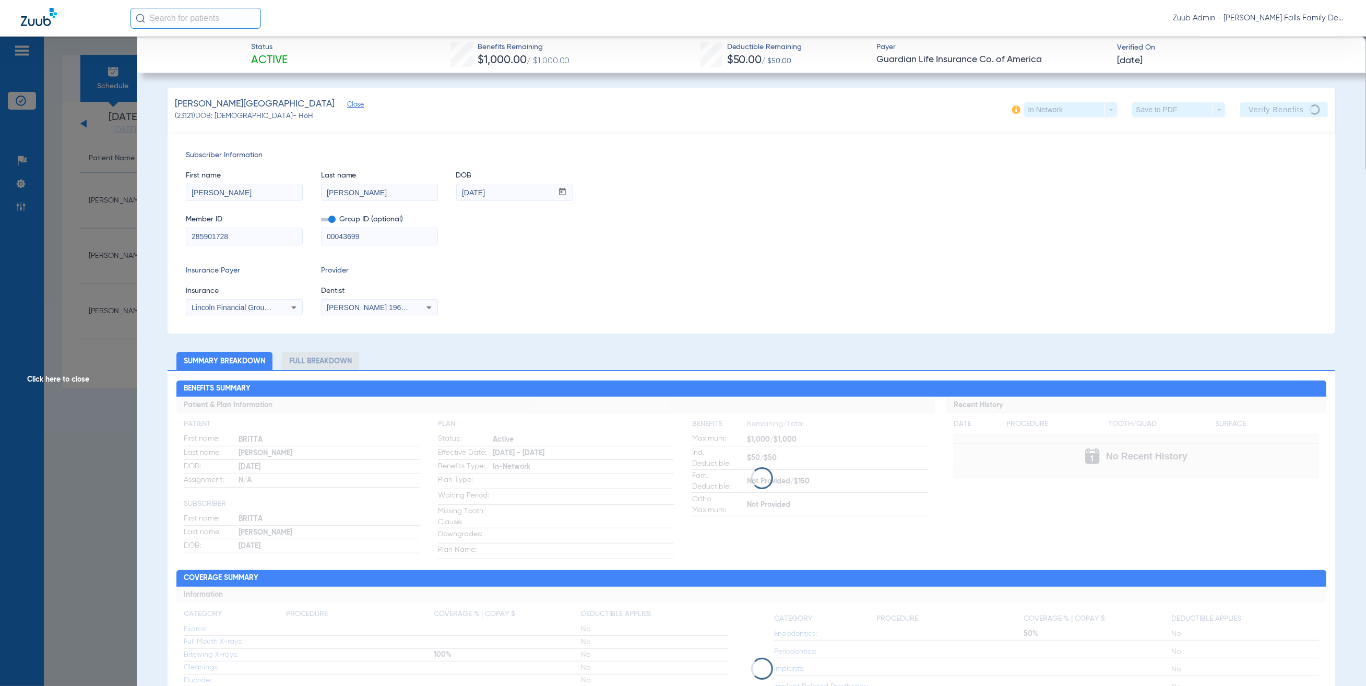
click at [357, 234] on input "00043699" at bounding box center [379, 236] width 116 height 17
click at [342, 237] on input "00043699" at bounding box center [379, 236] width 116 height 17
click at [637, 294] on div "Insurance Payer Insurance Lincoln Financial Group (Lincoln National Life) Provi…" at bounding box center [751, 290] width 1131 height 50
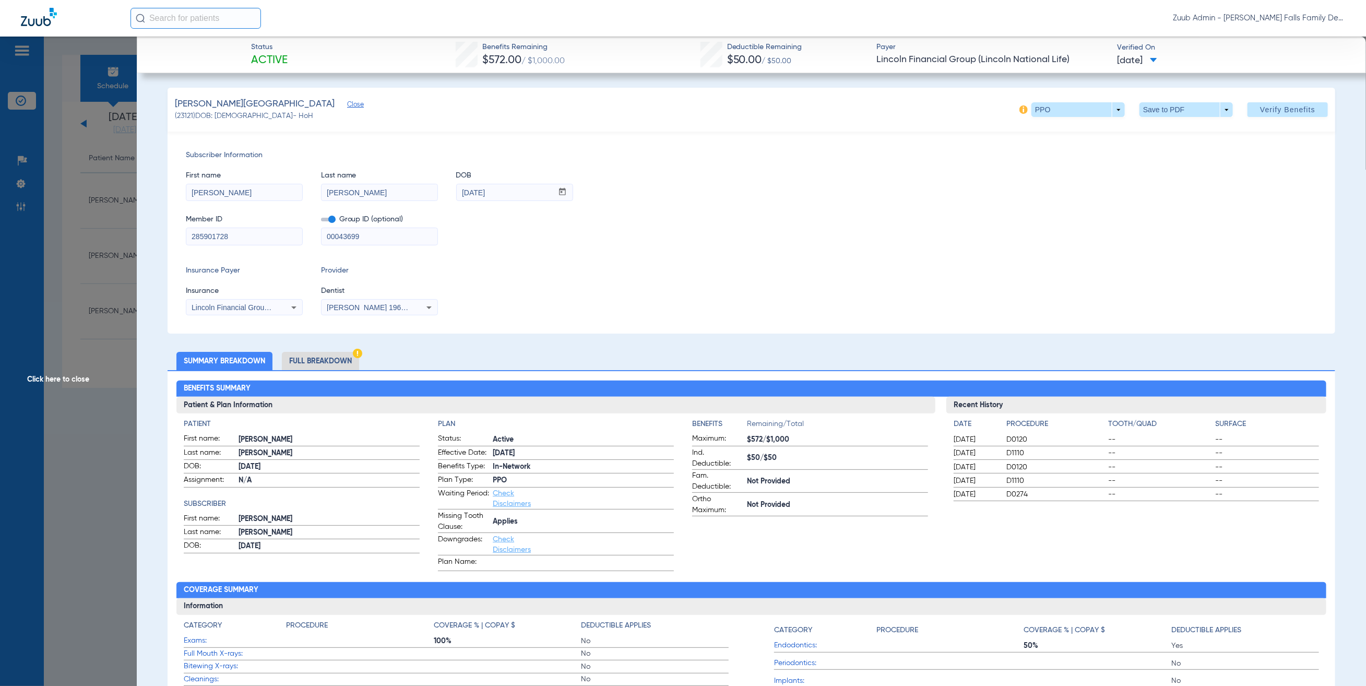
click at [71, 320] on span "Click here to close" at bounding box center [68, 380] width 137 height 686
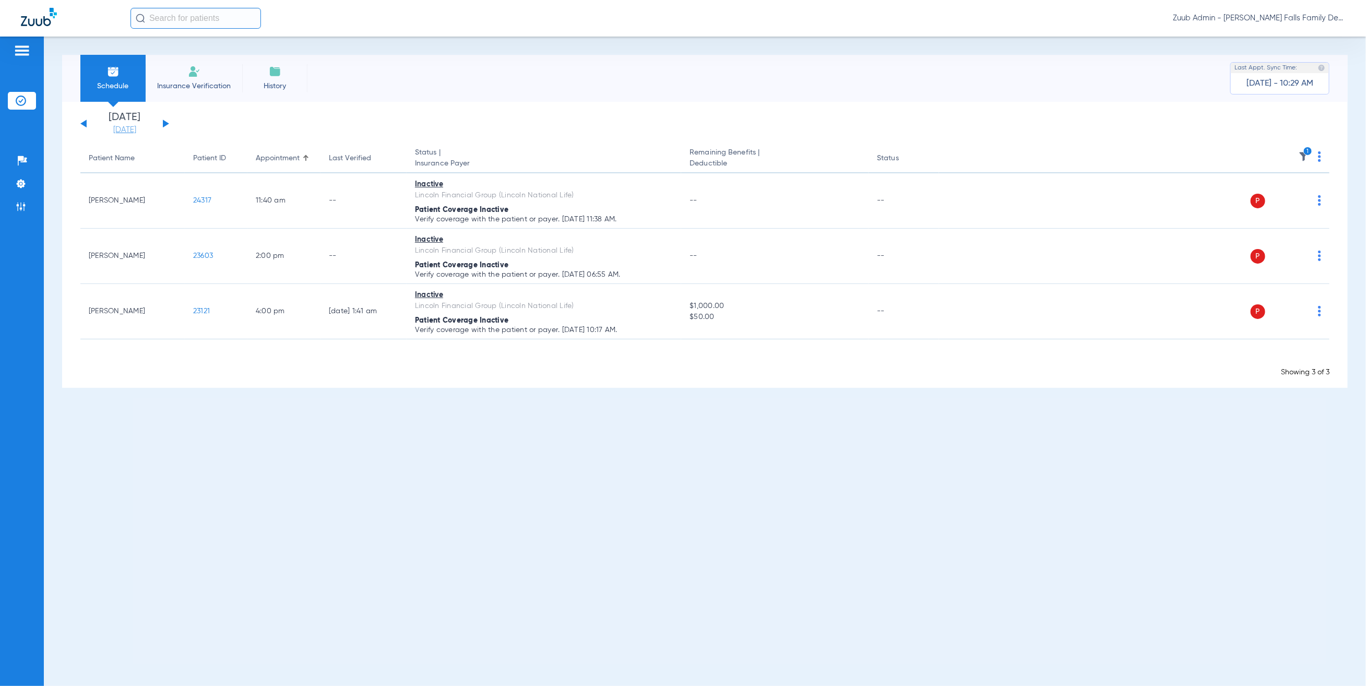
click at [124, 125] on link "07-30-2025" at bounding box center [124, 130] width 63 height 10
click at [183, 310] on td "5" at bounding box center [183, 303] width 28 height 21
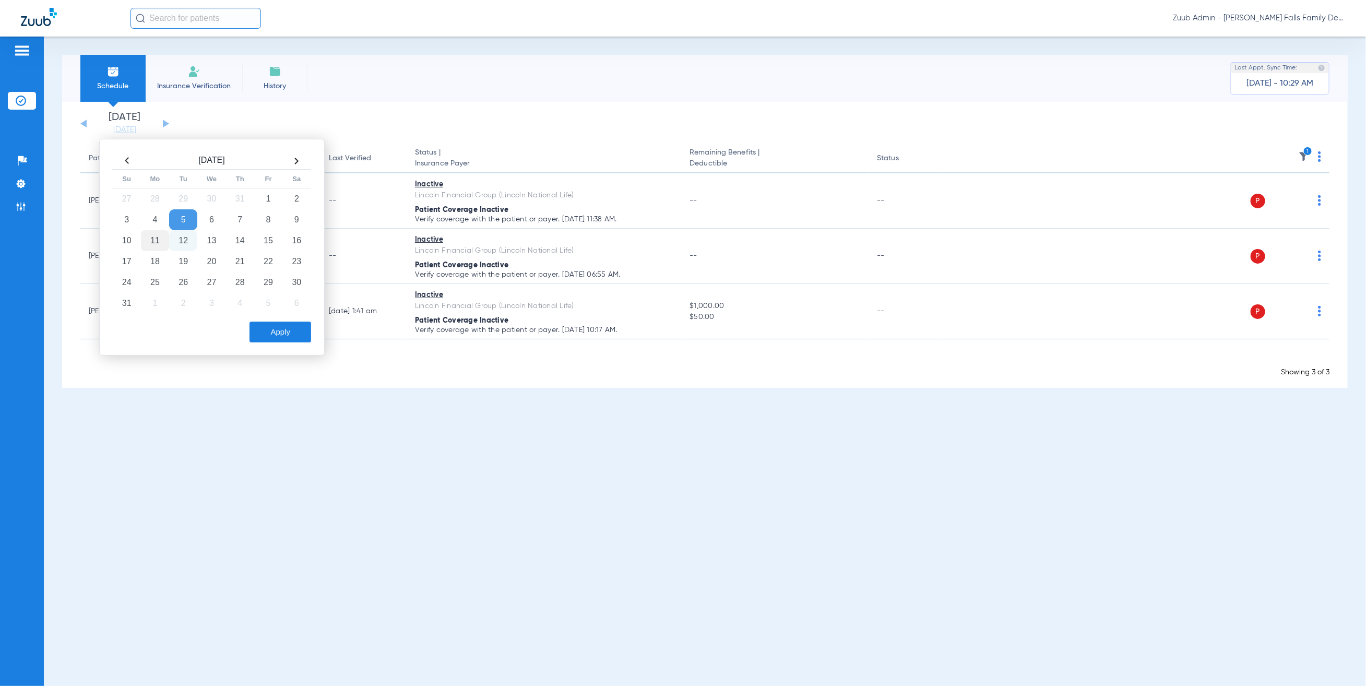
click at [155, 237] on td "11" at bounding box center [155, 240] width 28 height 21
click at [282, 331] on button "Apply" at bounding box center [280, 331] width 62 height 21
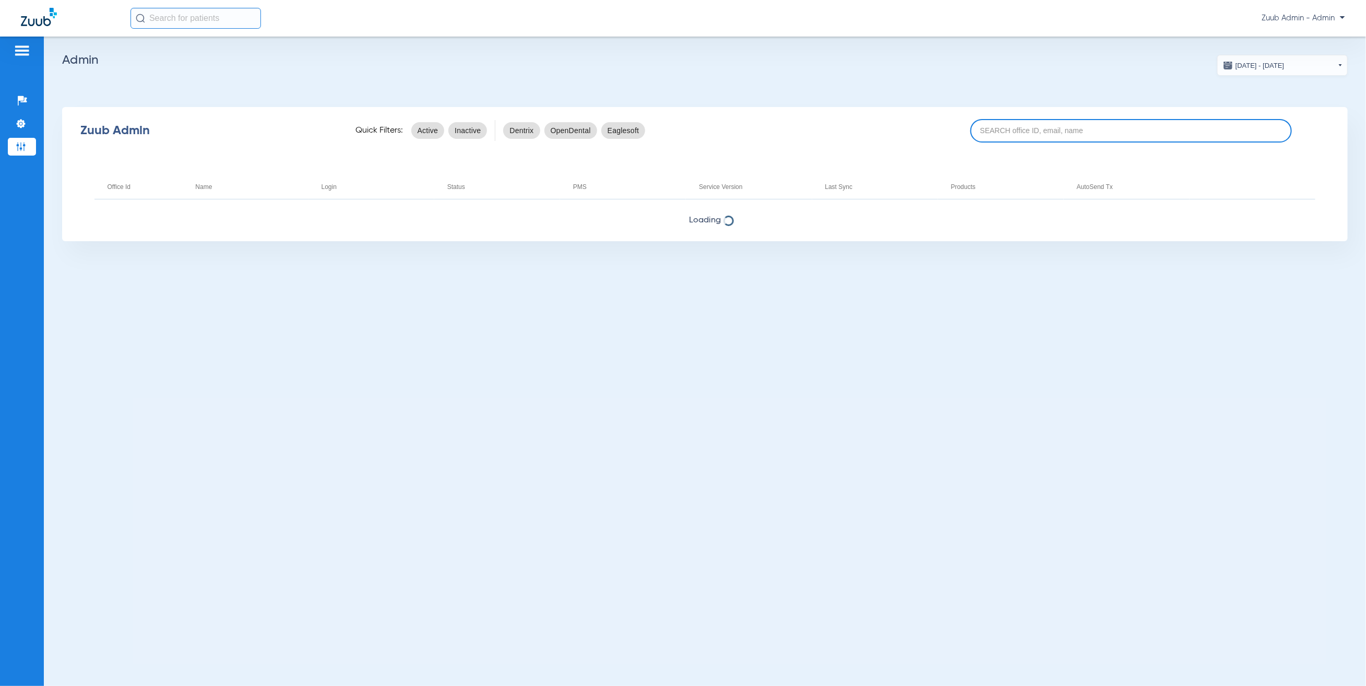
click at [1024, 131] on input at bounding box center [1130, 130] width 321 height 23
paste input "17006786"
type input "17006786"
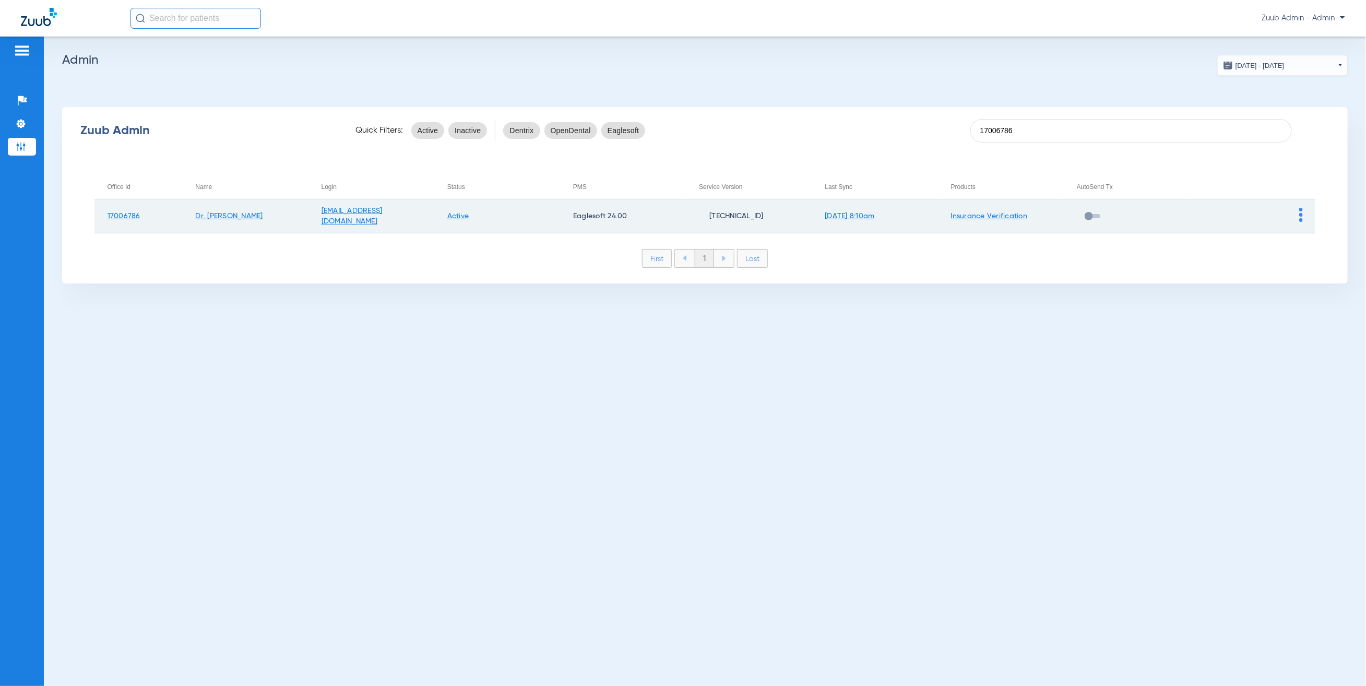
click at [1302, 211] on img at bounding box center [1301, 215] width 4 height 14
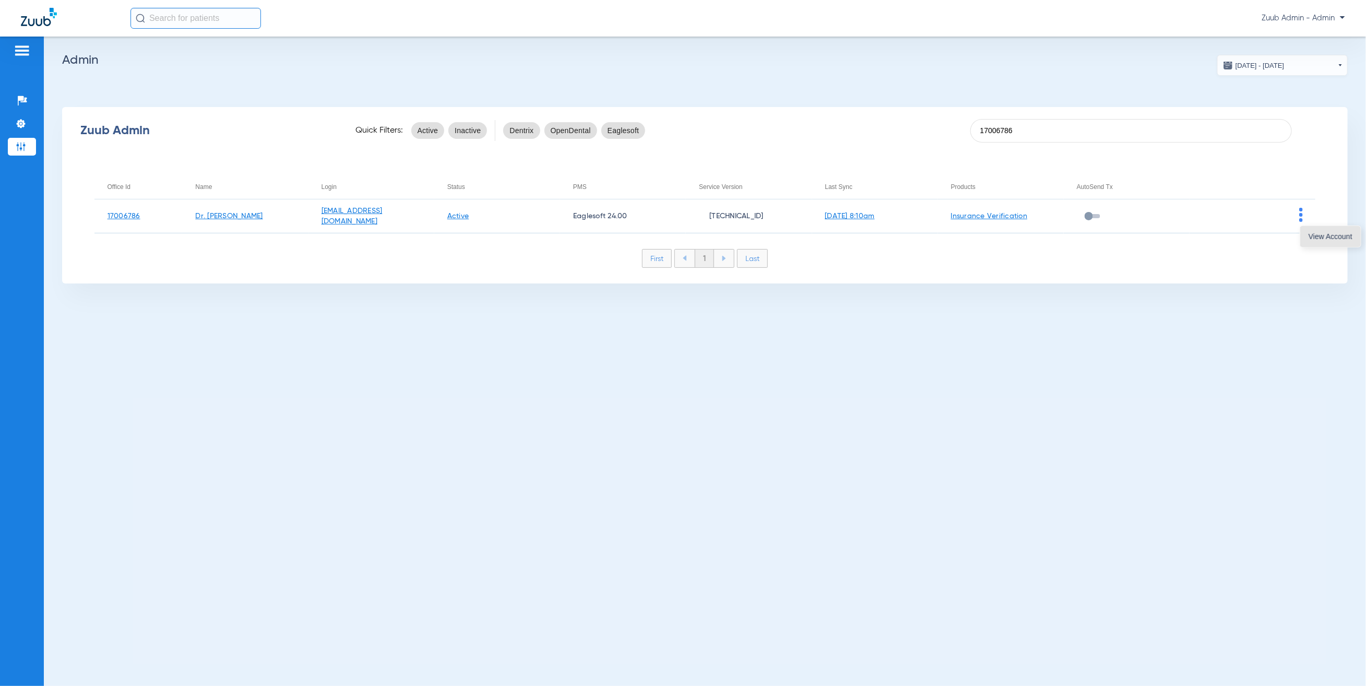
click at [1314, 233] on span "View Account" at bounding box center [1330, 236] width 44 height 7
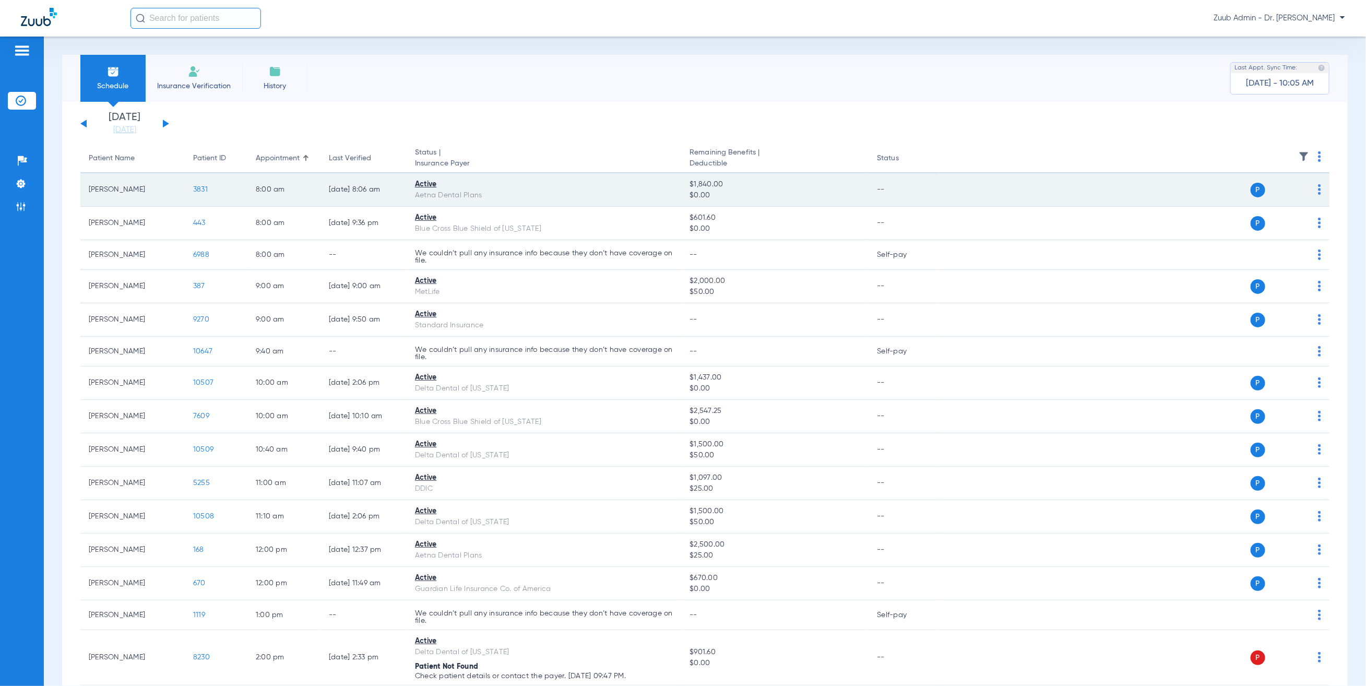
click at [204, 186] on span "3831" at bounding box center [200, 189] width 15 height 7
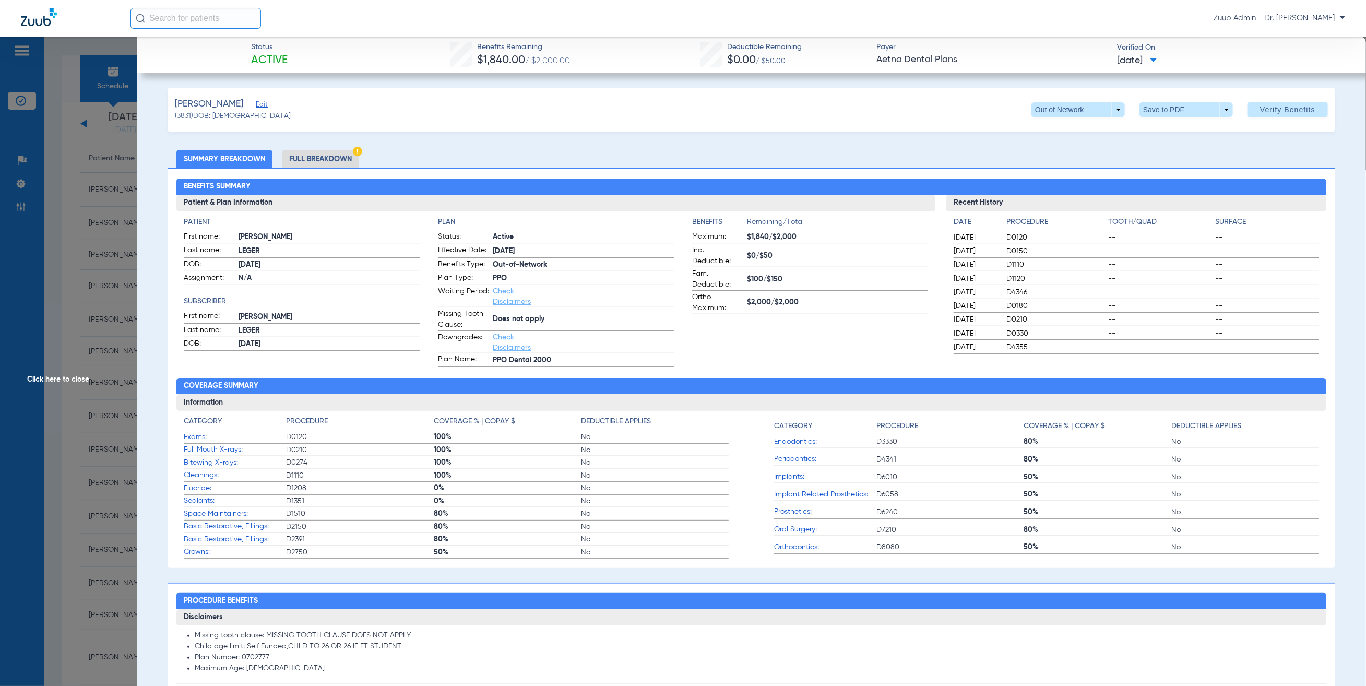
click at [325, 163] on li "Full Breakdown" at bounding box center [320, 159] width 77 height 18
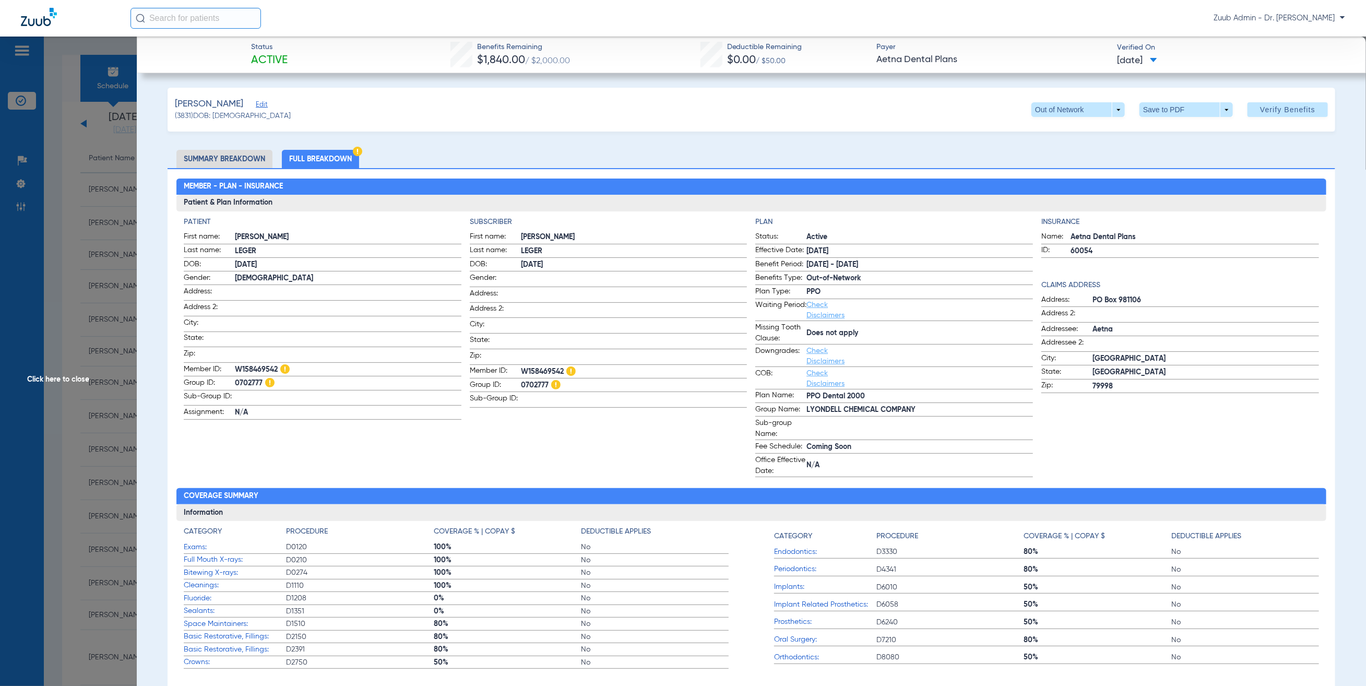
click at [108, 280] on span "Click here to close" at bounding box center [68, 380] width 137 height 686
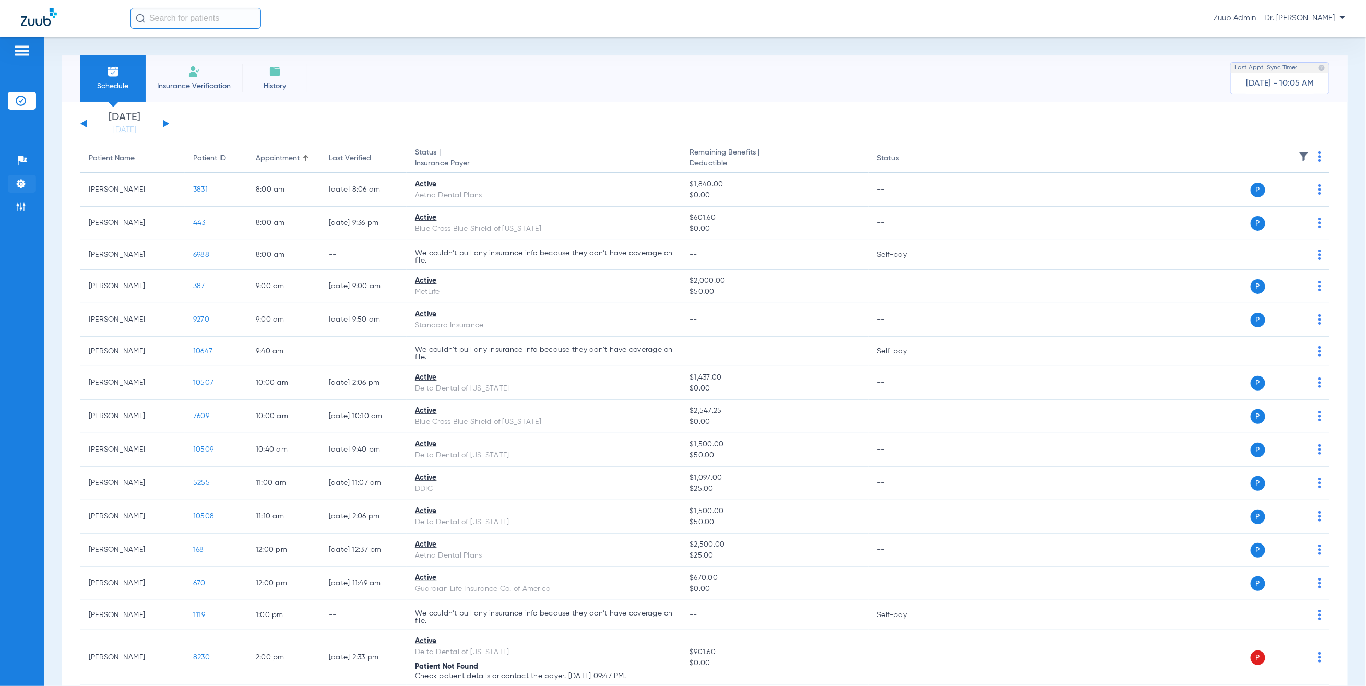
click at [20, 178] on img at bounding box center [21, 183] width 10 height 10
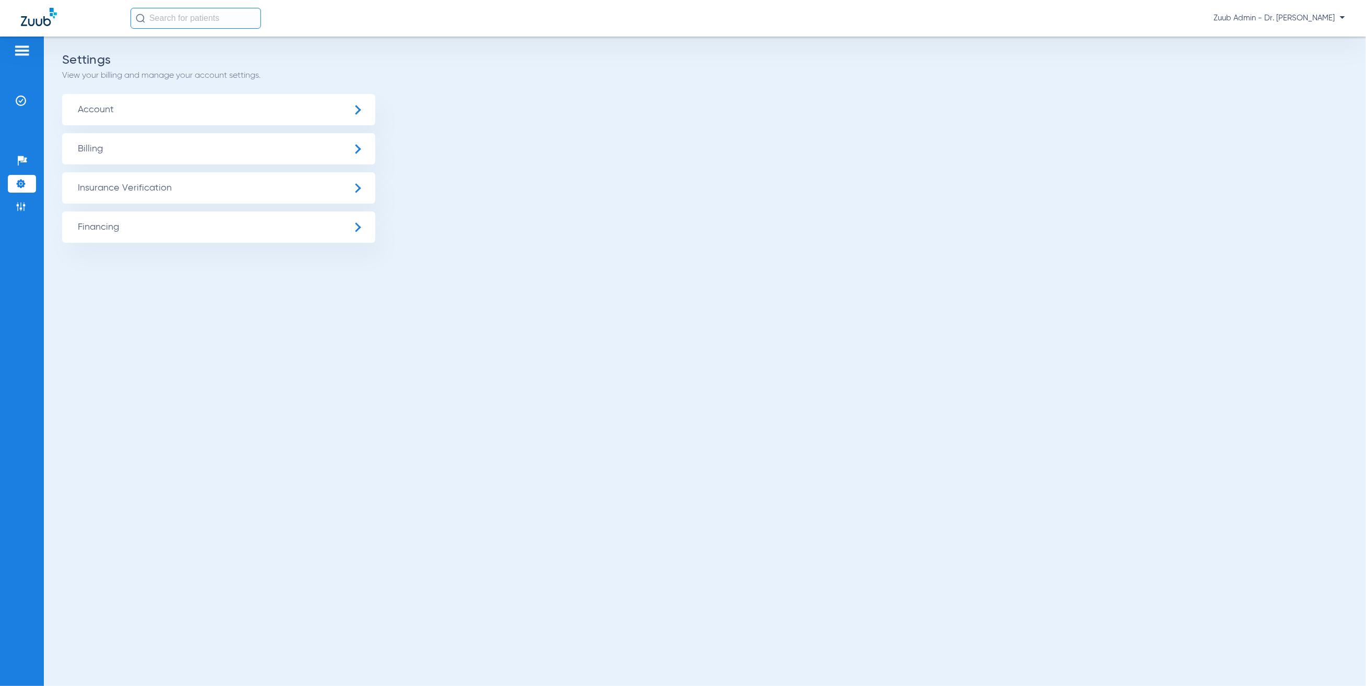
click at [129, 182] on span "Insurance Verification" at bounding box center [218, 187] width 313 height 31
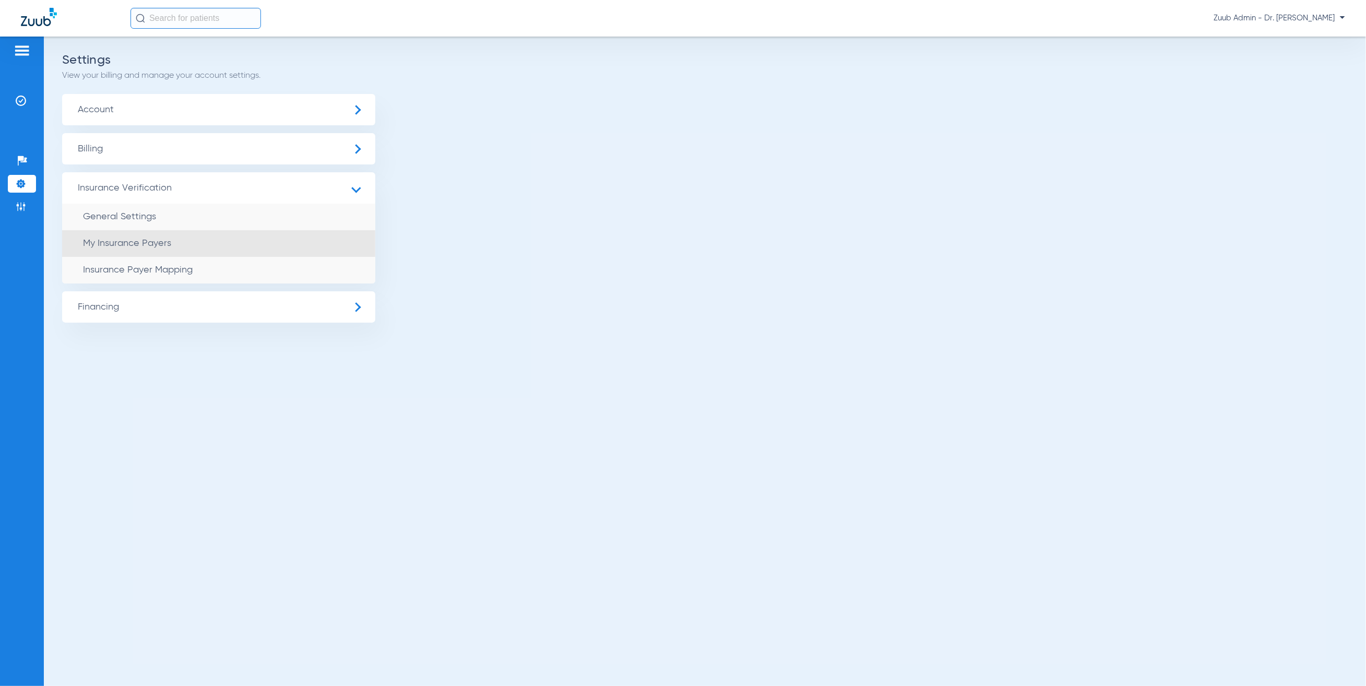
click at [151, 247] on li "My Insurance Payers" at bounding box center [218, 243] width 313 height 27
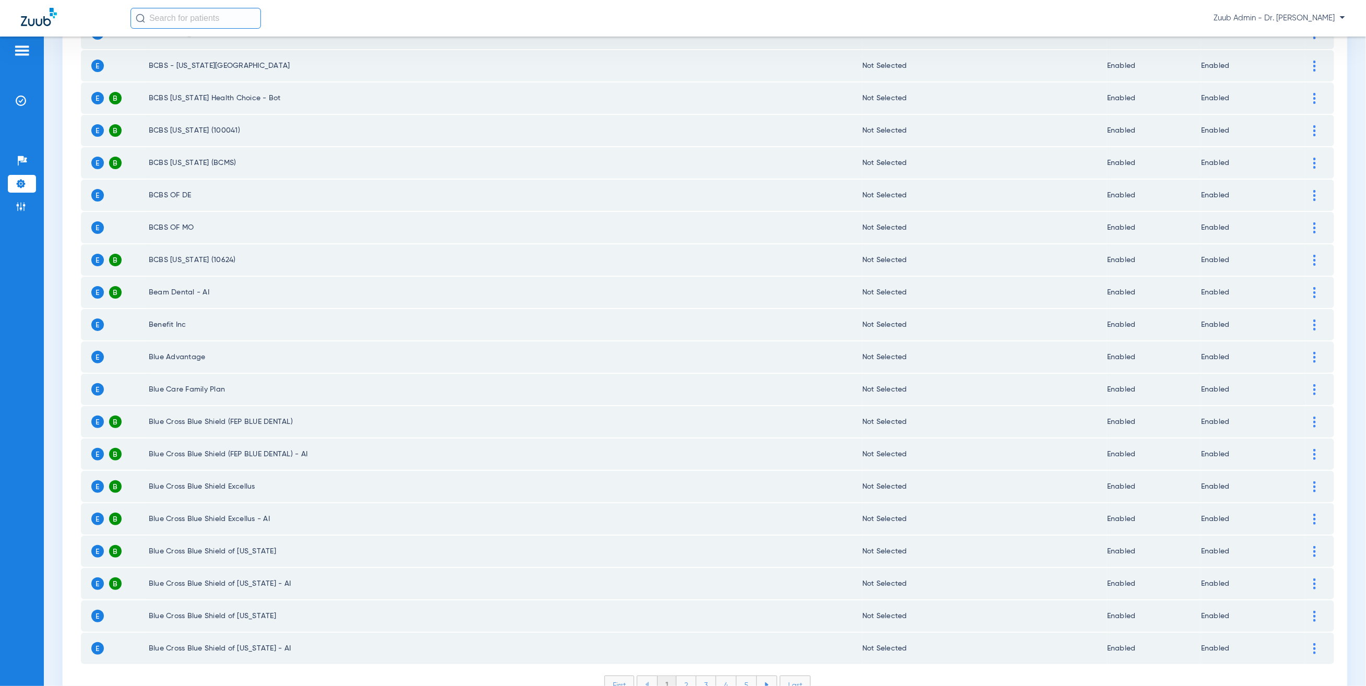
scroll to position [1147, 0]
click at [705, 673] on li "3" at bounding box center [706, 682] width 20 height 18
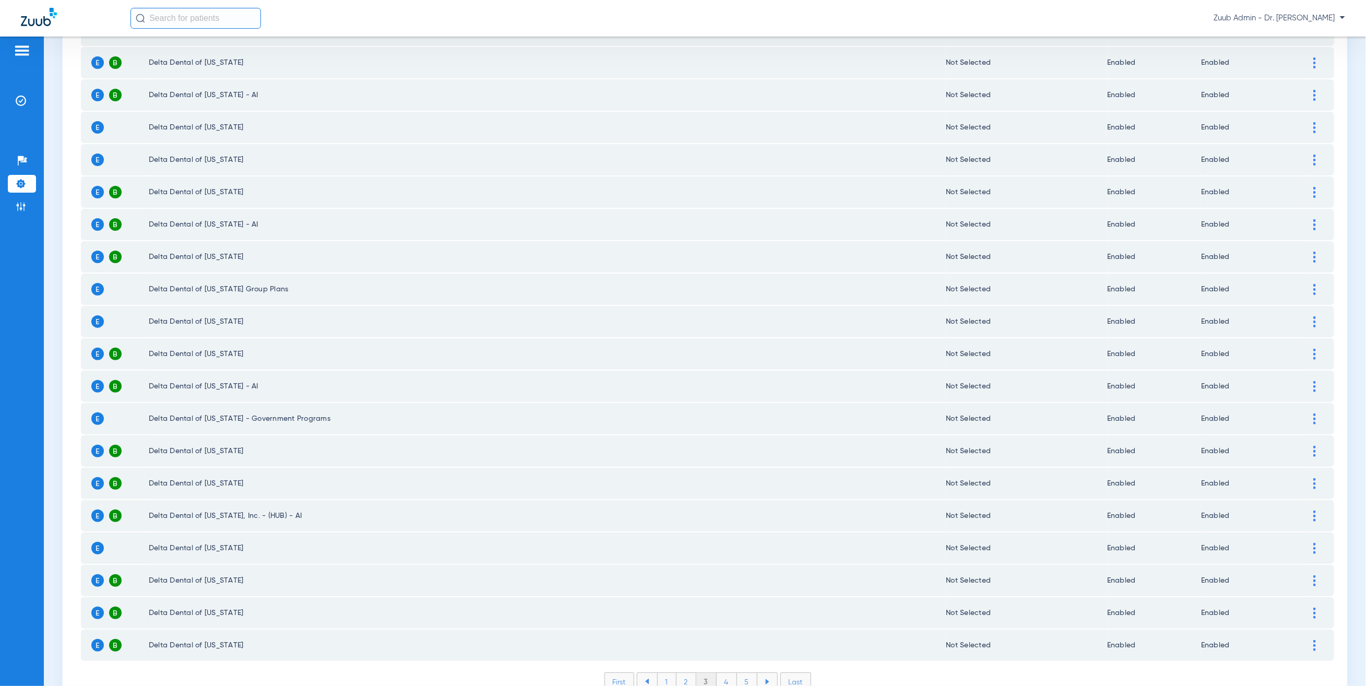
click at [609, 672] on li "First" at bounding box center [619, 681] width 30 height 19
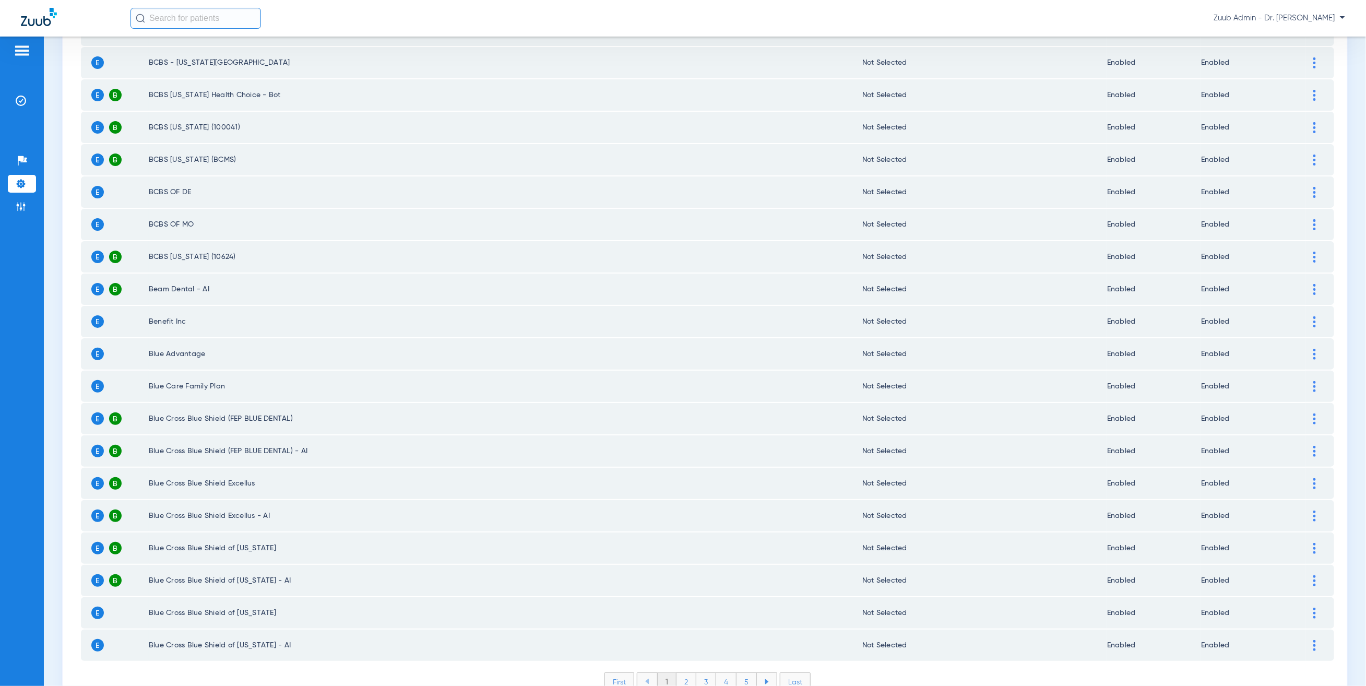
scroll to position [0, 0]
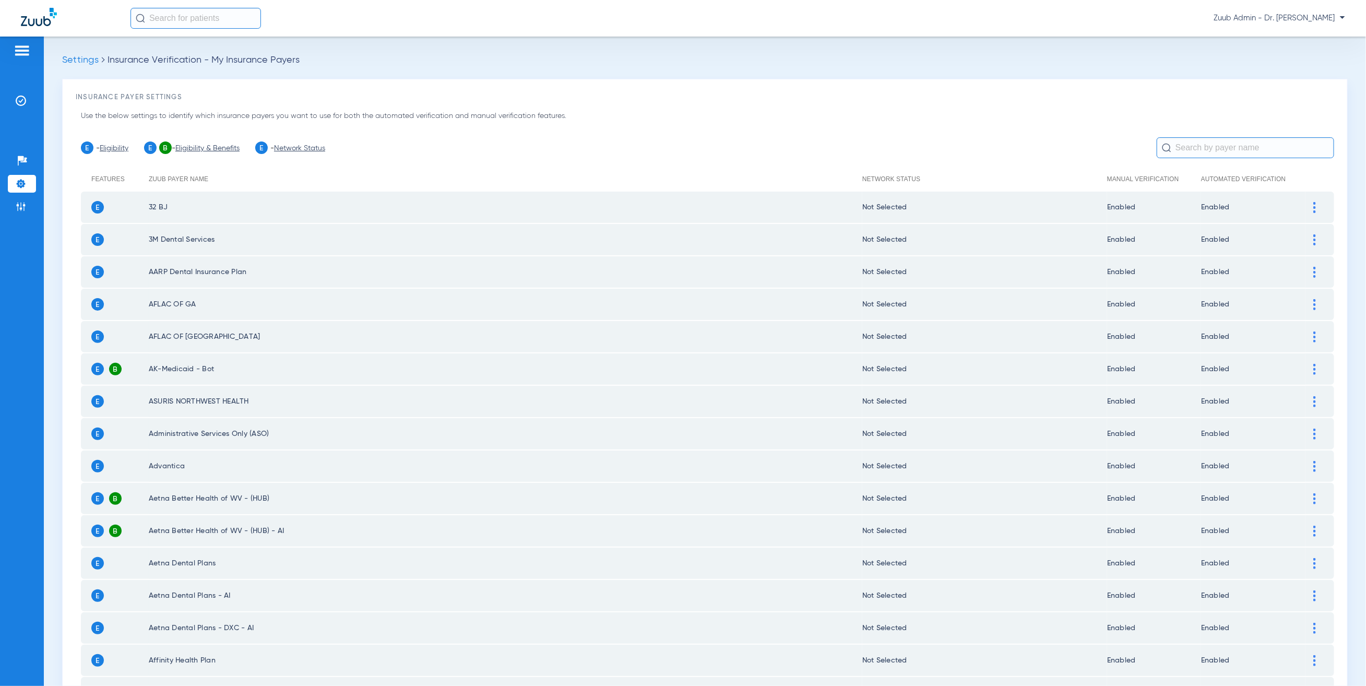
click at [312, 139] on div "E - Eligibility E B - Eligibility & Benefits E - Network Status" at bounding box center [707, 147] width 1253 height 21
click at [309, 146] on link "Network Status" at bounding box center [299, 148] width 51 height 7
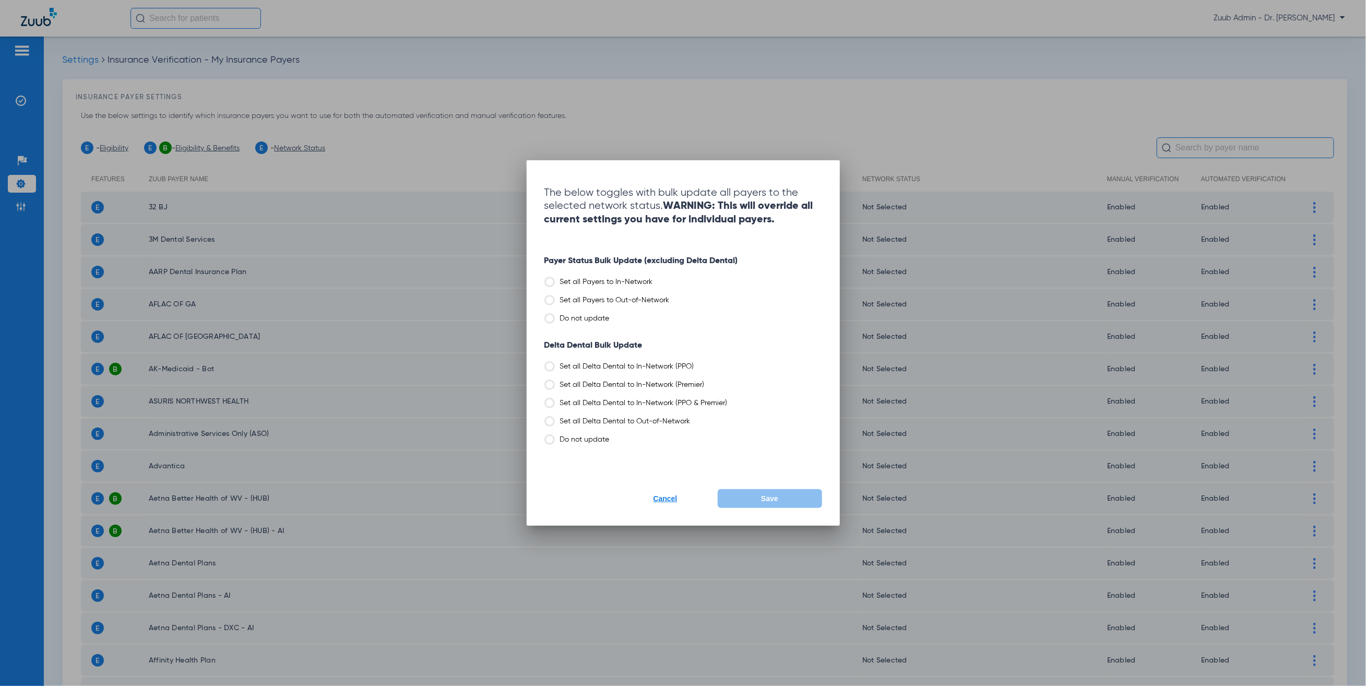
click at [577, 295] on label "Set all Payers to Out-of-Network" at bounding box center [683, 300] width 278 height 10
click at [672, 296] on input "Set all Payers to Out-of-Network" at bounding box center [672, 296] width 0 height 0
click at [619, 420] on label "Set all Delta Dental to Out-of-Network" at bounding box center [683, 421] width 278 height 10
click at [693, 417] on input "Set all Delta Dental to Out-of-Network" at bounding box center [693, 417] width 0 height 0
click at [795, 494] on button "Save" at bounding box center [769, 498] width 104 height 19
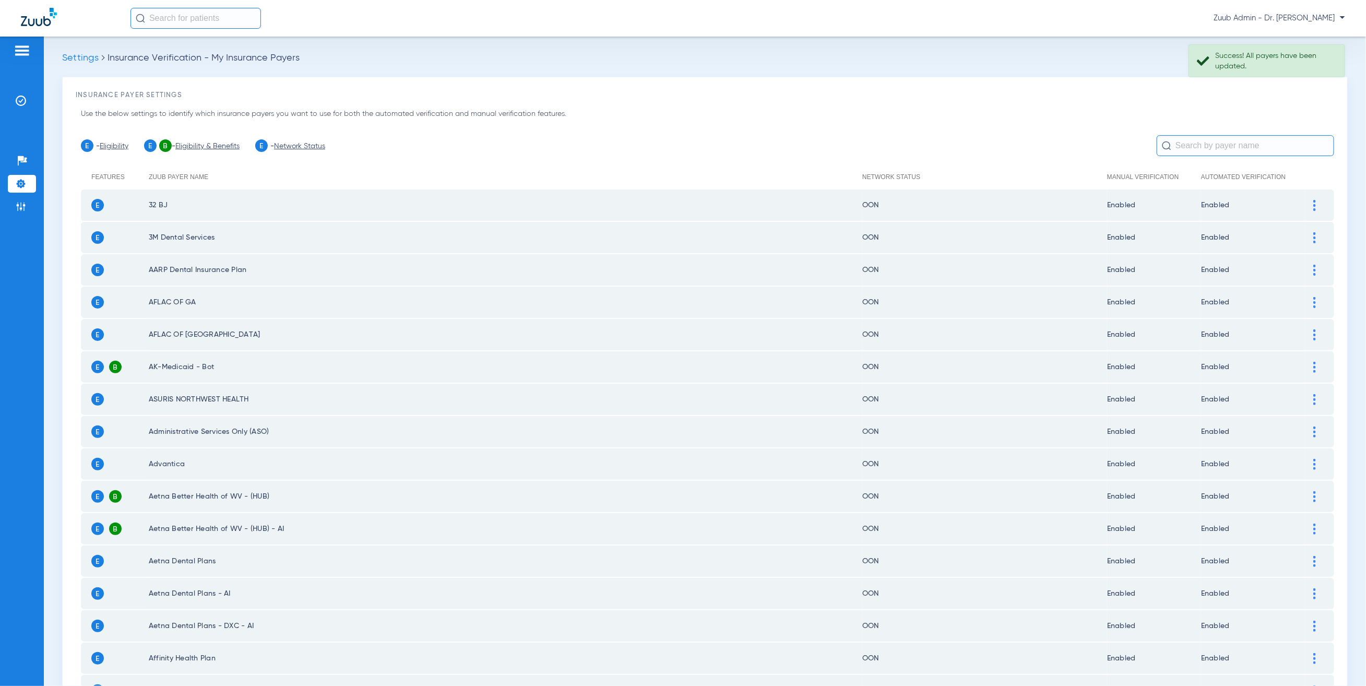
scroll to position [3, 0]
click at [26, 99] on li "Insurance Verification" at bounding box center [22, 101] width 28 height 18
